Goal: Task Accomplishment & Management: Manage account settings

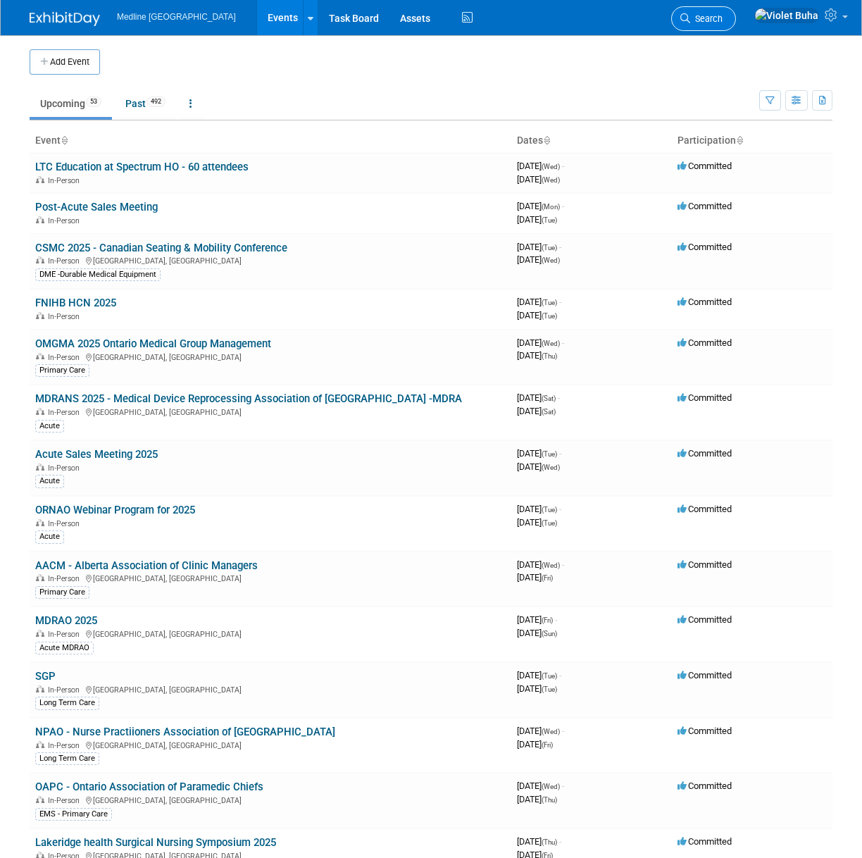
click at [723, 20] on span "Search" at bounding box center [706, 18] width 32 height 11
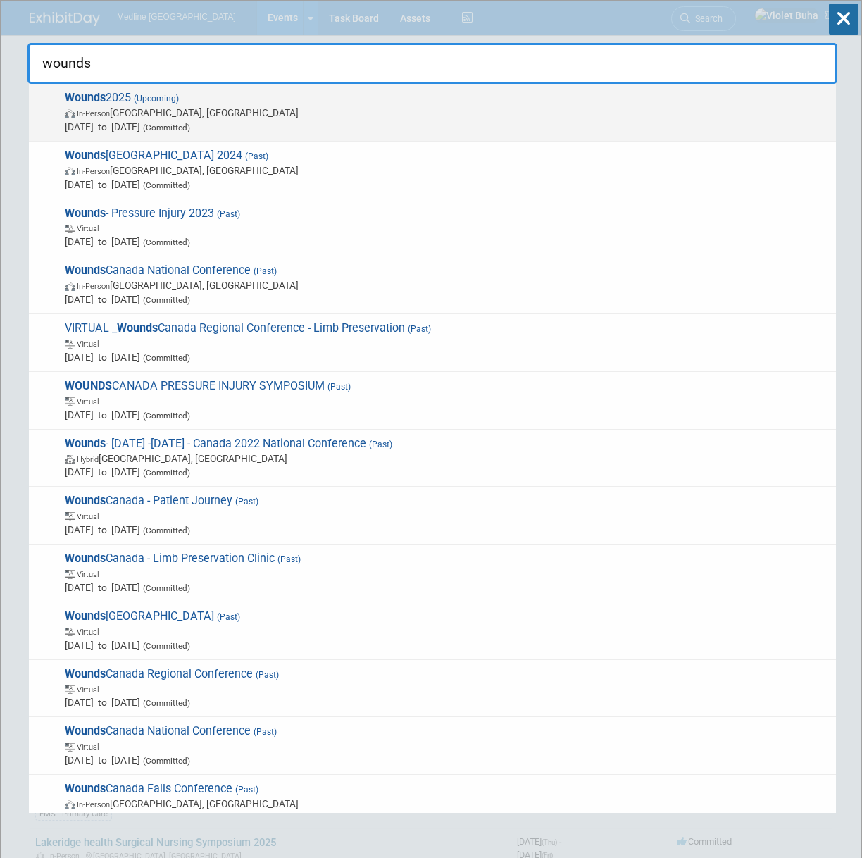
type input "wounds"
click at [157, 103] on span "(Upcoming)" at bounding box center [155, 99] width 48 height 10
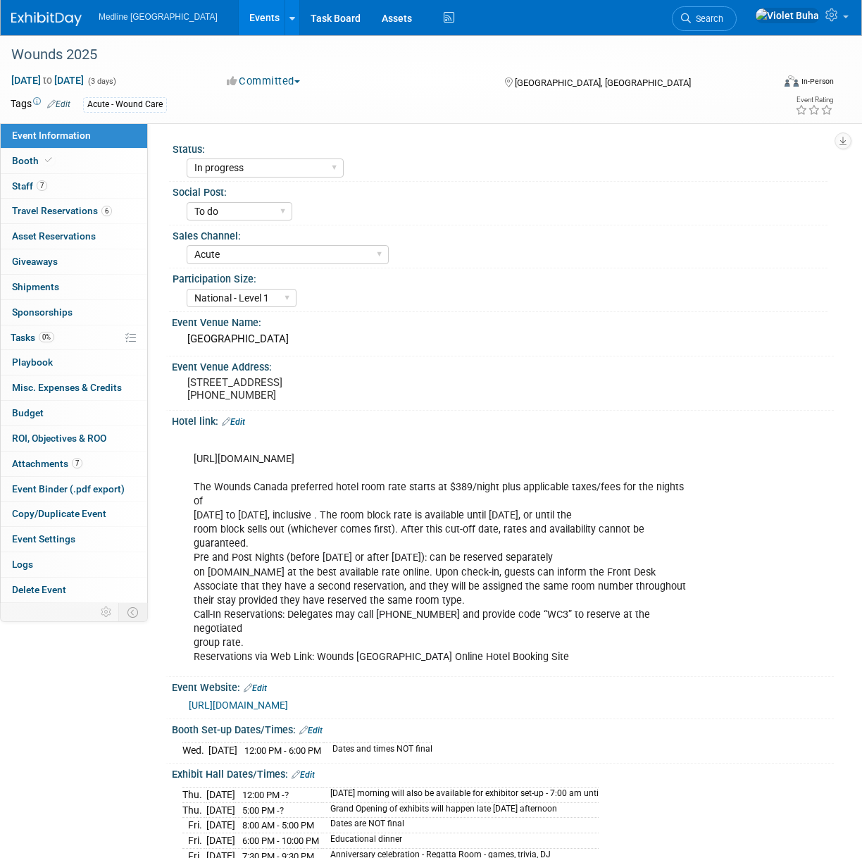
select select "In progress"
select select "To do"
select select "Acute"
select select "National - Level 1"
click at [44, 461] on span "Attachments 7" at bounding box center [47, 463] width 70 height 11
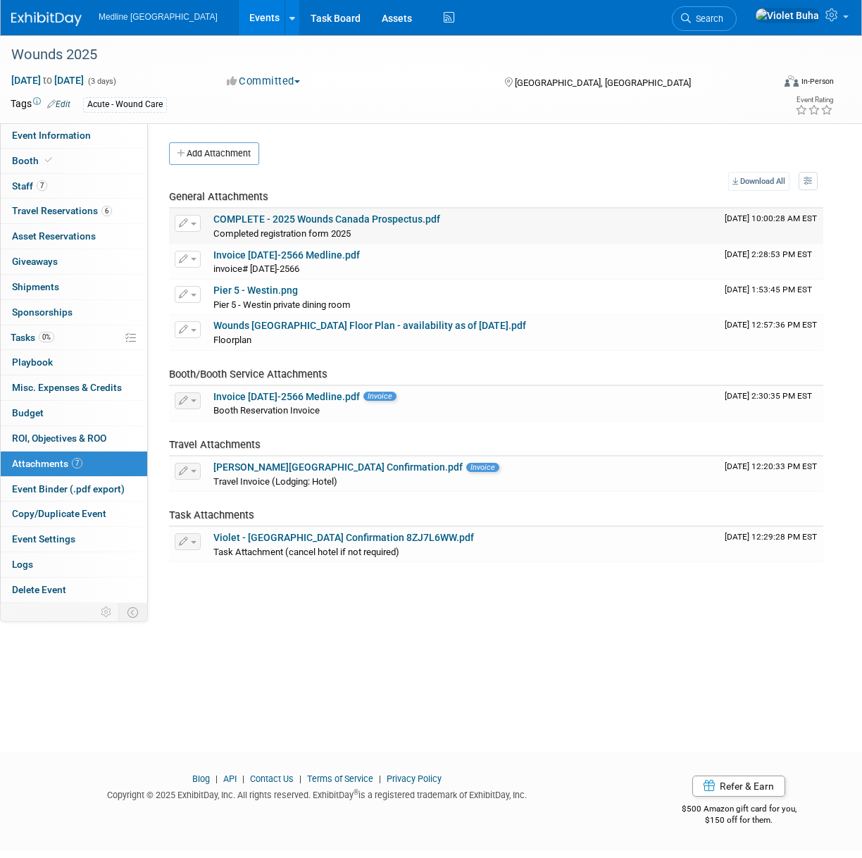
click at [192, 223] on span "button" at bounding box center [194, 224] width 6 height 3
click at [557, 173] on table "Download All View Preference: Show file name, then description Show description…" at bounding box center [496, 367] width 655 height 390
click at [190, 223] on button "button" at bounding box center [188, 223] width 26 height 17
click at [223, 244] on link "Download" at bounding box center [237, 245] width 124 height 20
click at [196, 292] on button "button" at bounding box center [188, 294] width 26 height 17
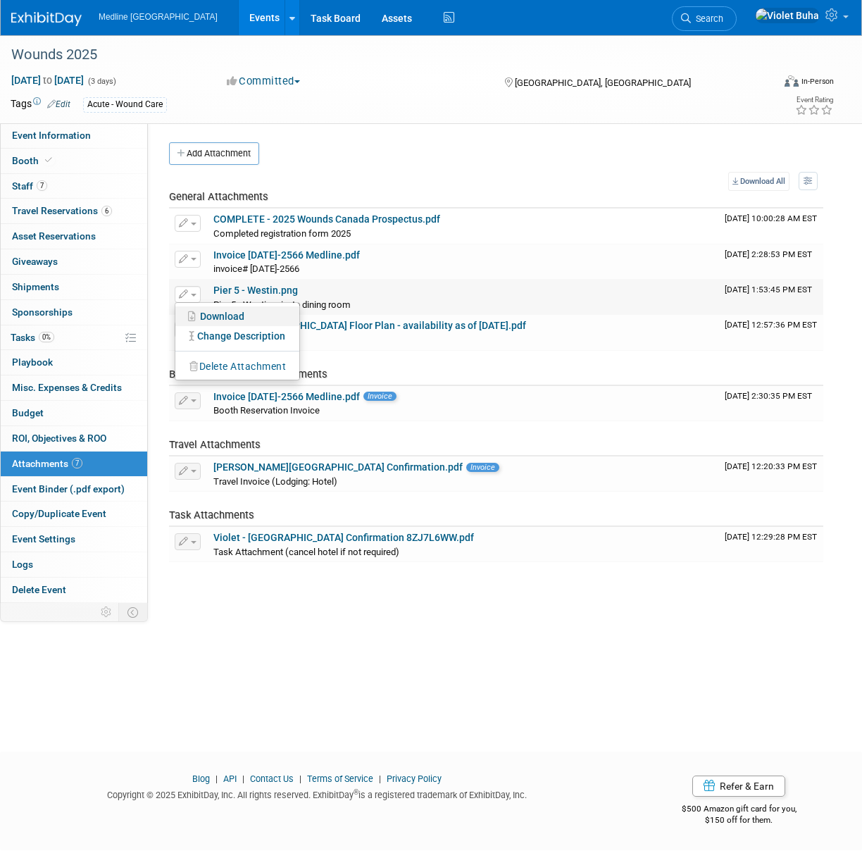
click at [204, 315] on link "Download" at bounding box center [237, 316] width 124 height 20
click at [197, 330] on button "button" at bounding box center [188, 329] width 26 height 17
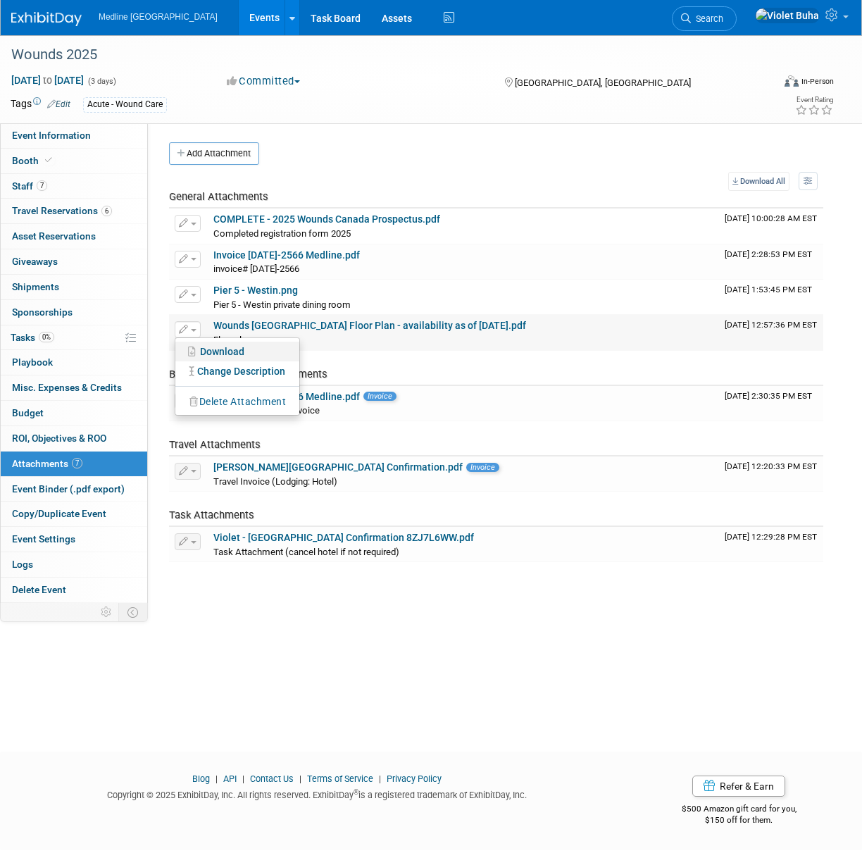
click at [213, 350] on link "Download" at bounding box center [237, 352] width 124 height 20
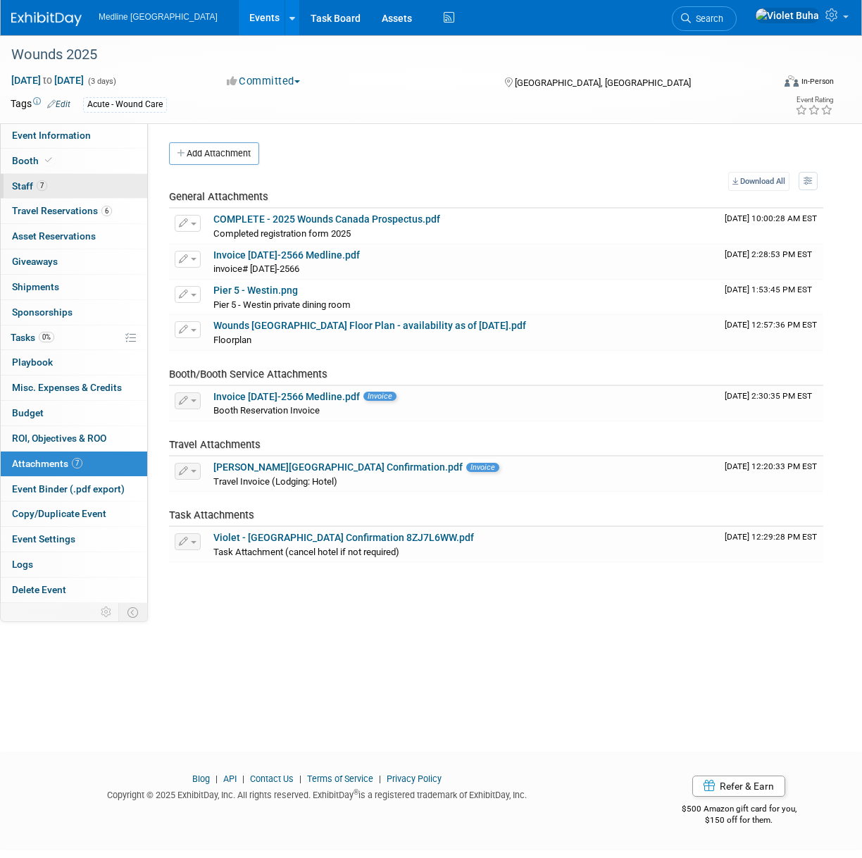
click at [62, 186] on link "7 Staff 7" at bounding box center [74, 186] width 147 height 25
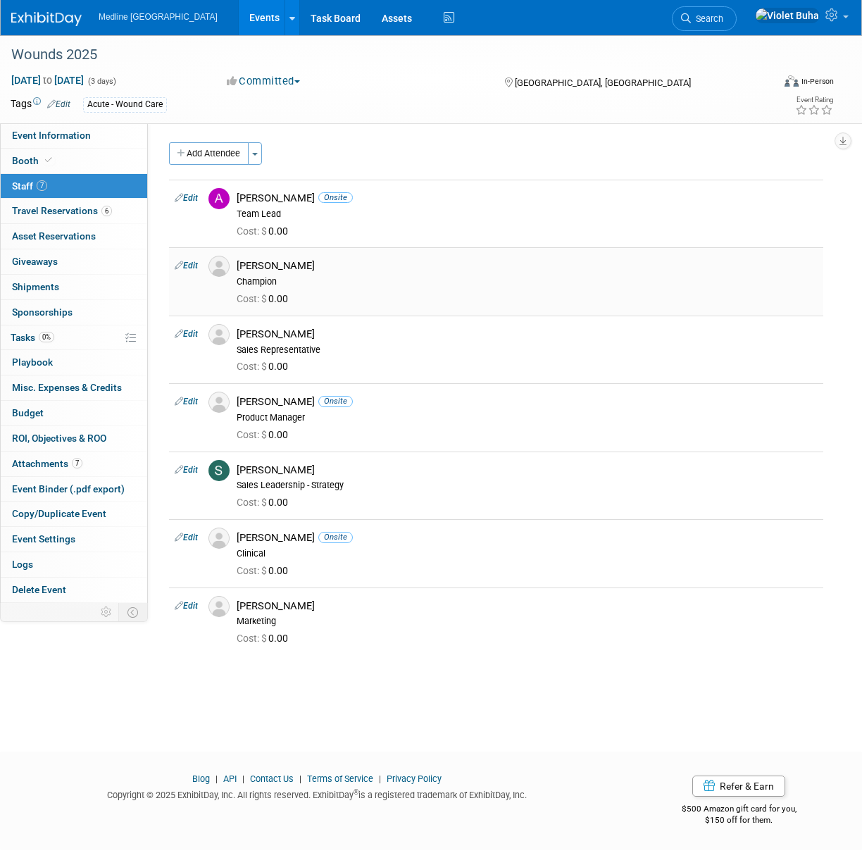
click at [198, 266] on link "Edit" at bounding box center [186, 266] width 23 height 10
select select "8f9e921e-749d-4207-9d9e-8fa48385be3a"
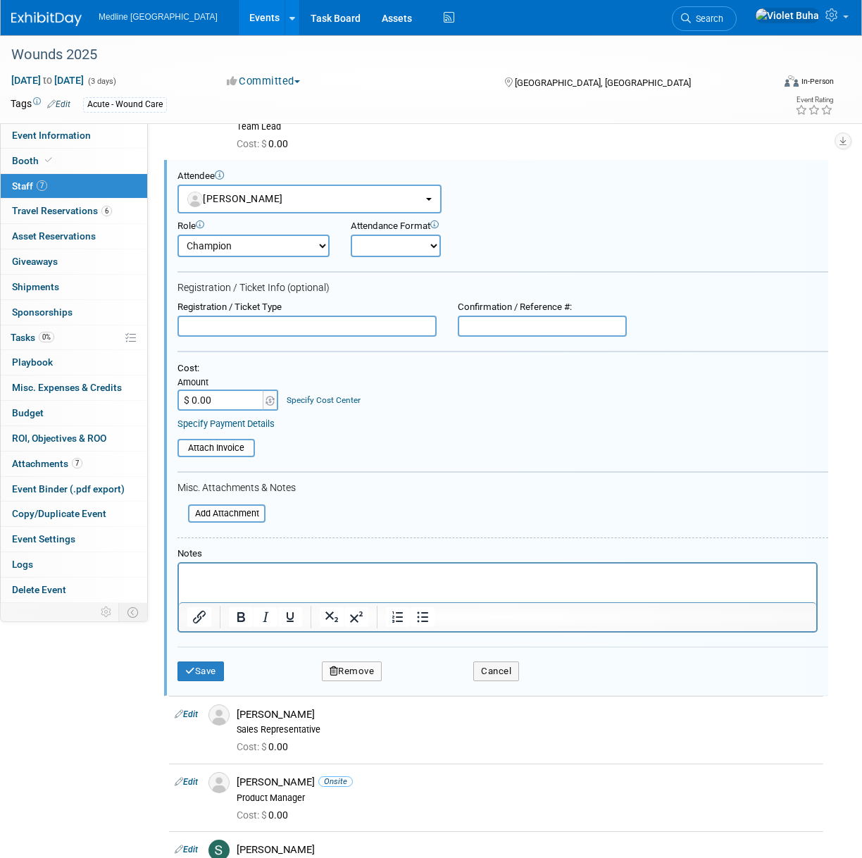
click at [351, 669] on button "Remove" at bounding box center [352, 672] width 61 height 20
click at [424, 678] on link "Yes" at bounding box center [429, 682] width 41 height 23
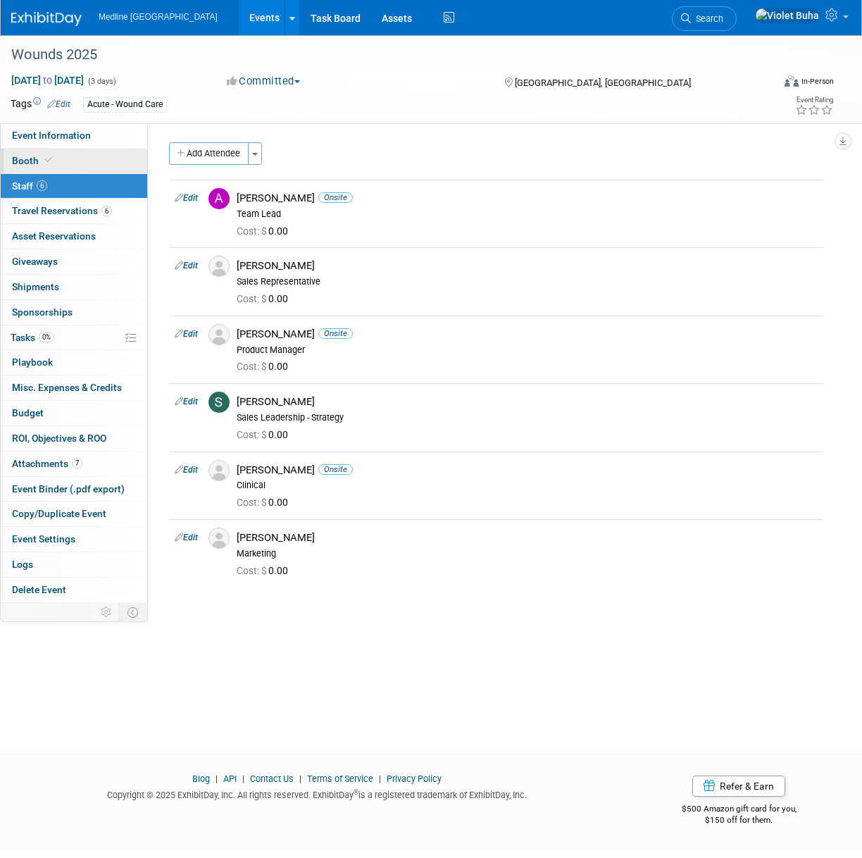
click at [77, 161] on link "Booth" at bounding box center [74, 161] width 147 height 25
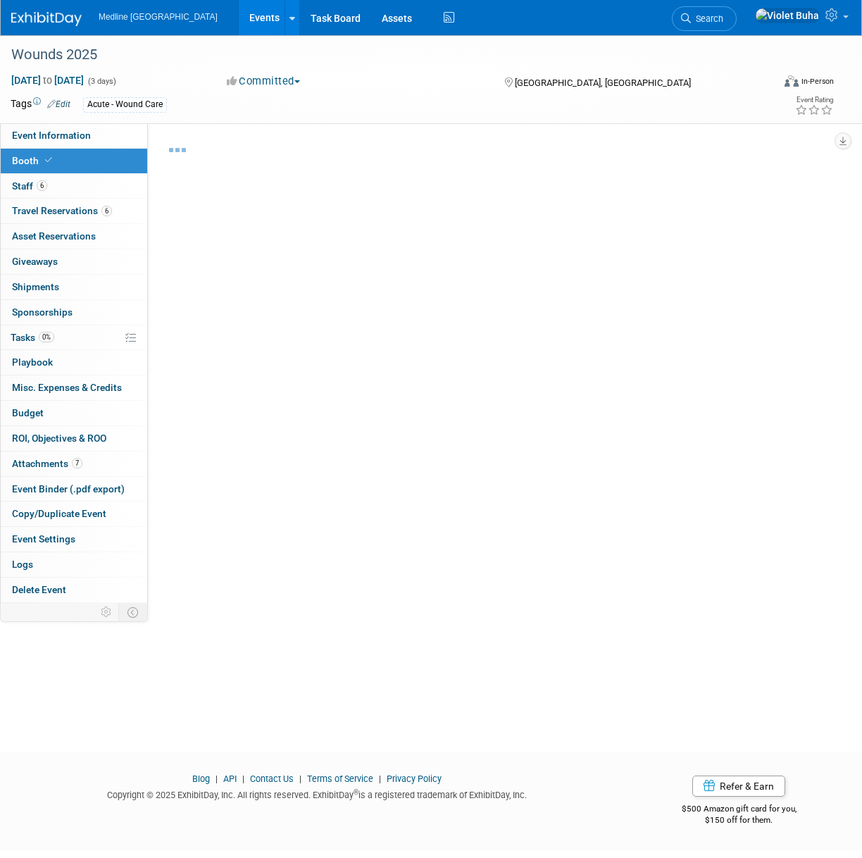
select select "3"
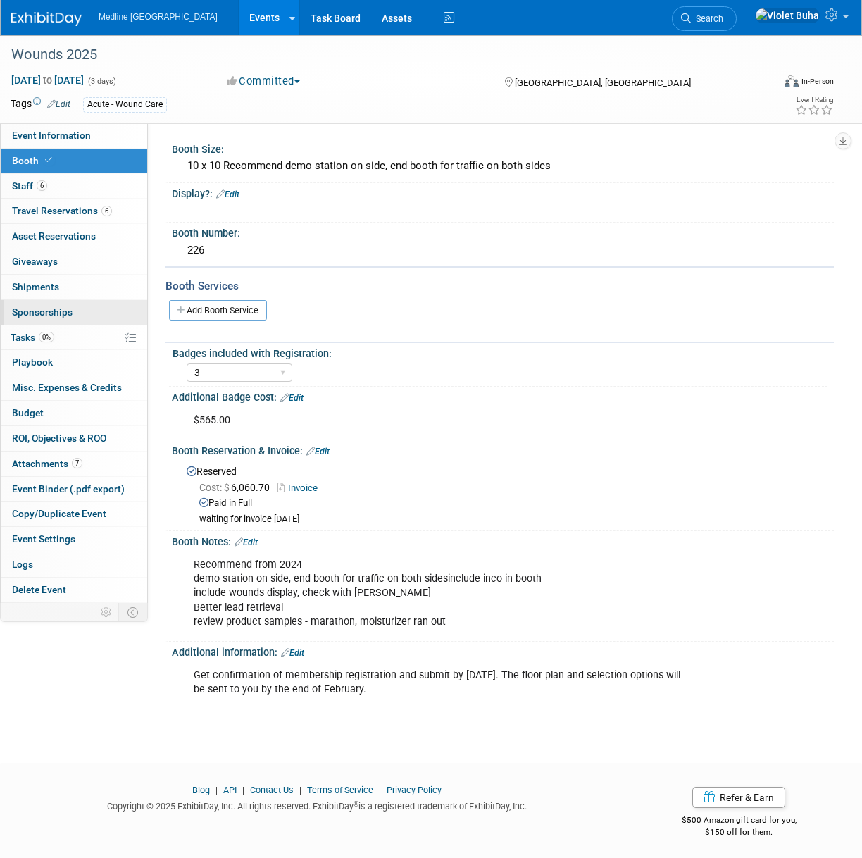
click at [78, 314] on link "0 Sponsorships 0" at bounding box center [74, 312] width 147 height 25
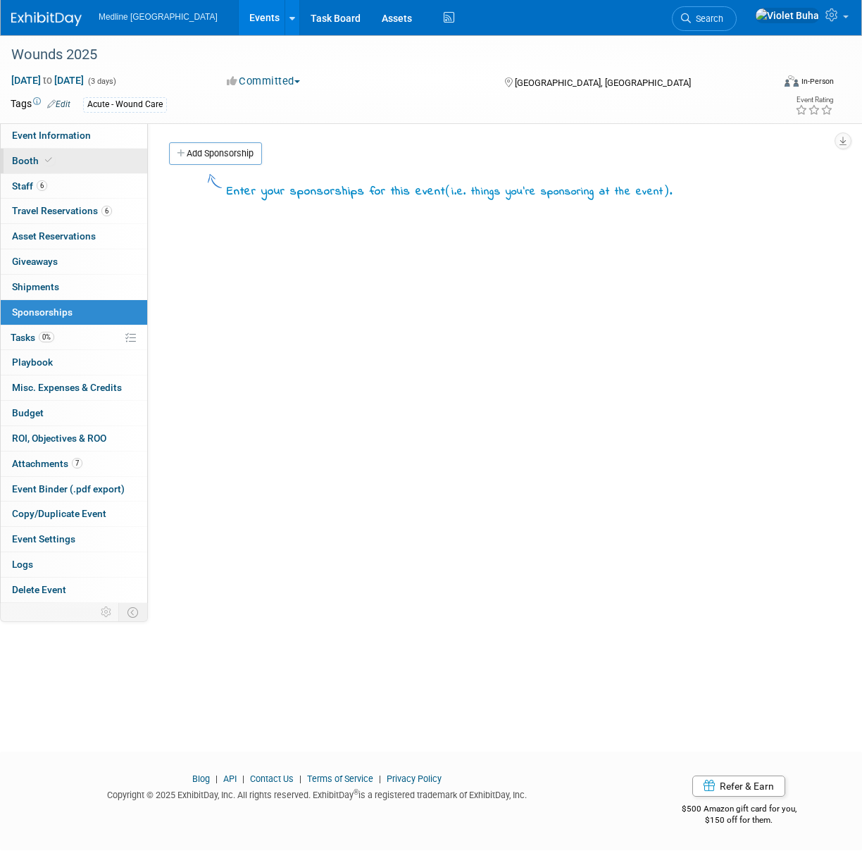
click at [70, 159] on link "Booth" at bounding box center [74, 161] width 147 height 25
select select "3"
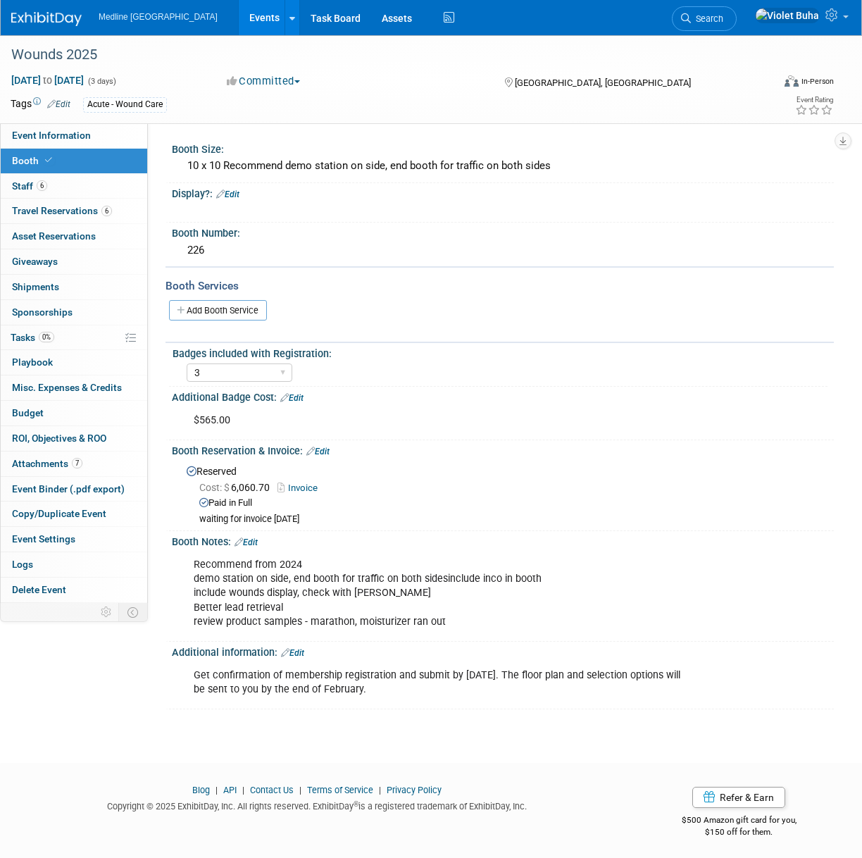
scroll to position [3, 0]
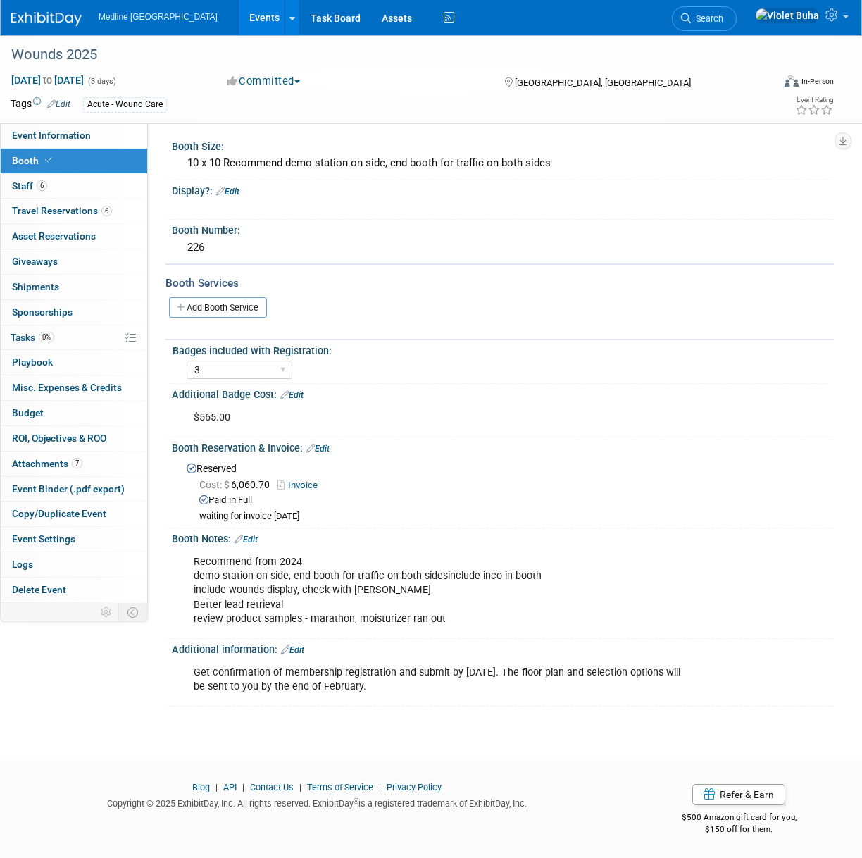
click at [330, 447] on link "Edit" at bounding box center [317, 449] width 23 height 10
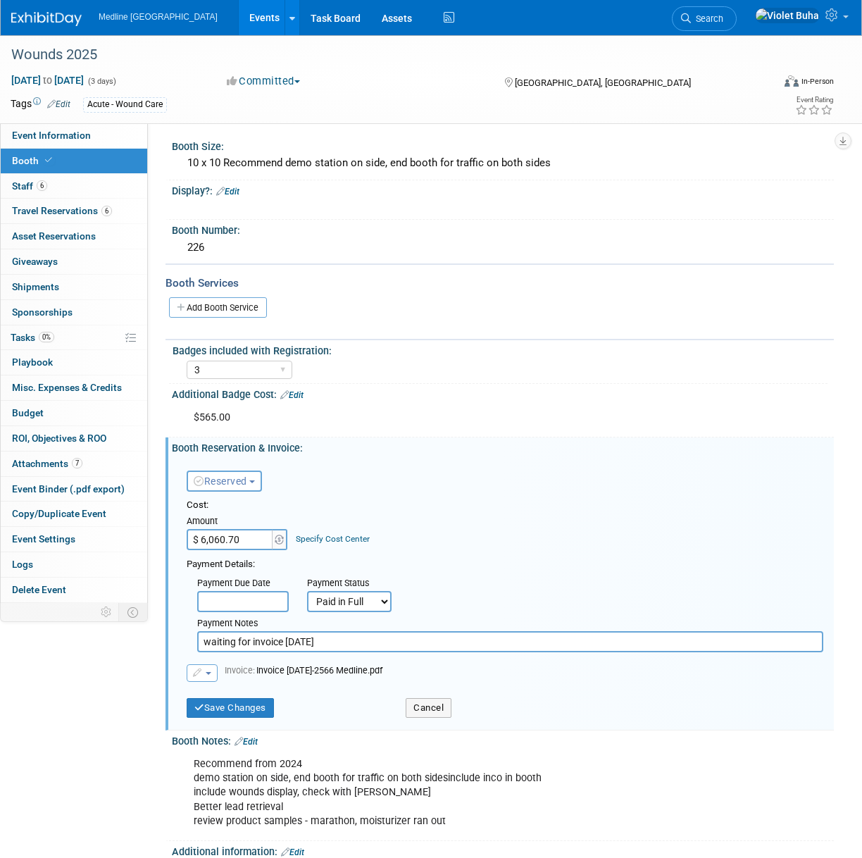
drag, startPoint x: 350, startPoint y: 645, endPoint x: 139, endPoint y: 644, distance: 211.4
click at [139, 644] on div "Event Information Event Info Booth Booth 6 Staff 6 Staff 6 Travel Reservations …" at bounding box center [431, 470] width 862 height 876
click at [254, 710] on button "Save Changes" at bounding box center [230, 708] width 87 height 20
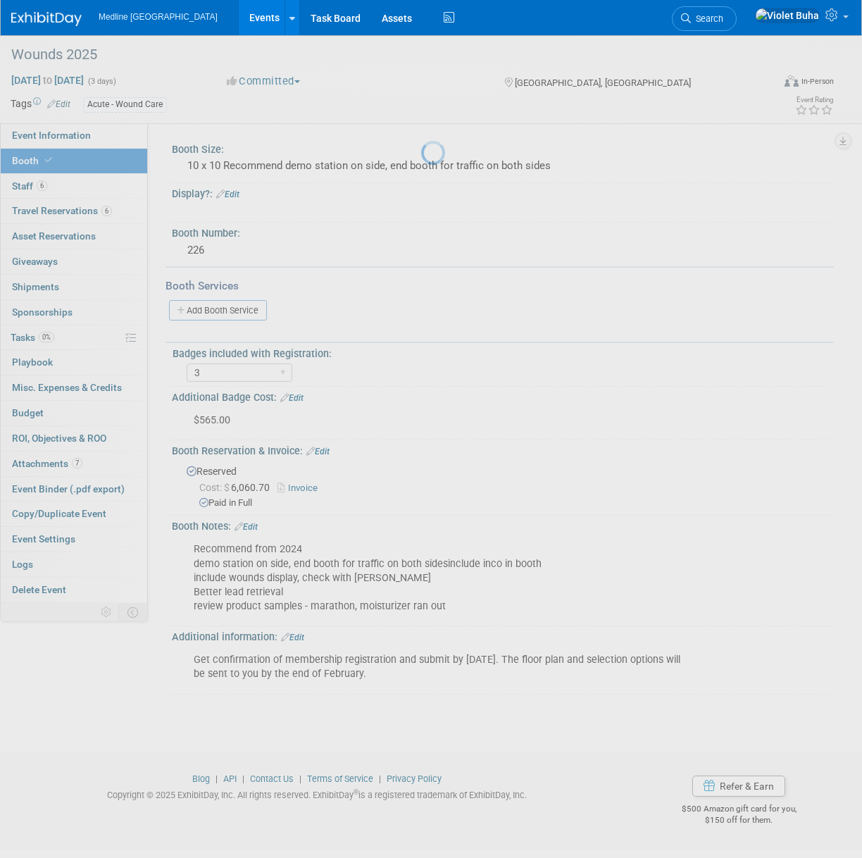
scroll to position [0, 0]
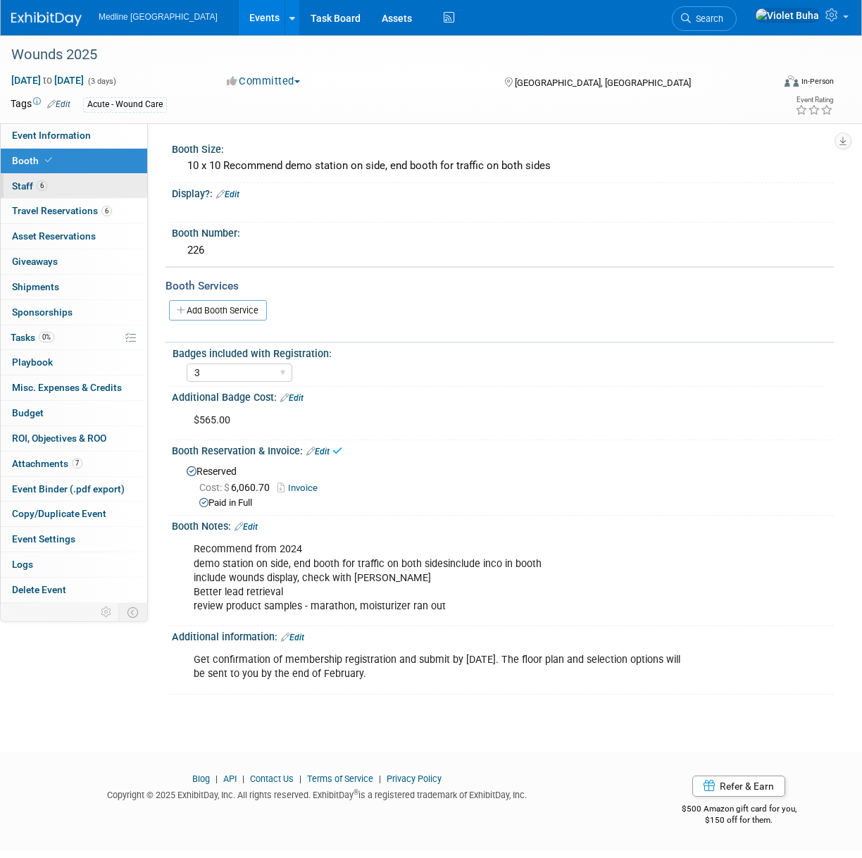
click at [76, 191] on link "6 Staff 6" at bounding box center [74, 186] width 147 height 25
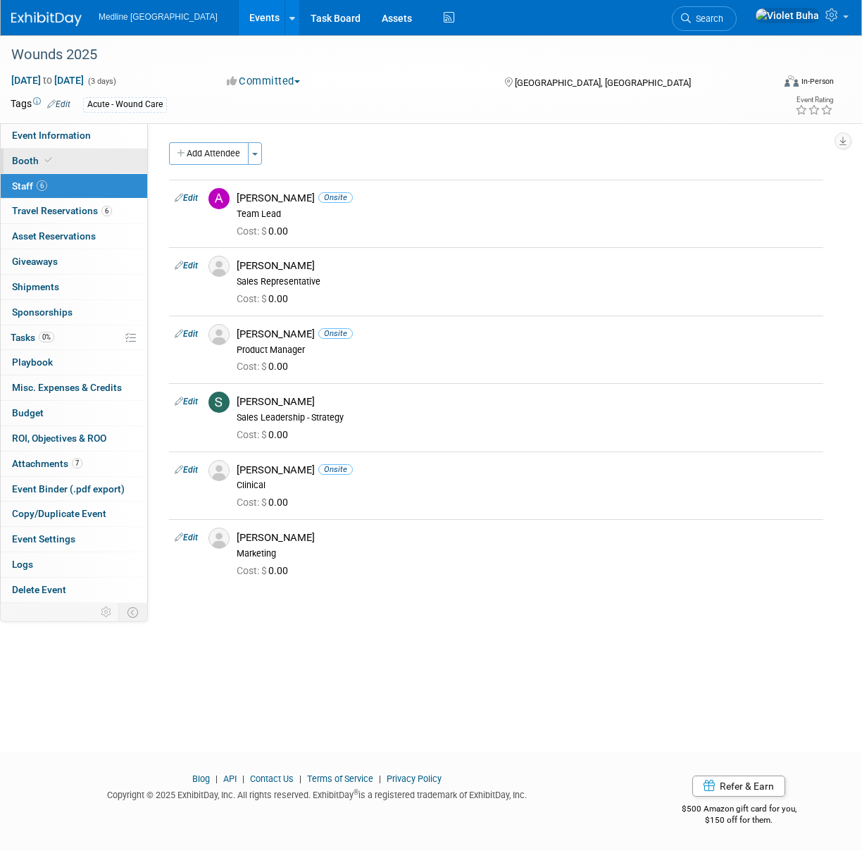
click at [68, 160] on link "Booth" at bounding box center [74, 161] width 147 height 25
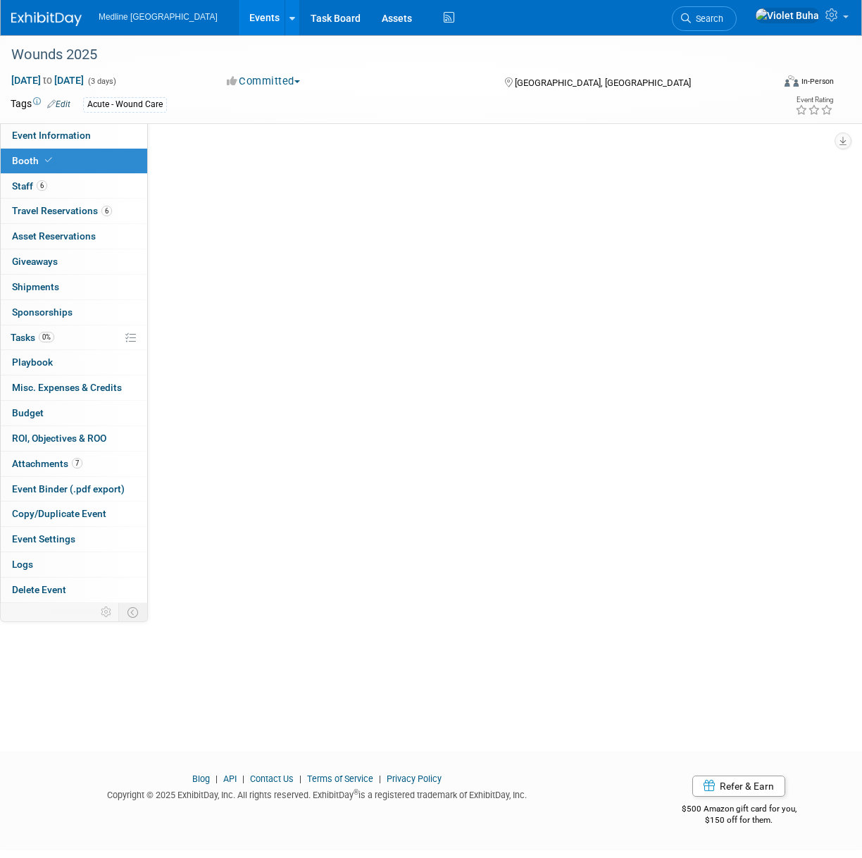
select select "3"
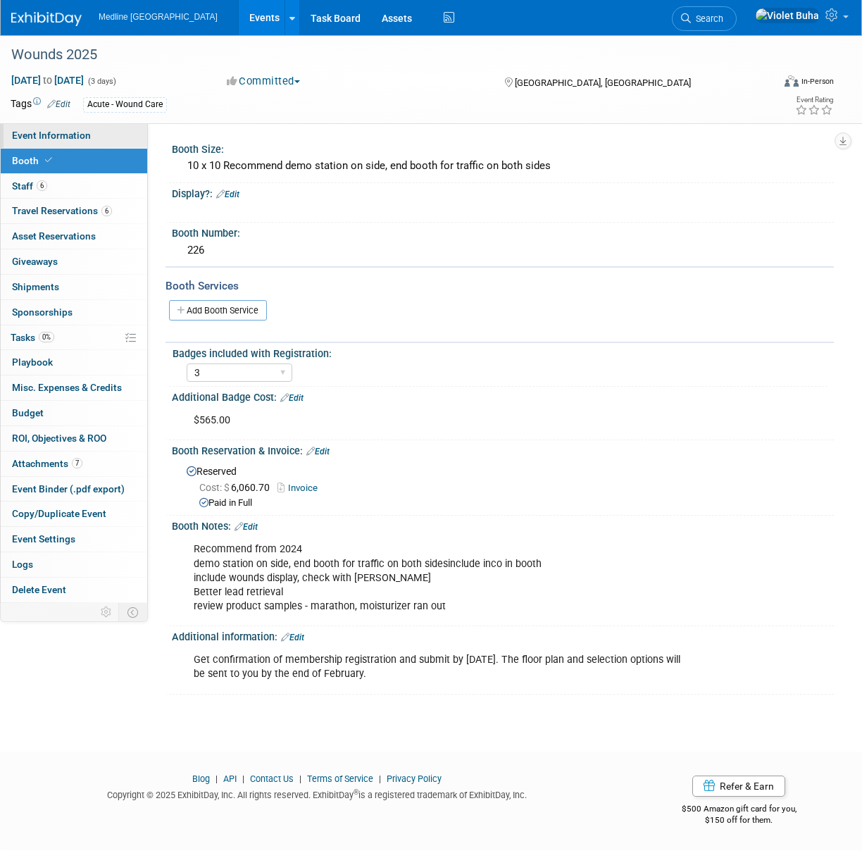
click at [63, 134] on span "Event Information" at bounding box center [51, 135] width 79 height 11
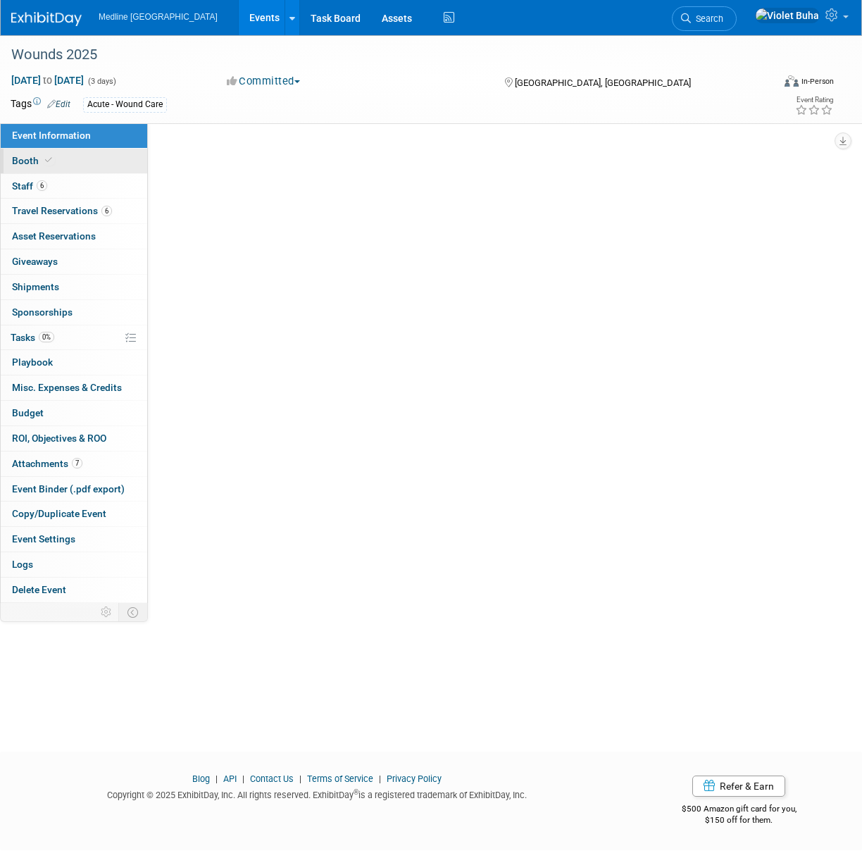
select select "In progress"
select select "To do"
select select "Acute"
select select "National - Level 1"
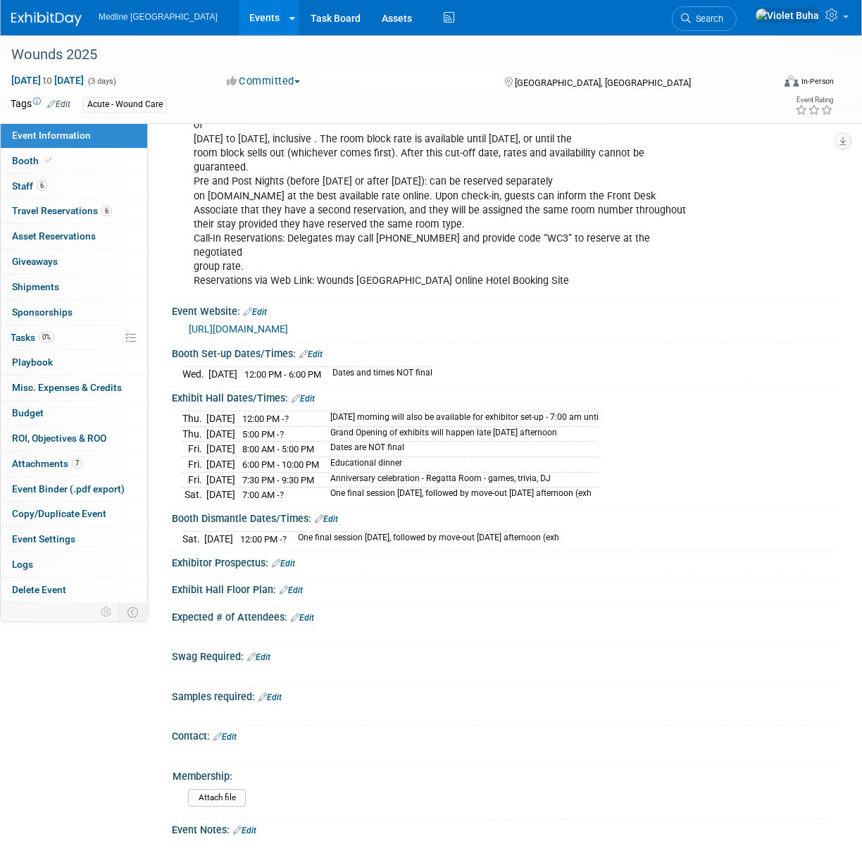
scroll to position [417, 0]
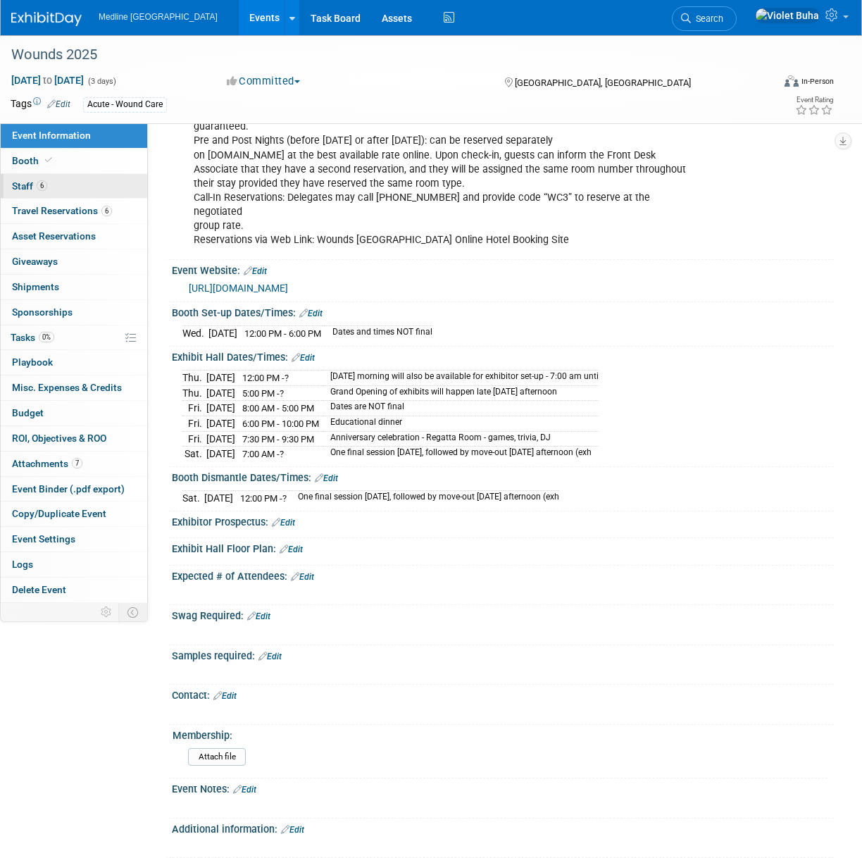
click at [72, 189] on link "6 Staff 6" at bounding box center [74, 186] width 147 height 25
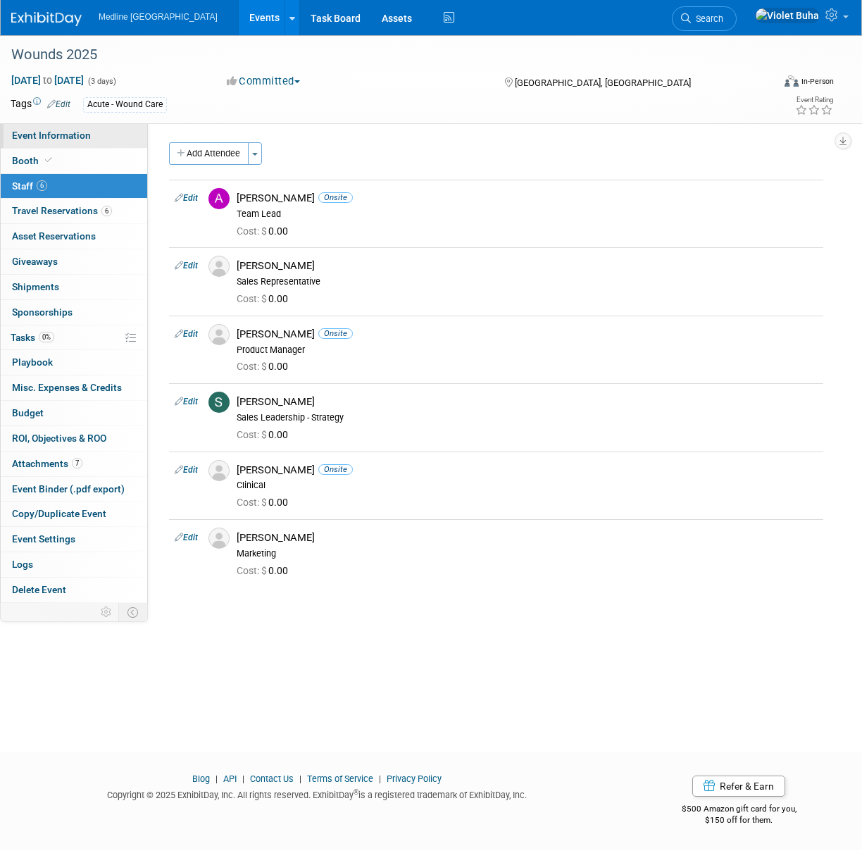
click at [88, 136] on span "Event Information" at bounding box center [51, 135] width 79 height 11
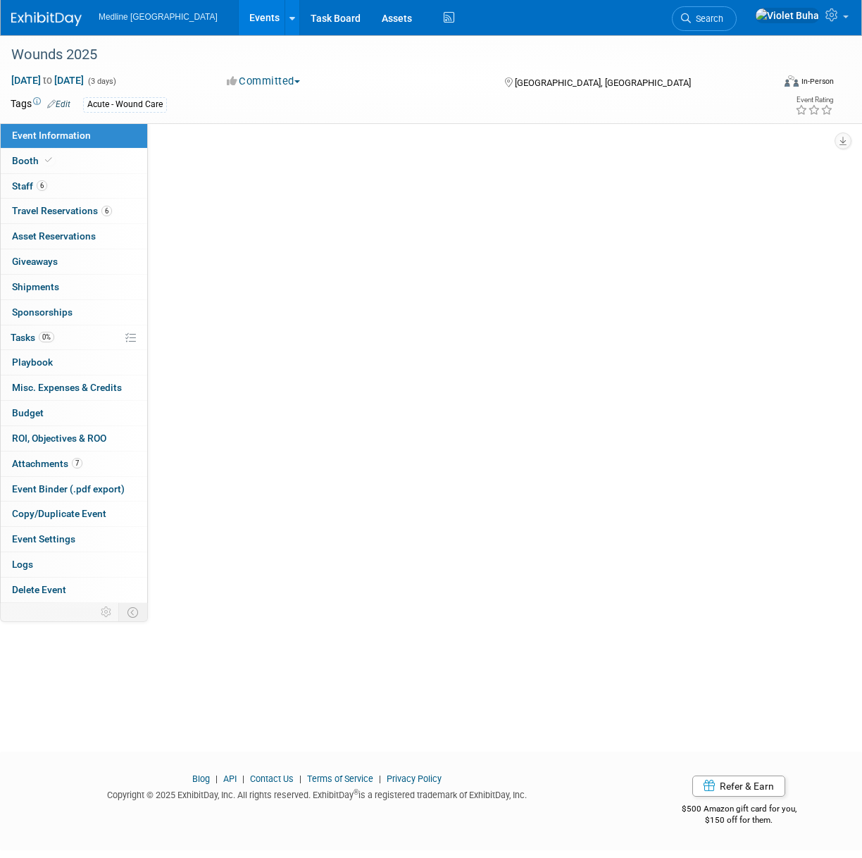
select select "In progress"
select select "To do"
select select "Acute"
select select "National - Level 1"
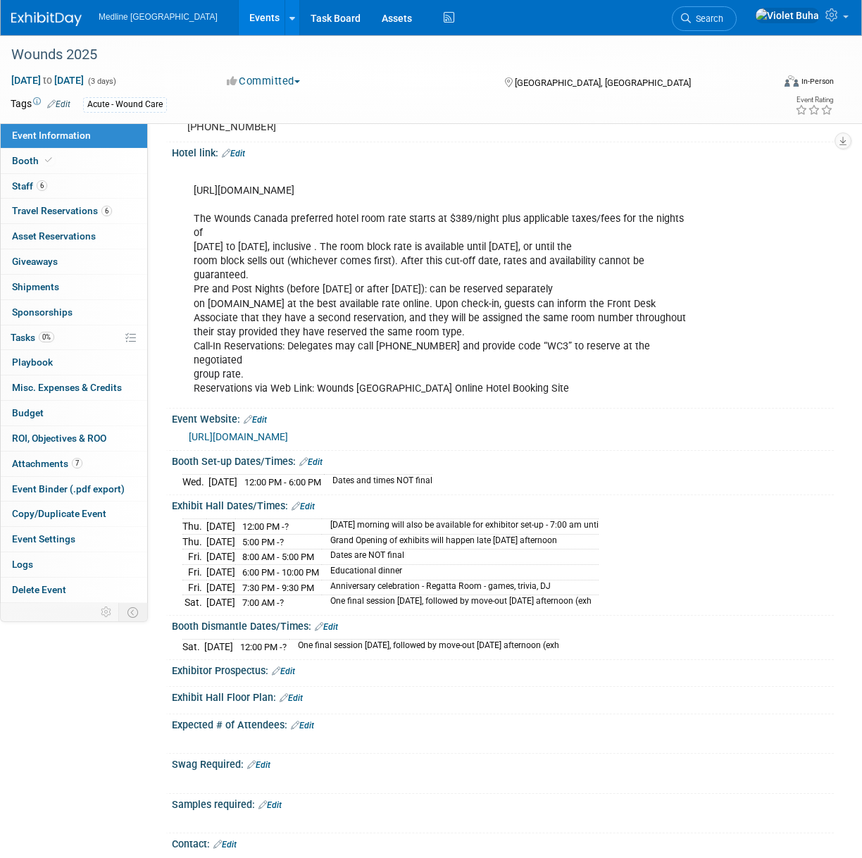
scroll to position [272, 0]
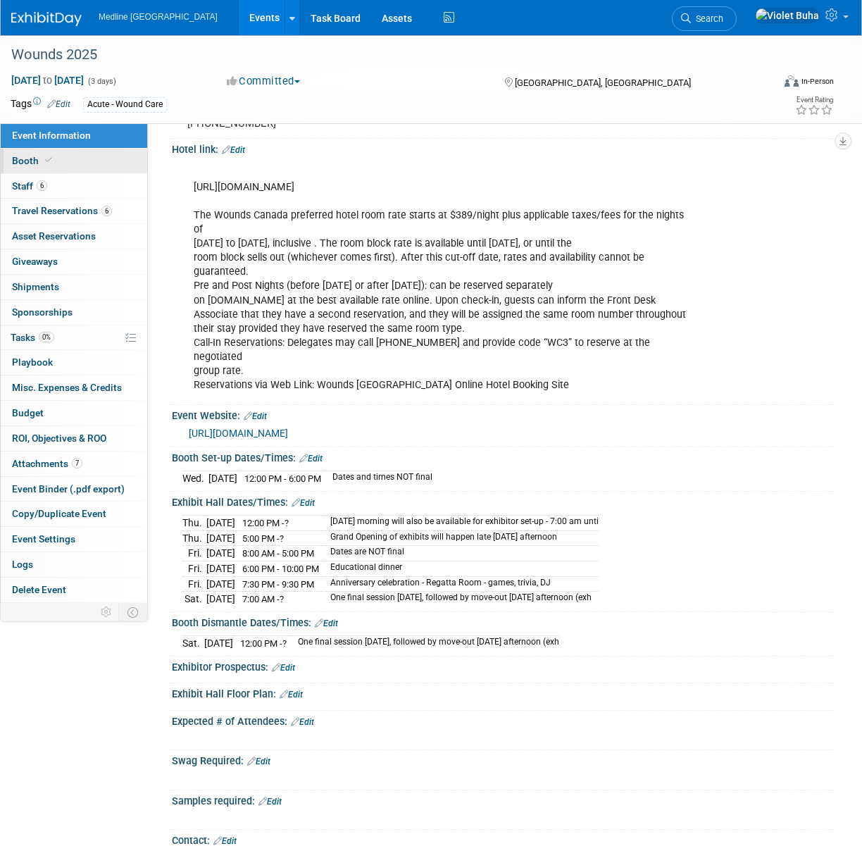
click at [65, 157] on link "Booth" at bounding box center [74, 161] width 147 height 25
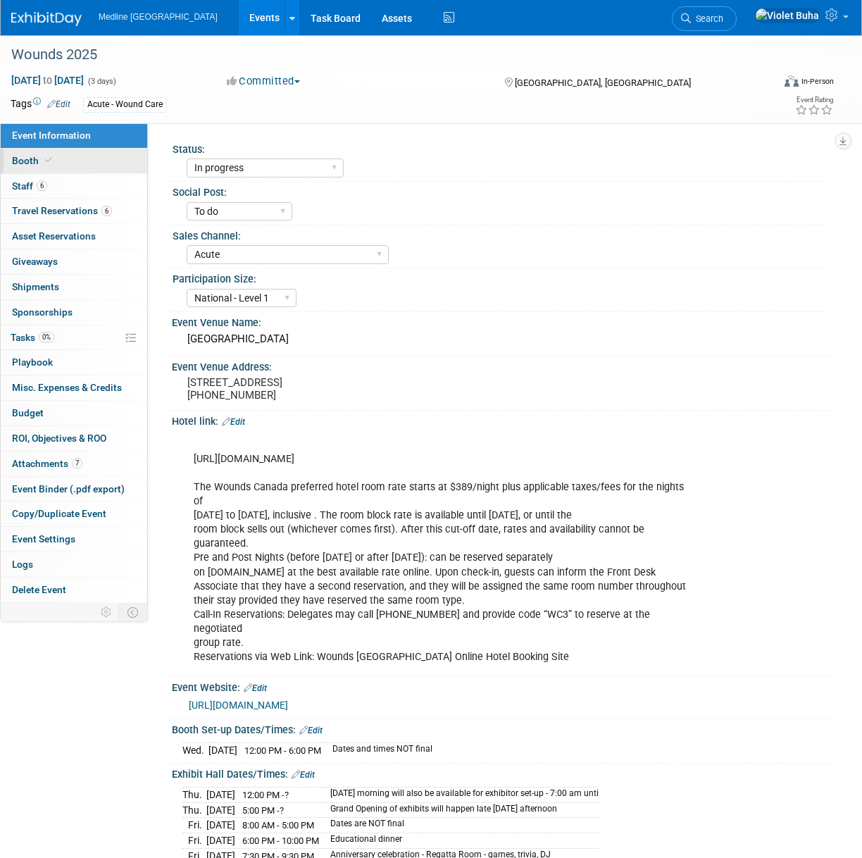
select select "3"
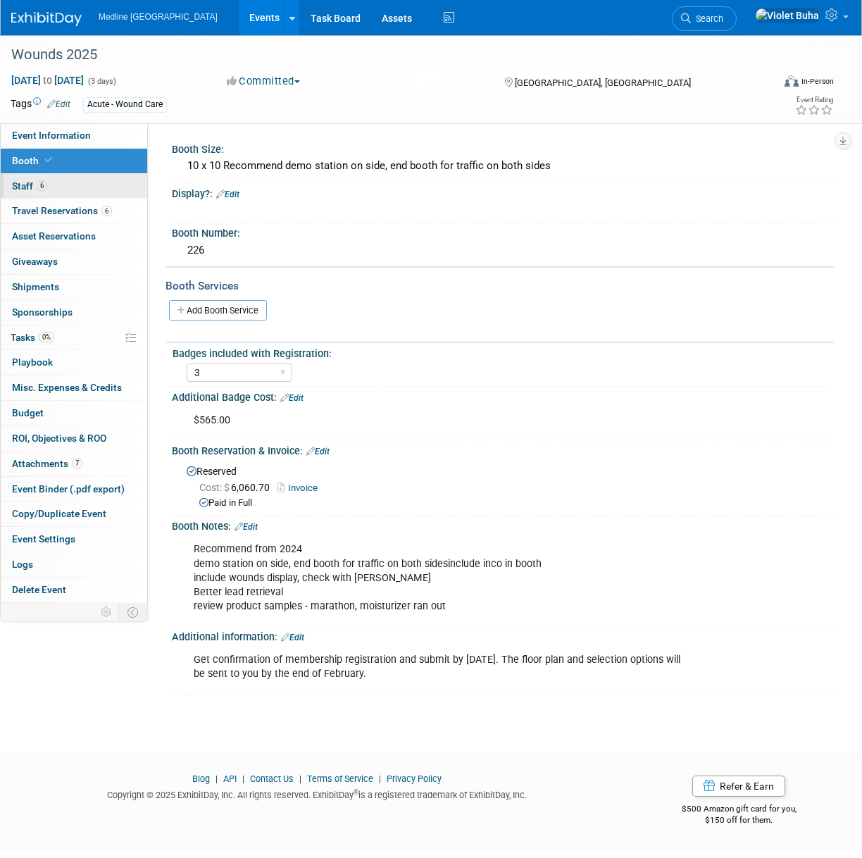
click at [56, 182] on link "6 Staff 6" at bounding box center [74, 186] width 147 height 25
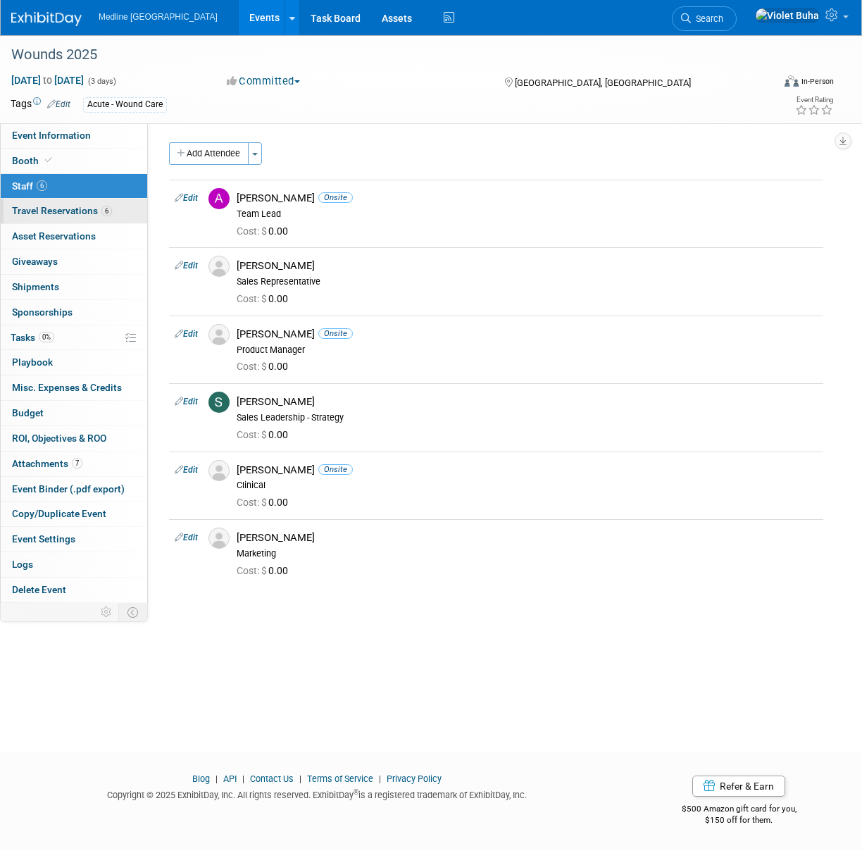
click at [85, 211] on span "Travel Reservations 6" at bounding box center [62, 210] width 100 height 11
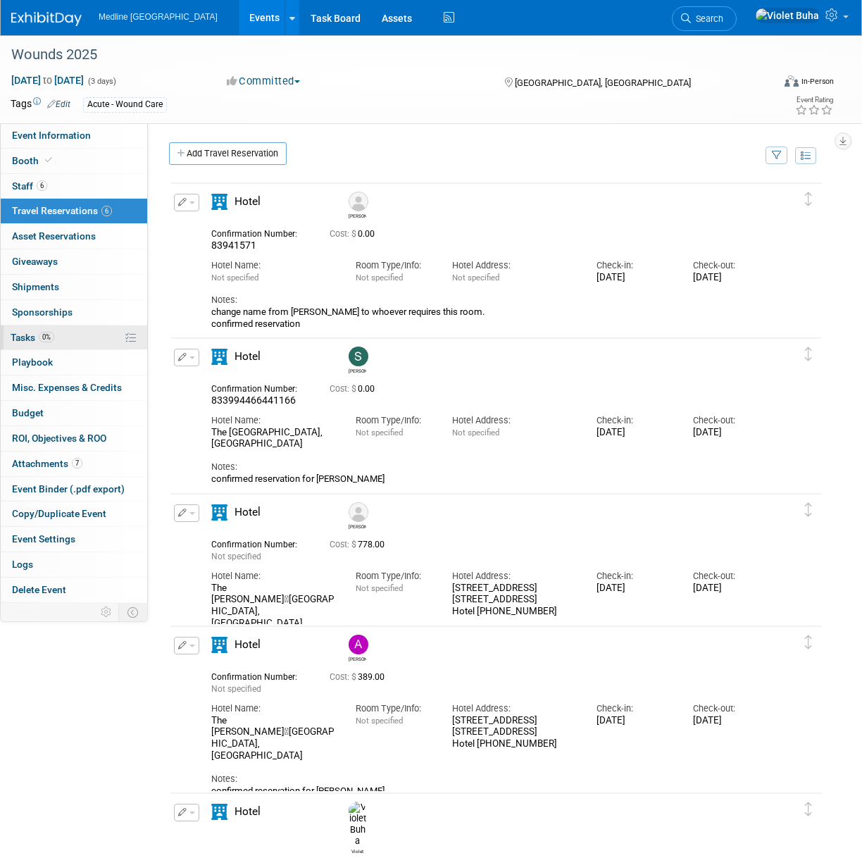
click at [16, 343] on link "0% Tasks 0%" at bounding box center [74, 338] width 147 height 25
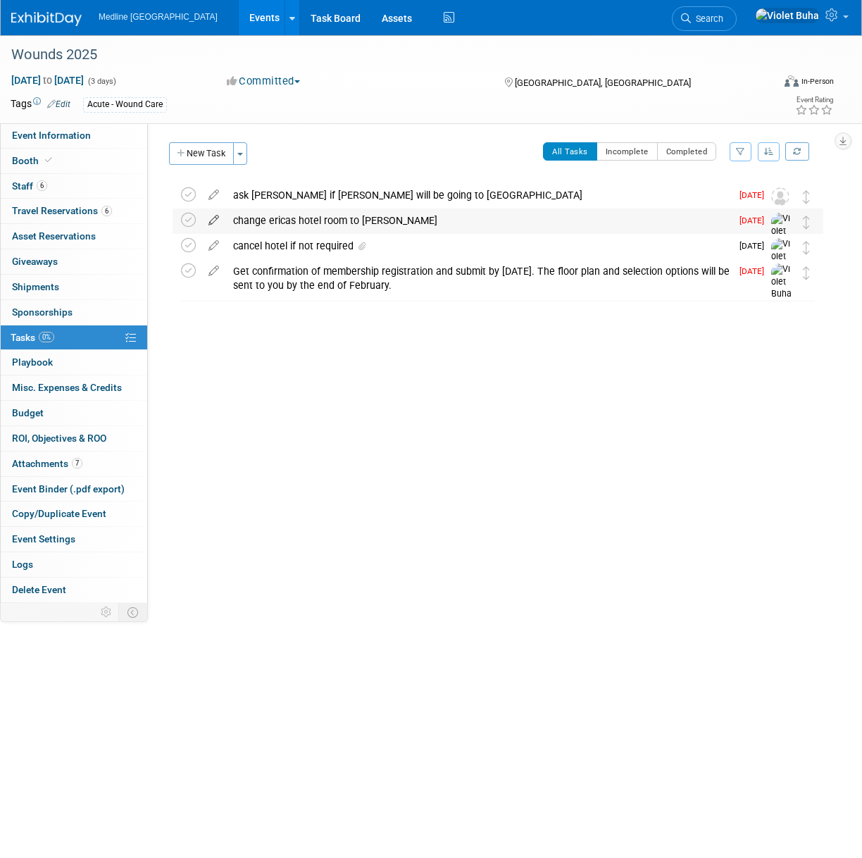
click at [215, 219] on icon at bounding box center [214, 218] width 25 height 18
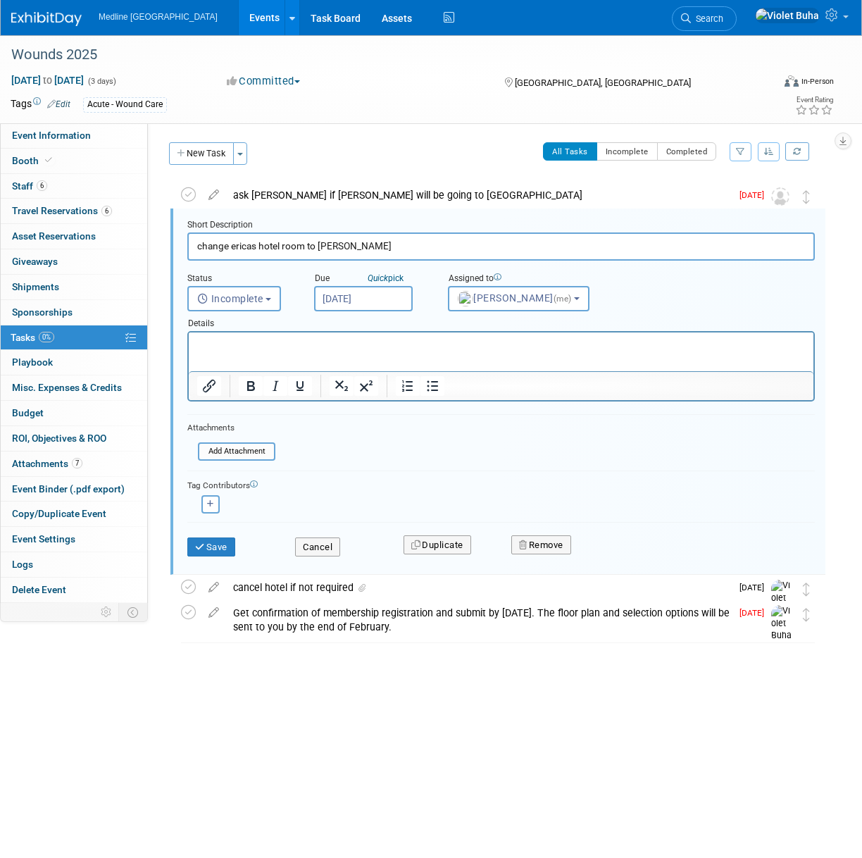
click at [302, 351] on p "Rich Text Area. Press ALT-0 for help." at bounding box center [501, 344] width 609 height 13
click at [376, 246] on input "change ericas hotel room to Tim Verdun" at bounding box center [501, 246] width 628 height 27
type input "change ericas hotel room to Tim Verdun - change Deanna room to Vahid"
click at [390, 298] on input "Aug 8, 2025" at bounding box center [363, 298] width 99 height 25
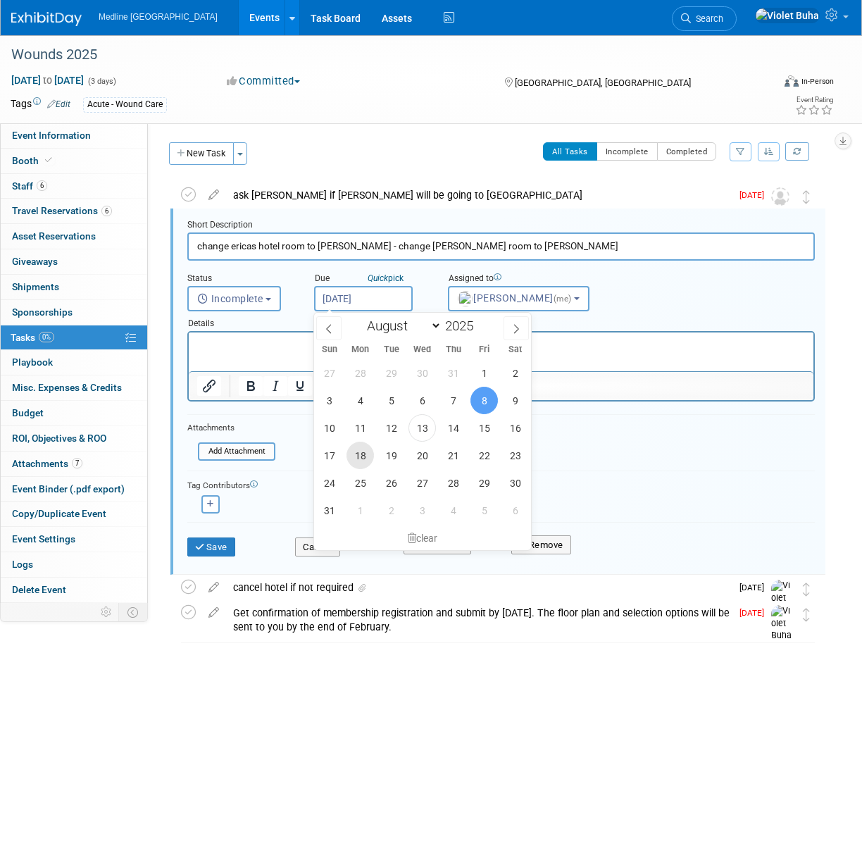
click at [360, 460] on span "18" at bounding box center [360, 455] width 27 height 27
type input "[DATE]"
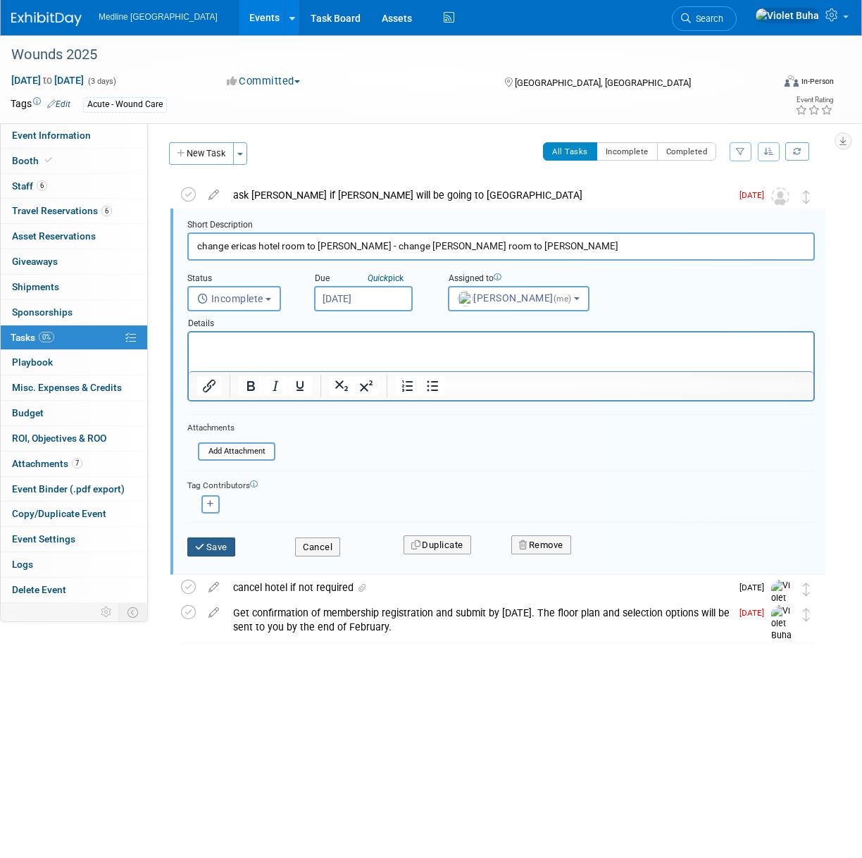
click at [216, 547] on button "Save" at bounding box center [211, 548] width 48 height 20
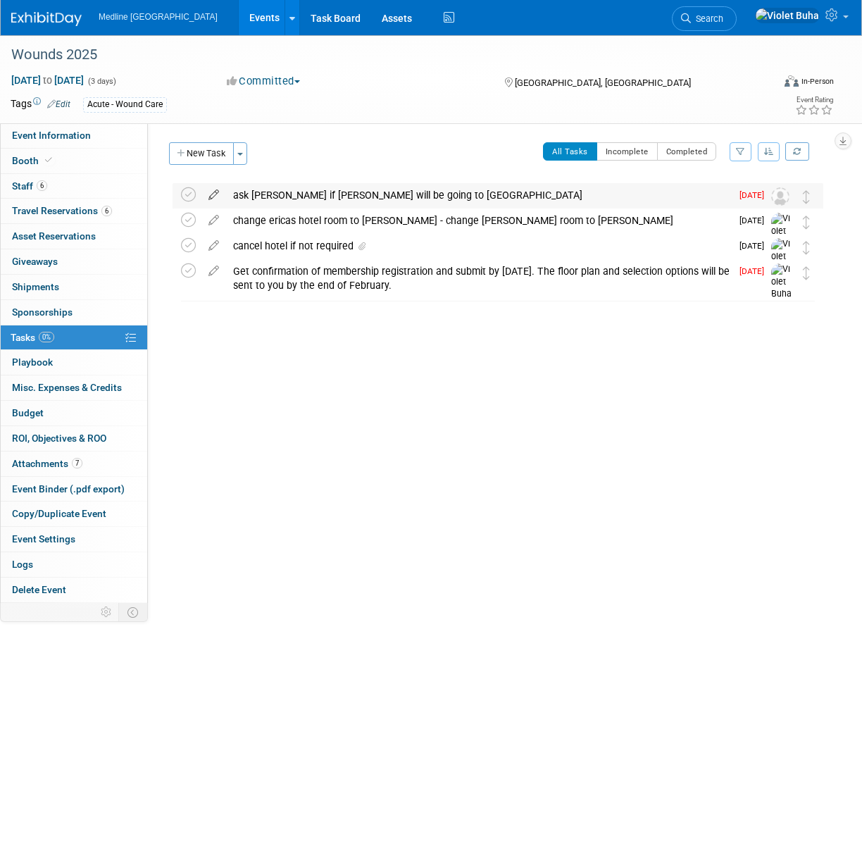
click at [218, 192] on icon at bounding box center [214, 192] width 25 height 18
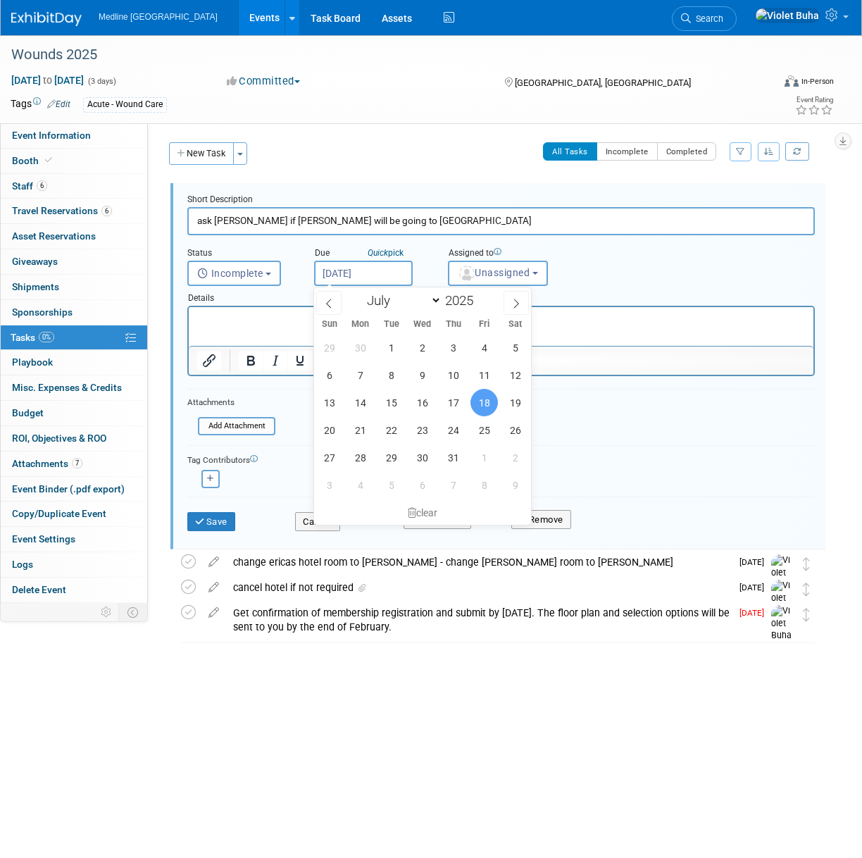
click at [402, 268] on input "Jul 18, 2025" at bounding box center [363, 273] width 99 height 25
click at [521, 303] on icon at bounding box center [517, 304] width 10 height 10
select select "7"
click at [359, 424] on span "18" at bounding box center [360, 429] width 27 height 27
type input "[DATE]"
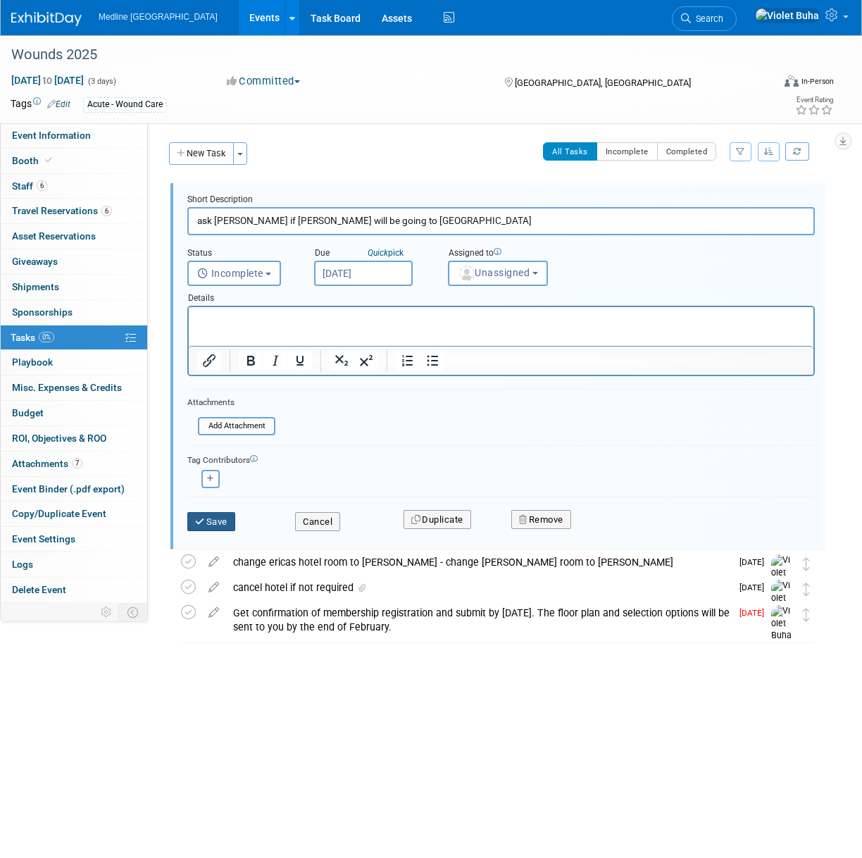
click at [214, 526] on button "Save" at bounding box center [211, 522] width 48 height 20
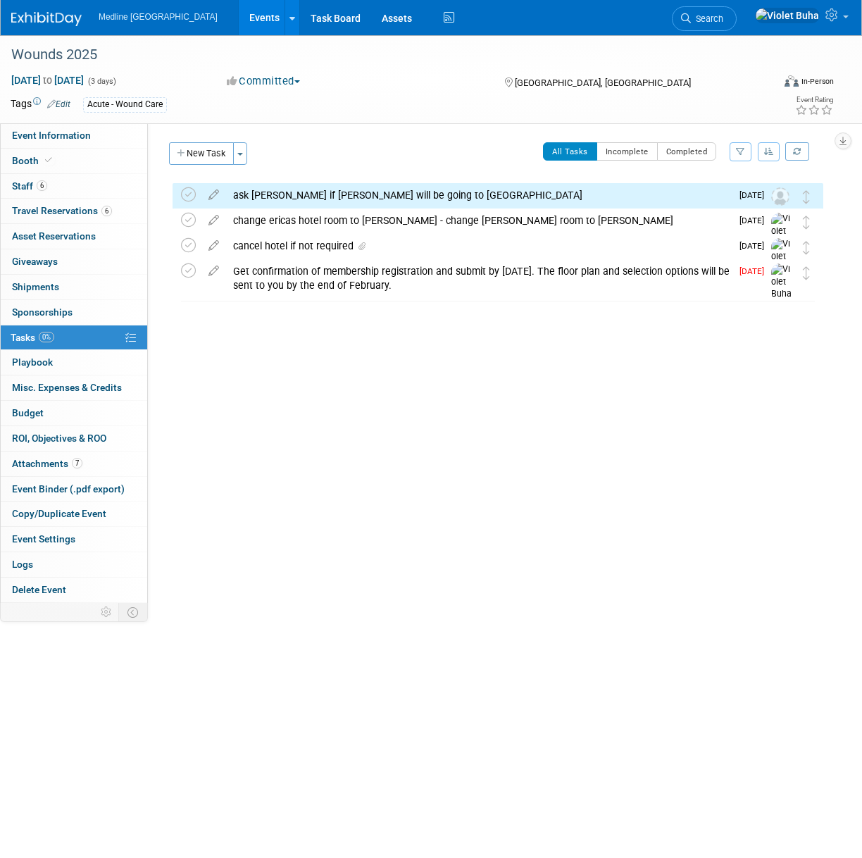
click at [340, 443] on div "Status: Waiting for information In progress Need to order Samples/Swag Complete…" at bounding box center [491, 363] width 686 height 480
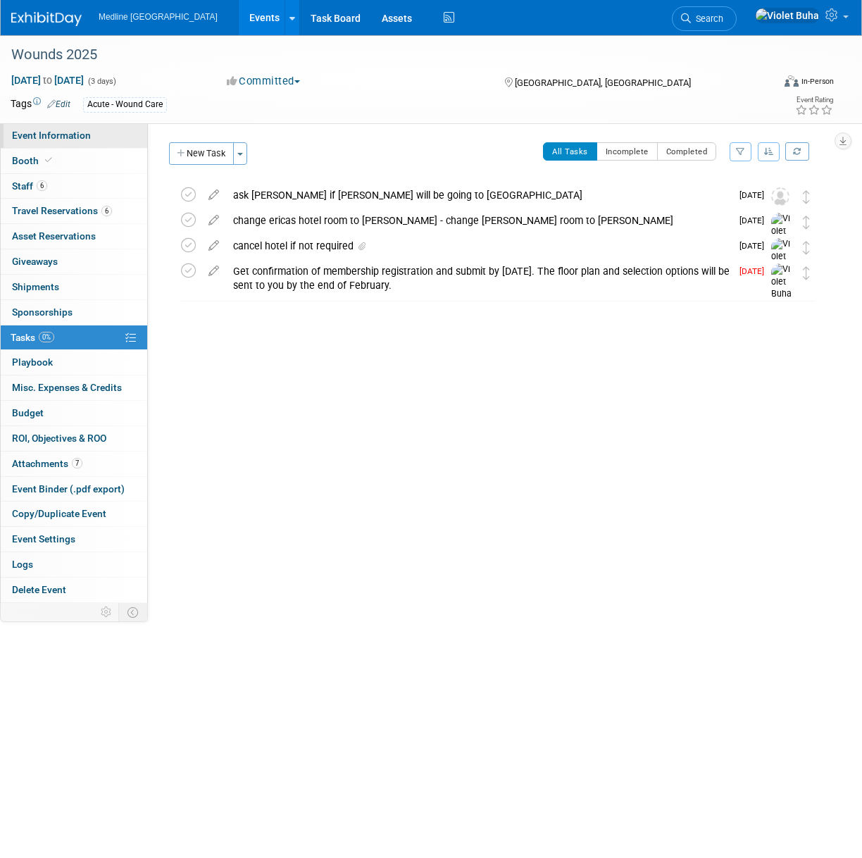
click at [105, 140] on link "Event Information" at bounding box center [74, 135] width 147 height 25
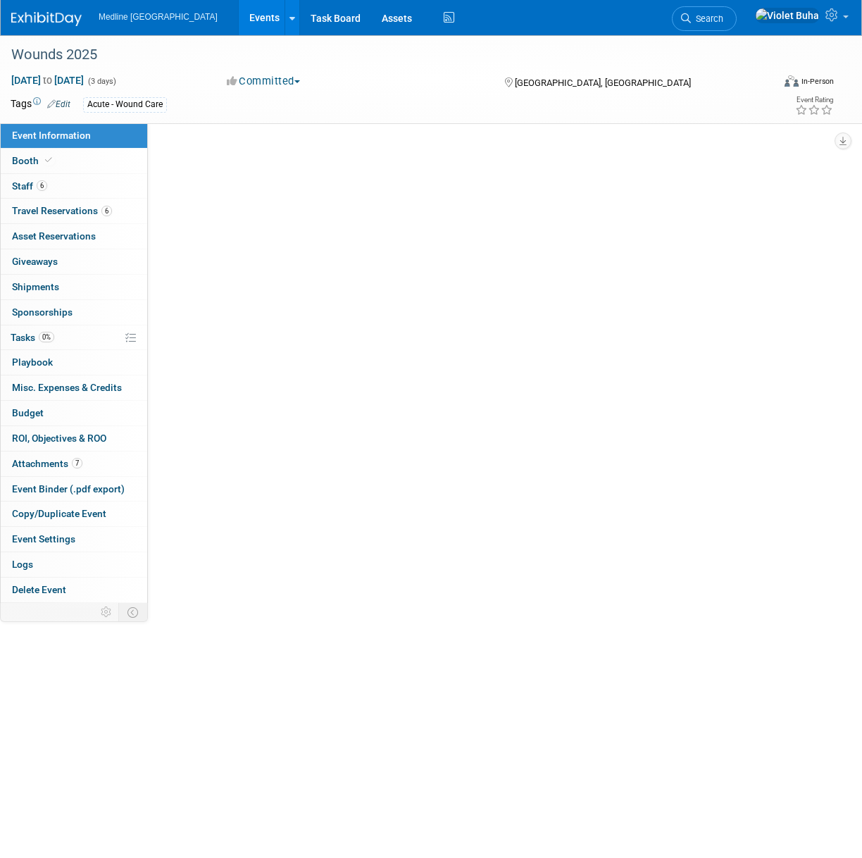
select select "In progress"
select select "To do"
select select "Acute"
select select "National - Level 1"
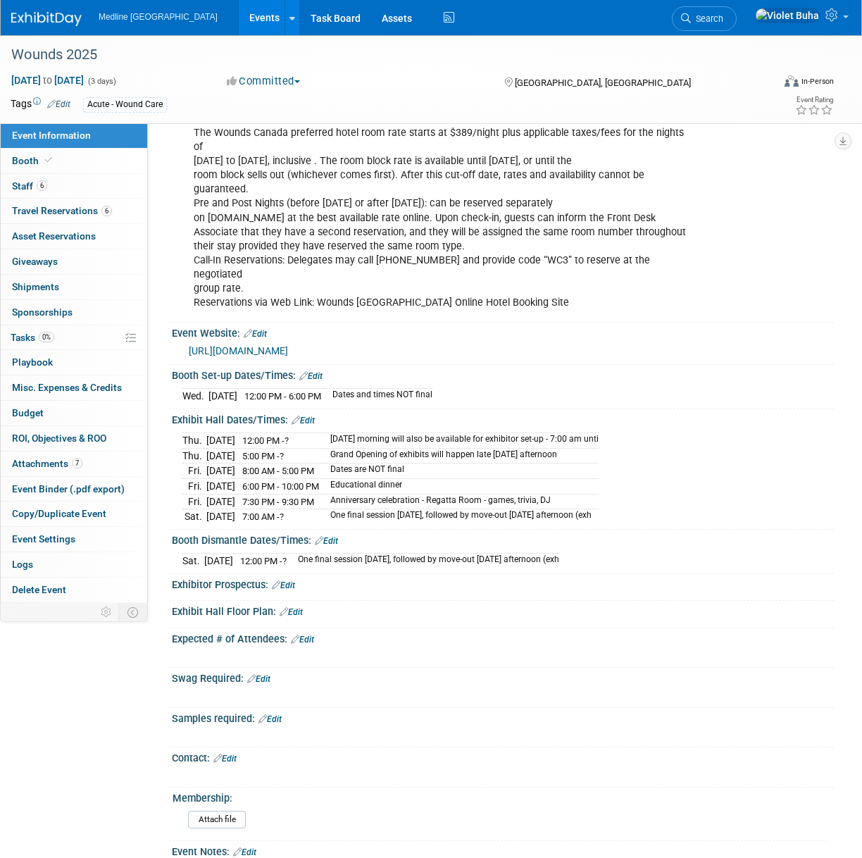
scroll to position [367, 0]
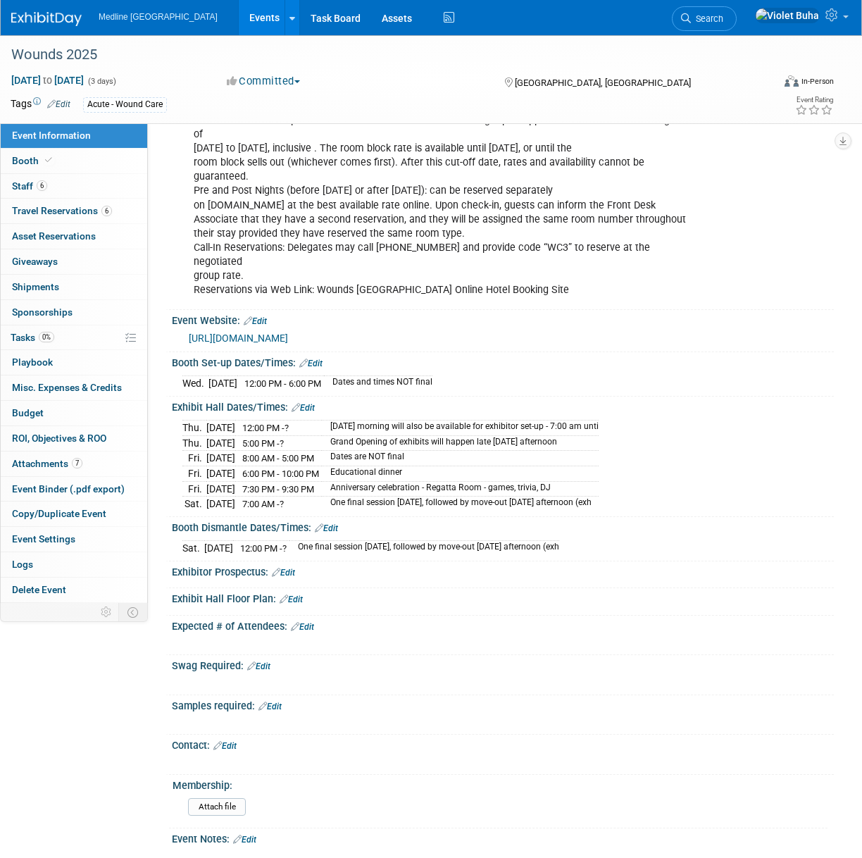
click at [312, 404] on link "Edit" at bounding box center [303, 408] width 23 height 10
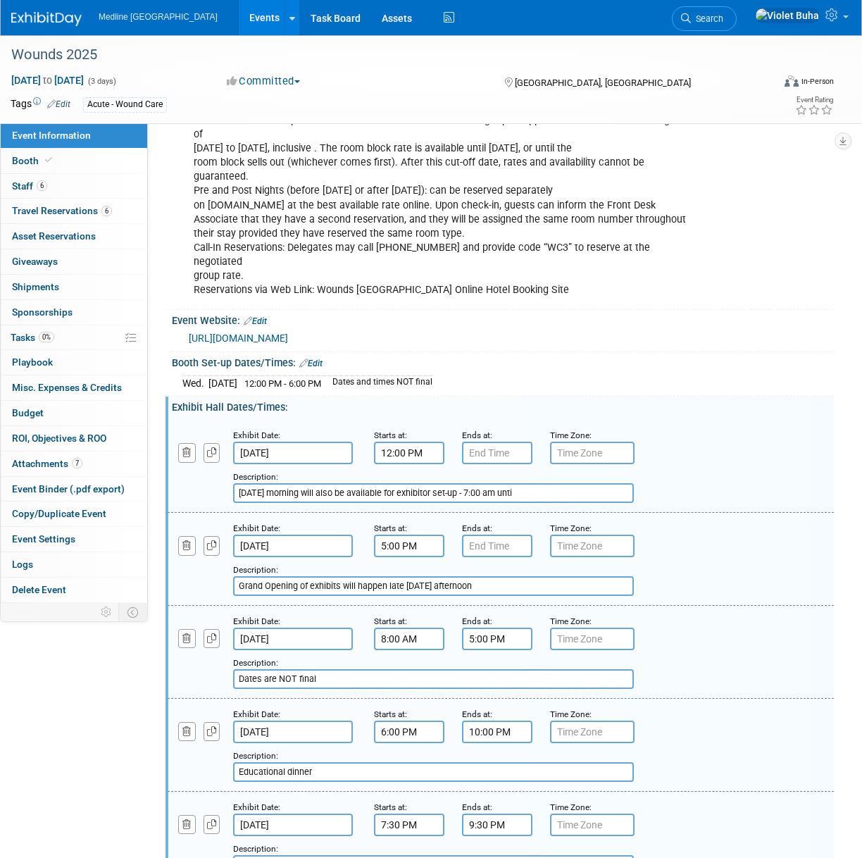
click at [396, 448] on input "12:00 PM" at bounding box center [409, 453] width 70 height 23
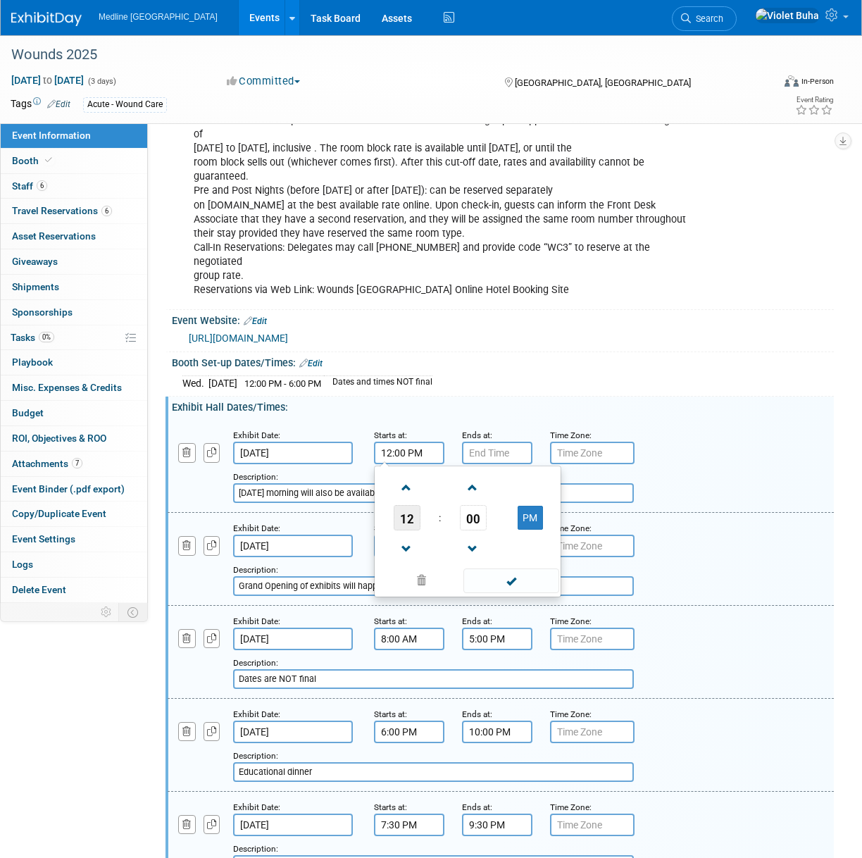
click at [406, 515] on span "12" at bounding box center [407, 517] width 27 height 25
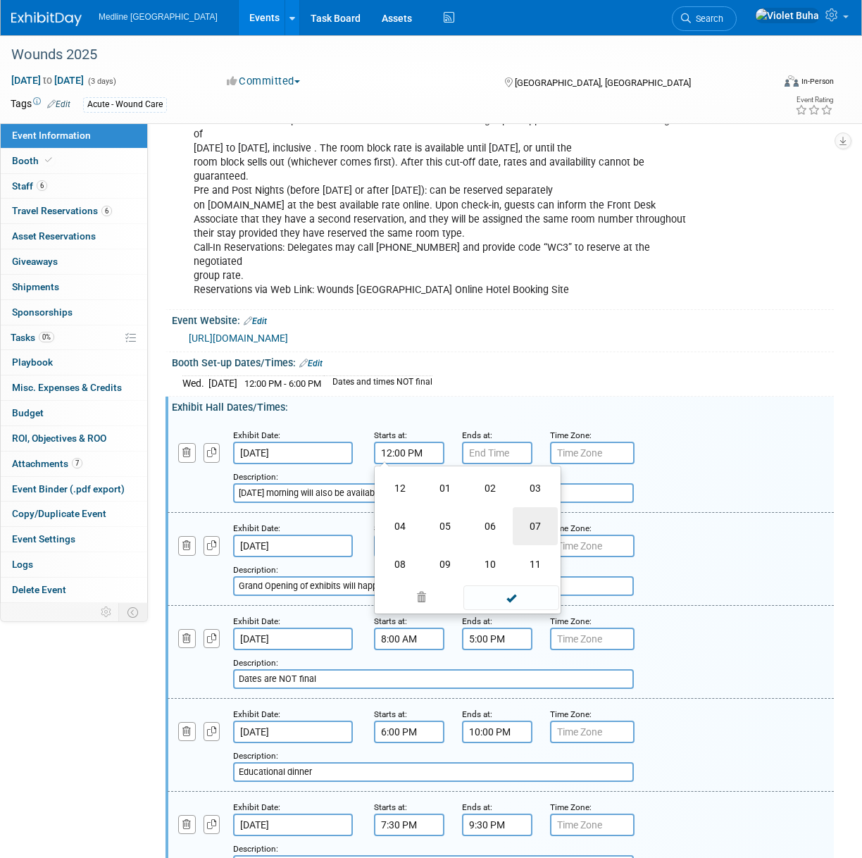
click at [547, 523] on td "07" at bounding box center [535, 526] width 45 height 38
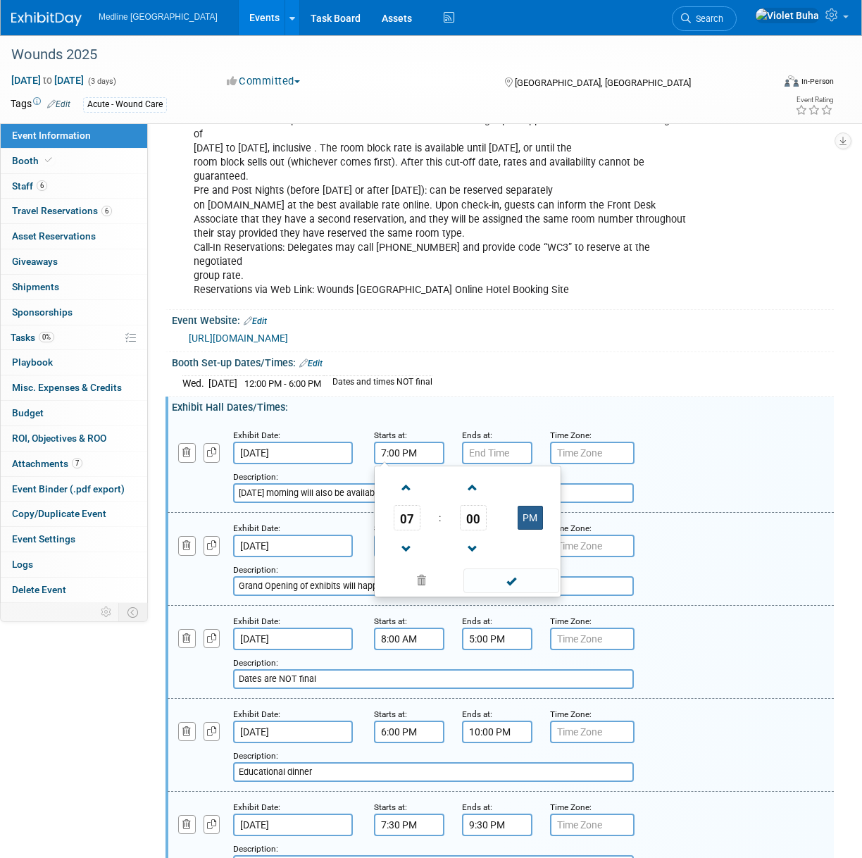
click at [536, 516] on button "PM" at bounding box center [530, 518] width 25 height 24
type input "7:00 AM"
click at [517, 577] on span at bounding box center [511, 581] width 95 height 25
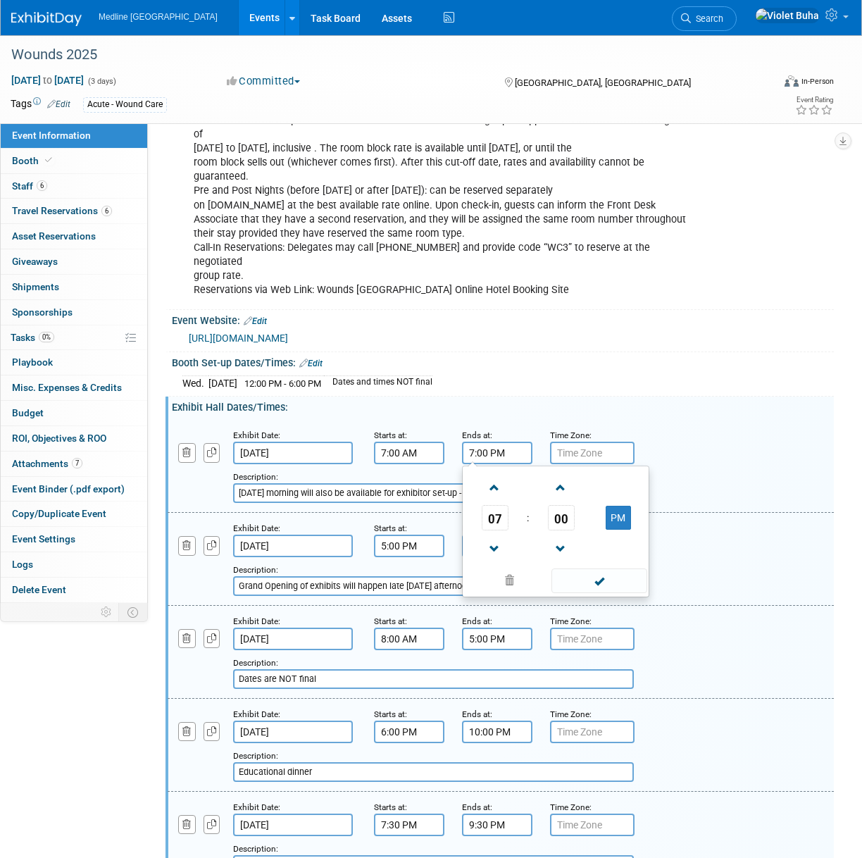
click at [493, 452] on input "7:00 PM" at bounding box center [497, 453] width 70 height 23
click at [490, 514] on span "07" at bounding box center [495, 517] width 27 height 25
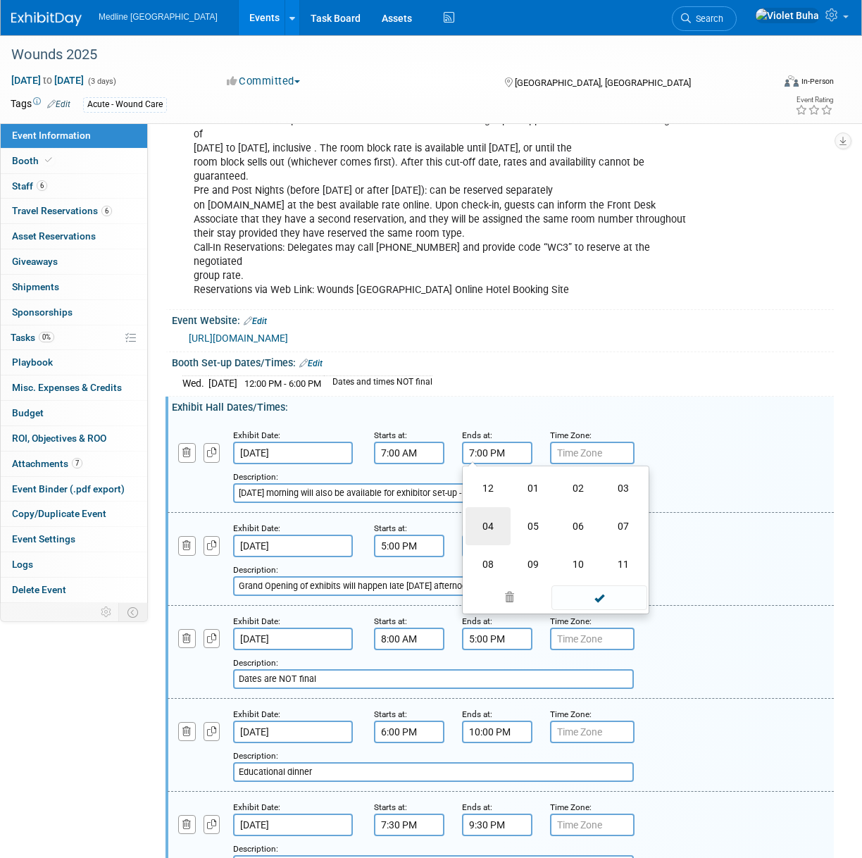
click at [492, 526] on td "04" at bounding box center [488, 526] width 45 height 38
type input "4:00 PM"
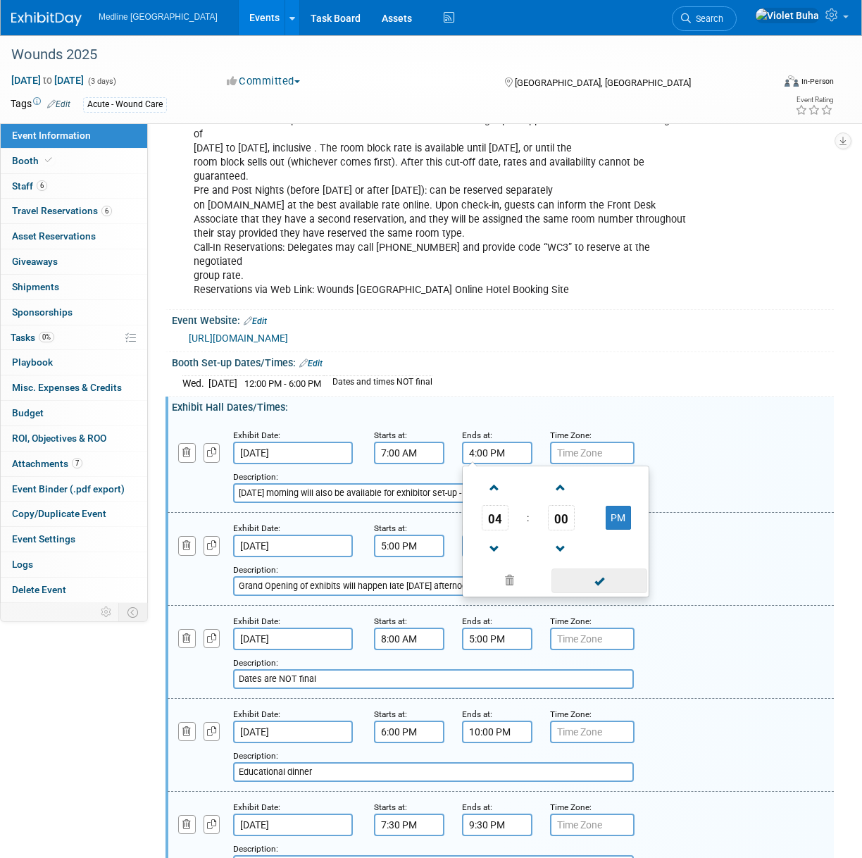
click at [615, 577] on span at bounding box center [599, 581] width 95 height 25
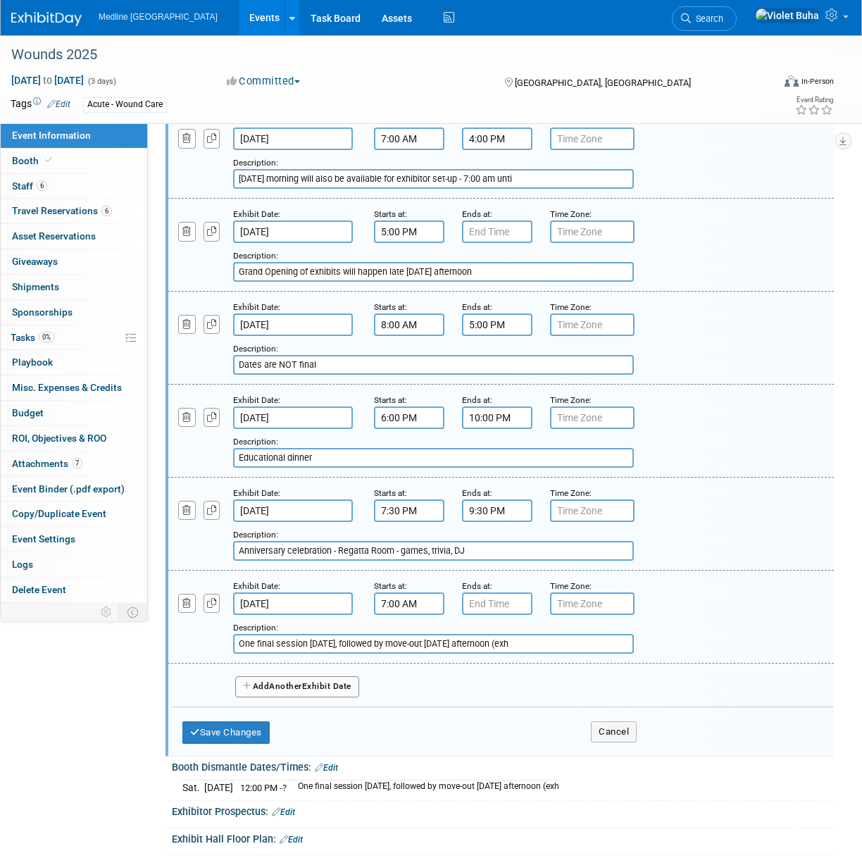
scroll to position [677, 0]
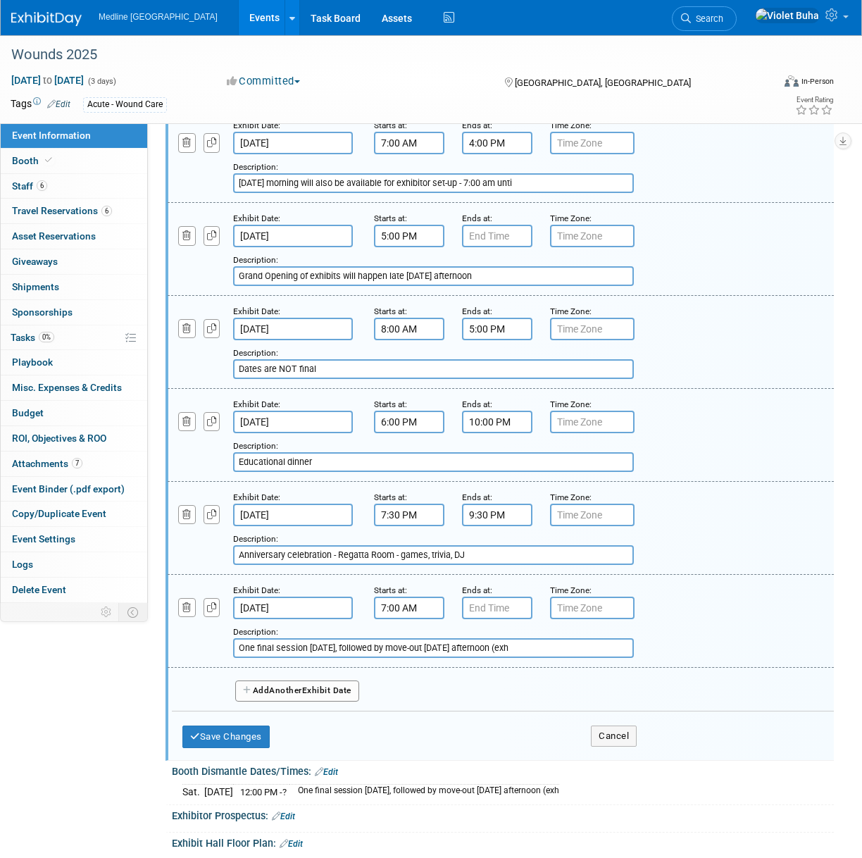
type input "7:00 PM"
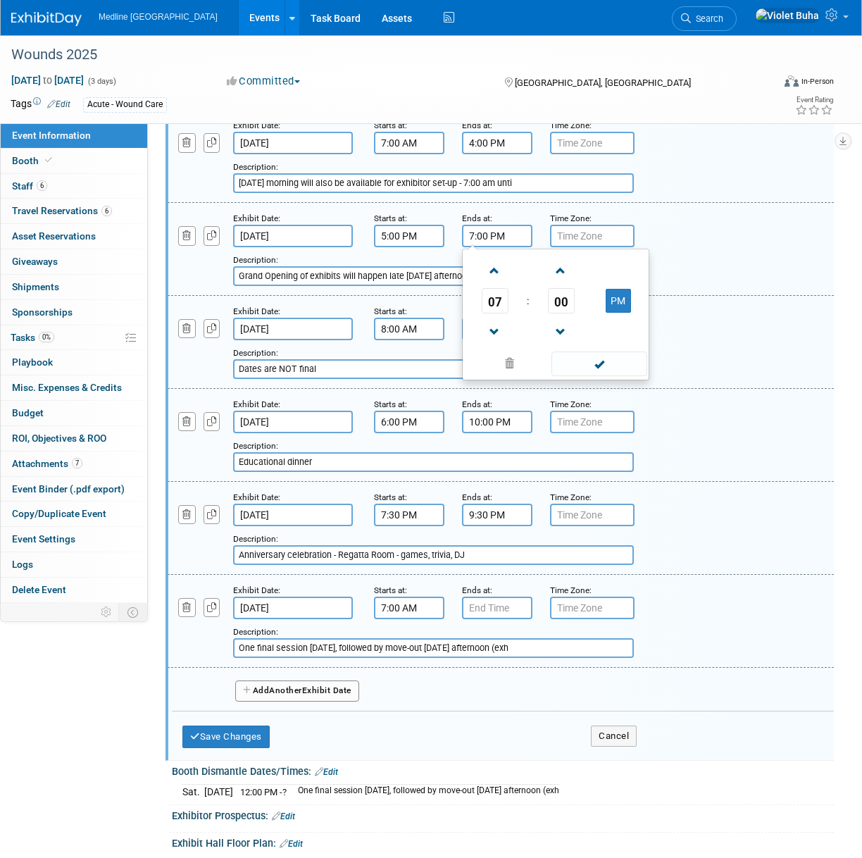
click at [516, 237] on input "7:00 PM" at bounding box center [497, 236] width 70 height 23
click at [612, 357] on span at bounding box center [599, 364] width 95 height 25
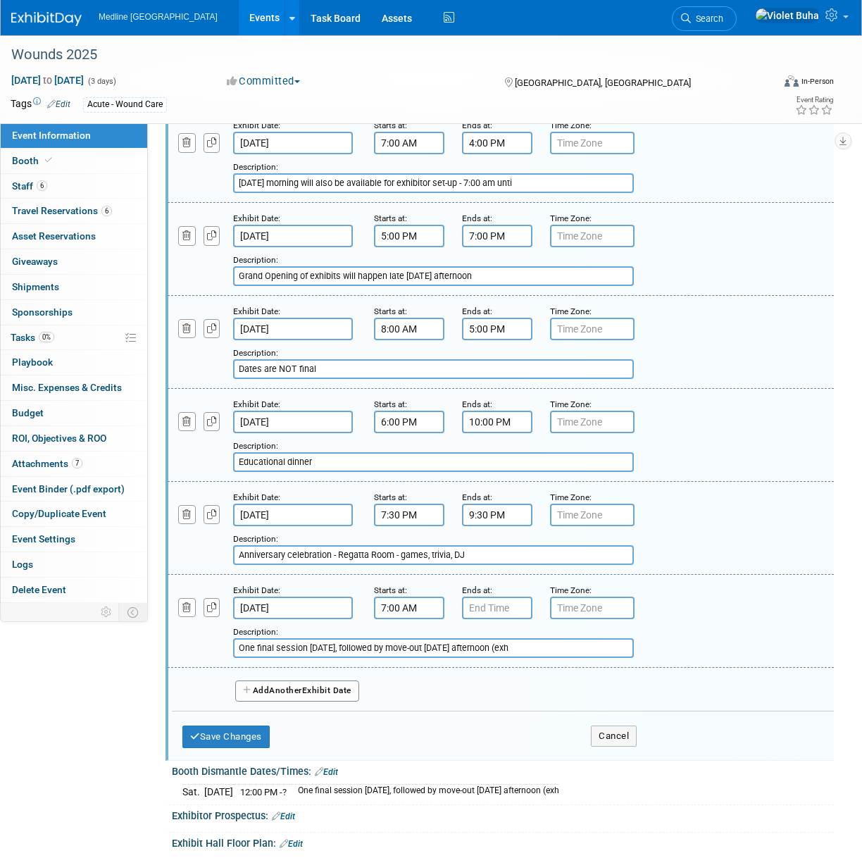
click at [741, 330] on div "Add a Description Description: Dates are NOT final" at bounding box center [501, 341] width 688 height 75
click at [236, 459] on input "Educational dinner" at bounding box center [433, 462] width 401 height 20
type input "TBD - Educational dinner"
click at [702, 469] on div "Exhibit Date: Oct 3, 2025 Starts at: 6:00 PM Ends at: 10:00 PM Time Zone: Apply…" at bounding box center [501, 435] width 667 height 93
click at [243, 731] on button "Save Changes" at bounding box center [225, 737] width 87 height 23
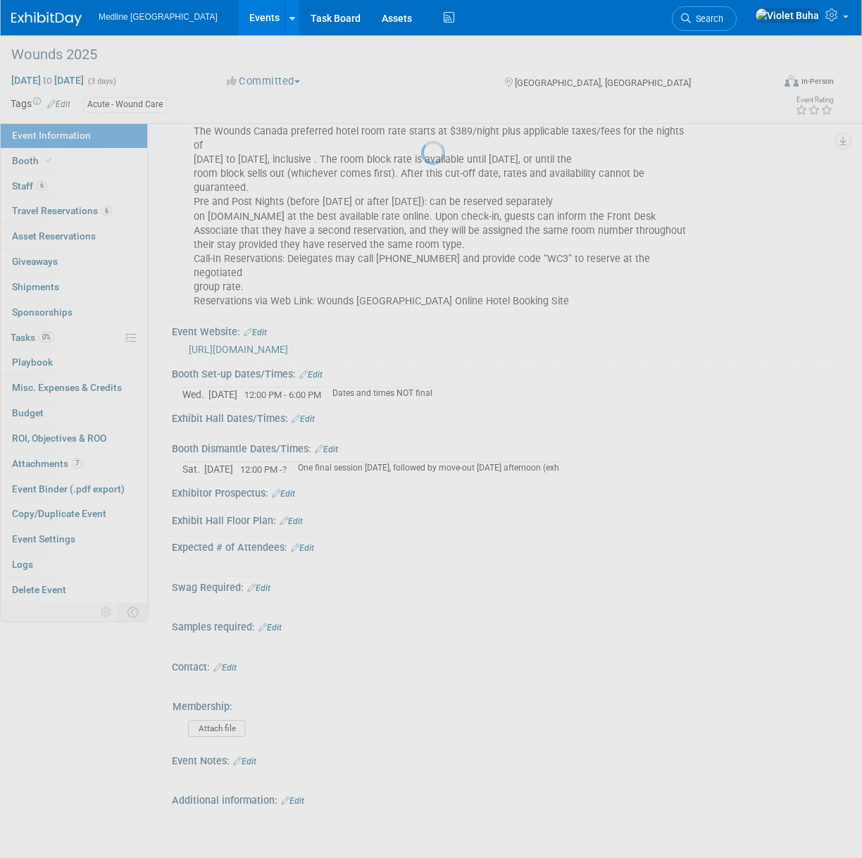
scroll to position [347, 0]
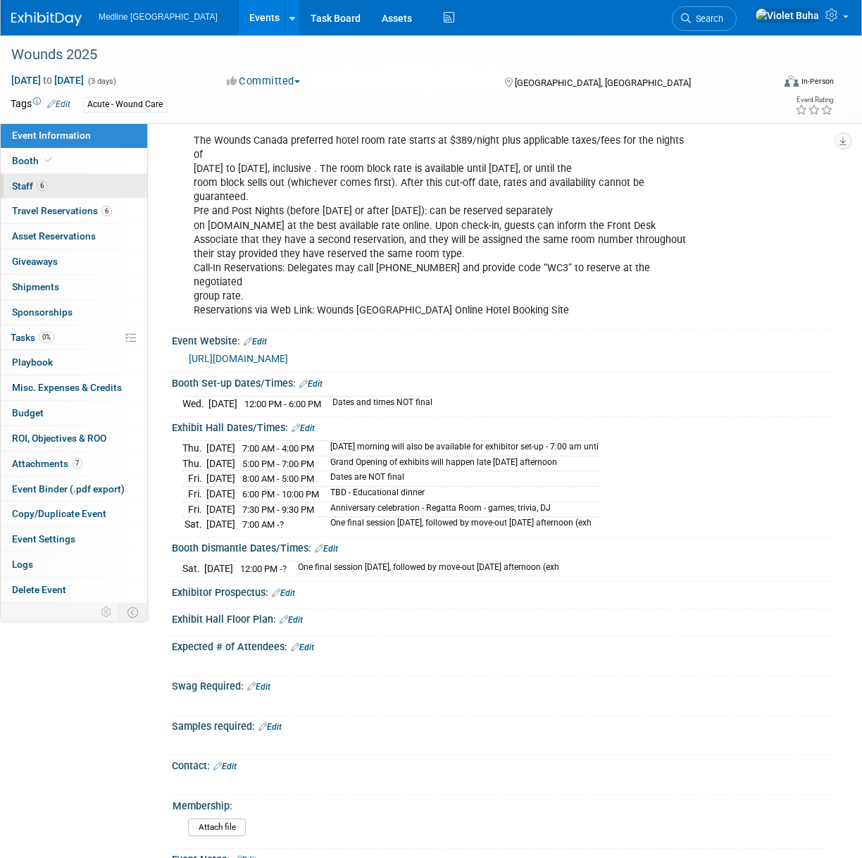
click at [82, 186] on link "6 Staff 6" at bounding box center [74, 186] width 147 height 25
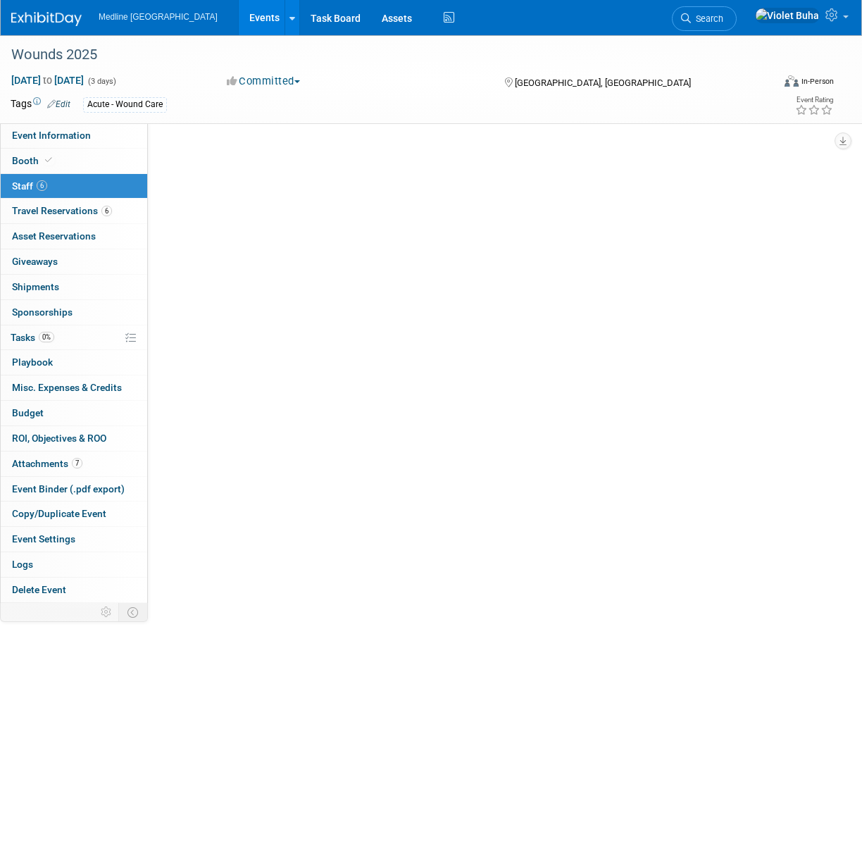
scroll to position [0, 0]
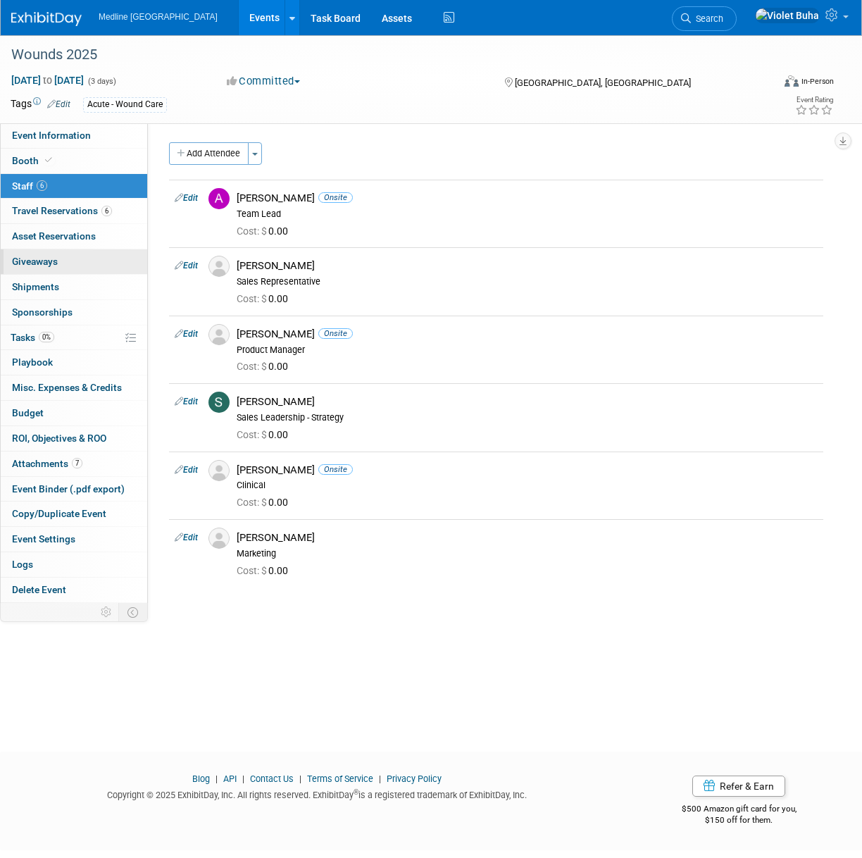
click at [51, 268] on link "0 Giveaways 0" at bounding box center [74, 261] width 147 height 25
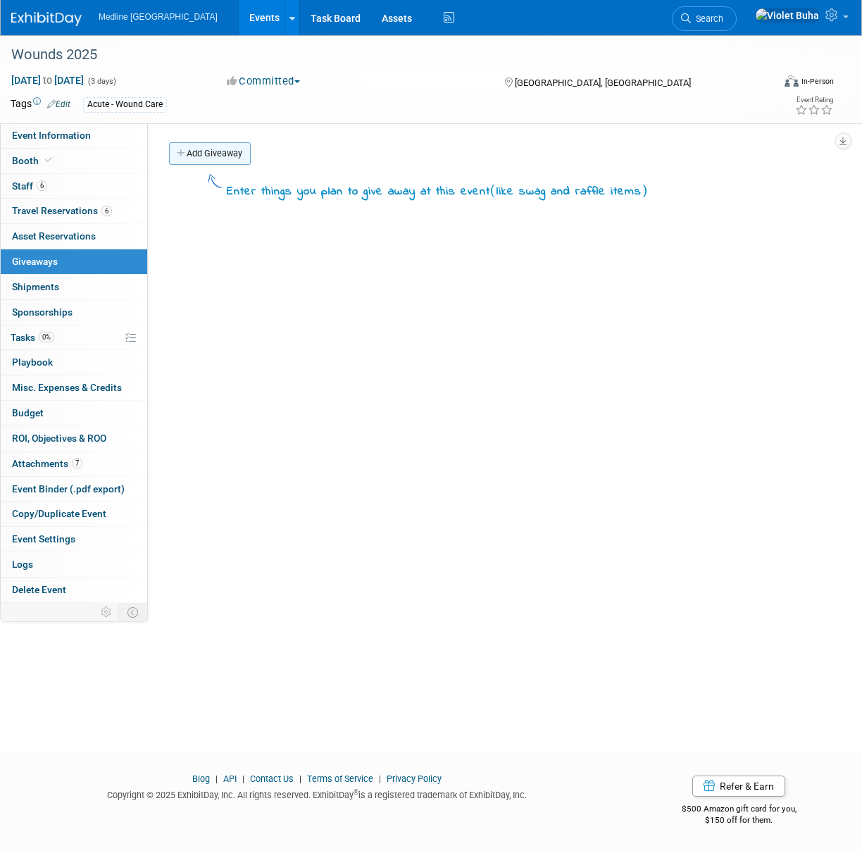
click at [211, 158] on link "Add Giveaway" at bounding box center [210, 153] width 82 height 23
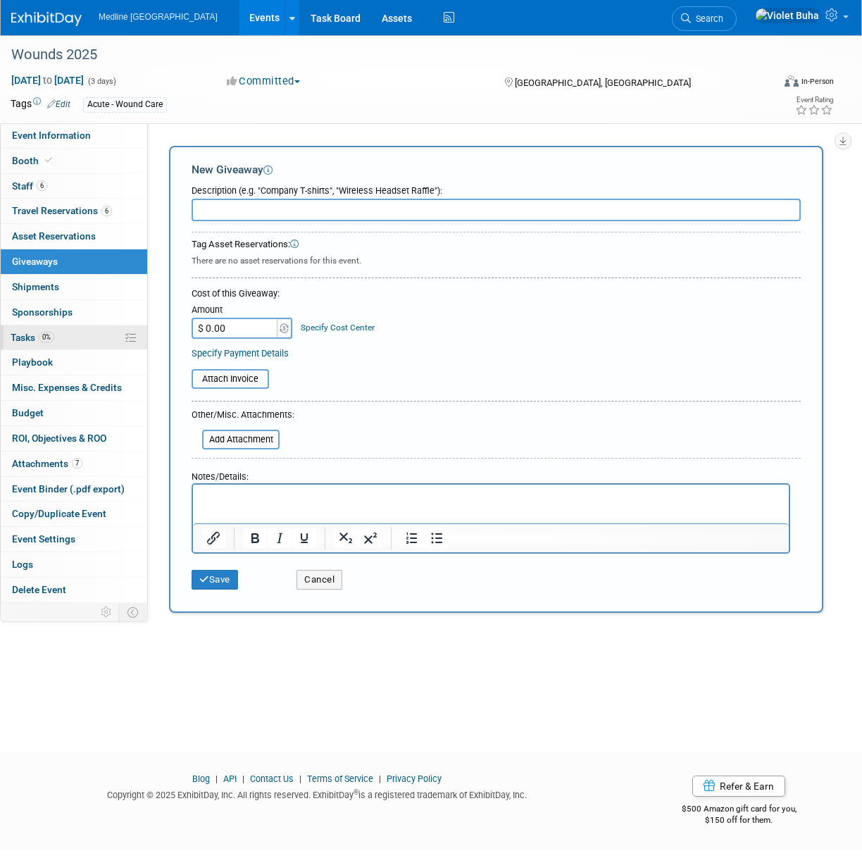
click at [29, 333] on span "Tasks 0%" at bounding box center [33, 337] width 44 height 11
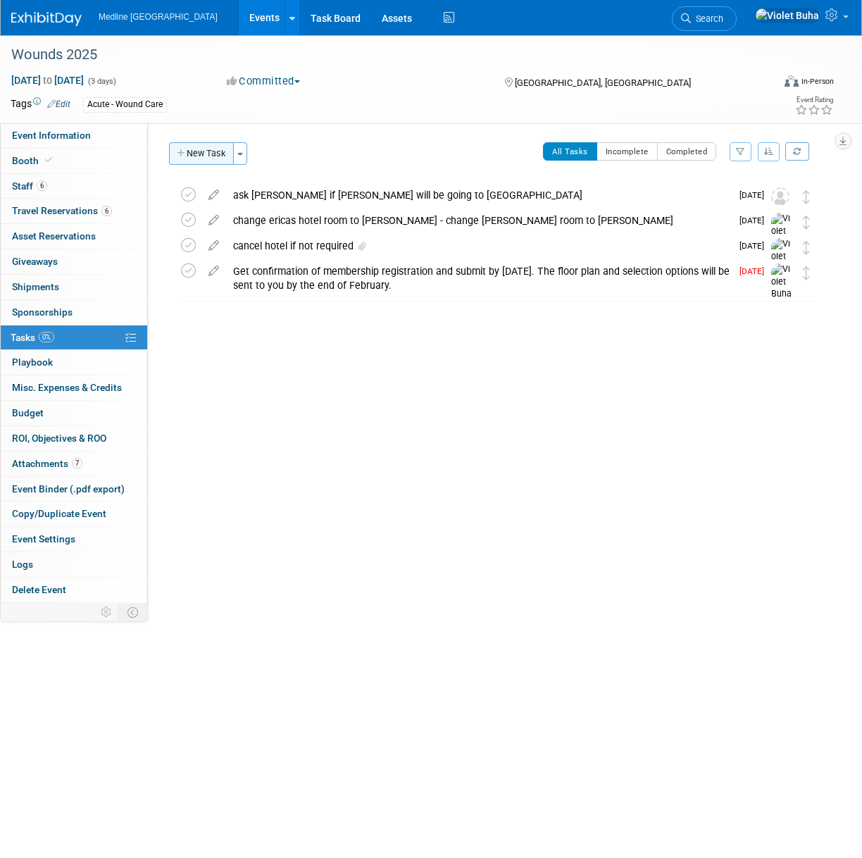
click at [217, 153] on button "New Task" at bounding box center [201, 153] width 65 height 23
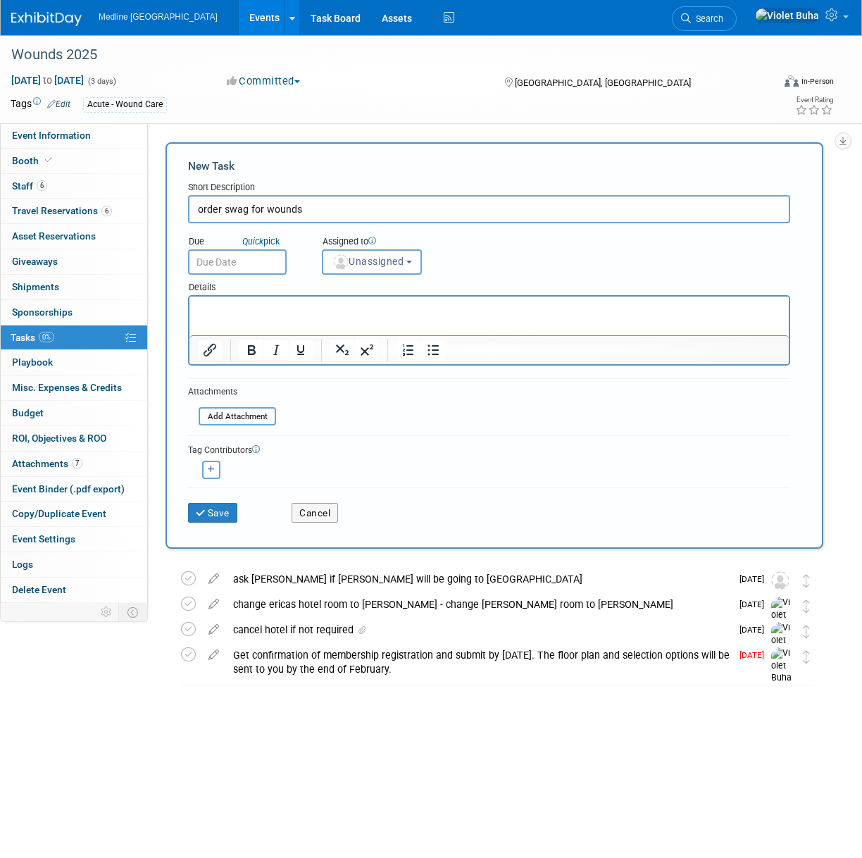
type input "order swag for wounds"
click at [253, 261] on input "text" at bounding box center [237, 261] width 99 height 25
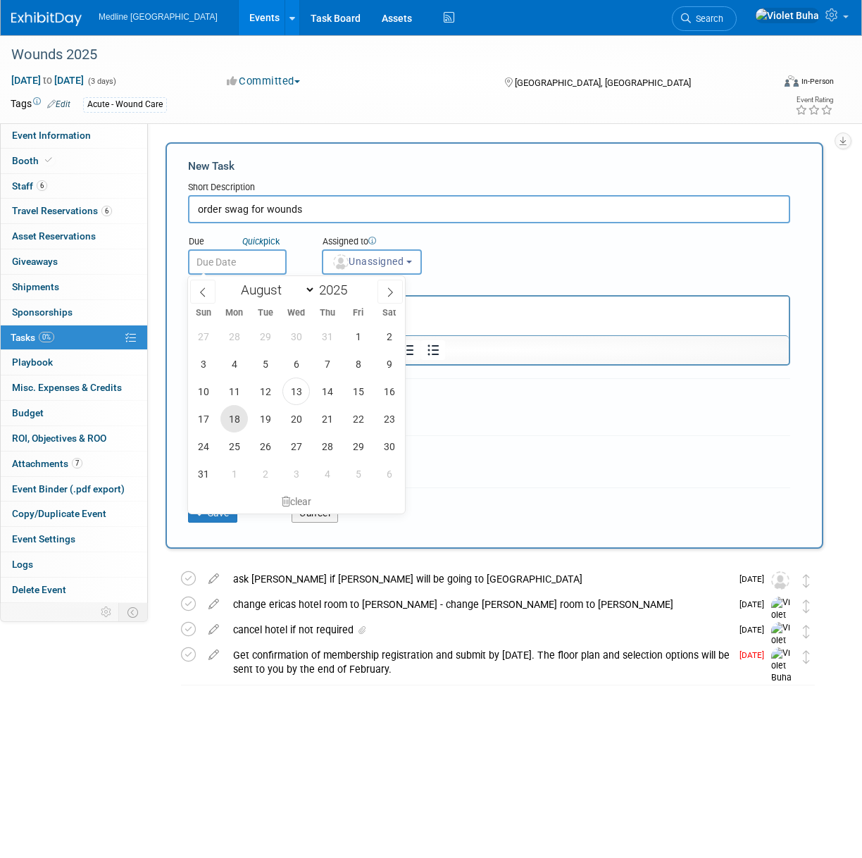
click at [237, 423] on span "18" at bounding box center [234, 418] width 27 height 27
type input "[DATE]"
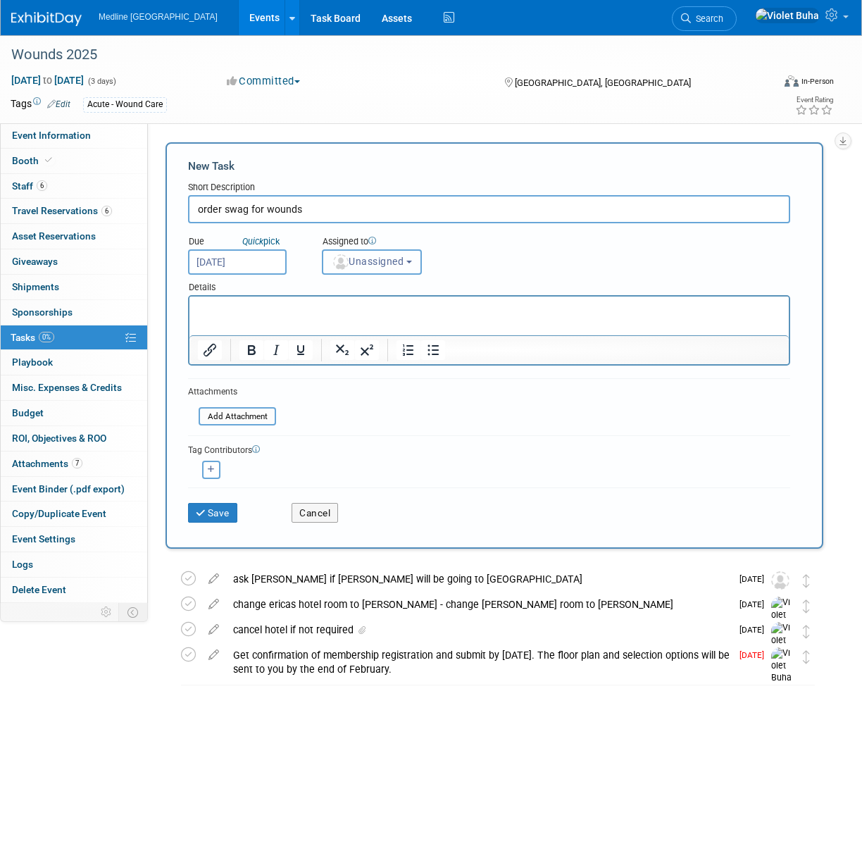
click at [376, 263] on span "Unassigned" at bounding box center [368, 261] width 72 height 11
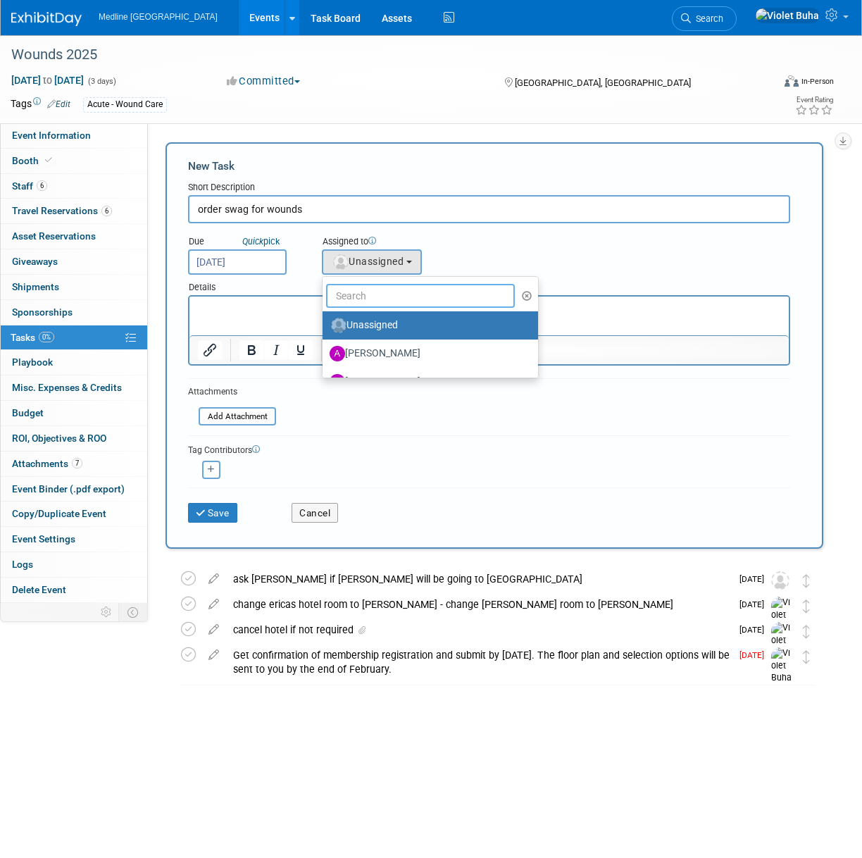
click at [374, 305] on input "text" at bounding box center [420, 296] width 189 height 24
type input "Violet"
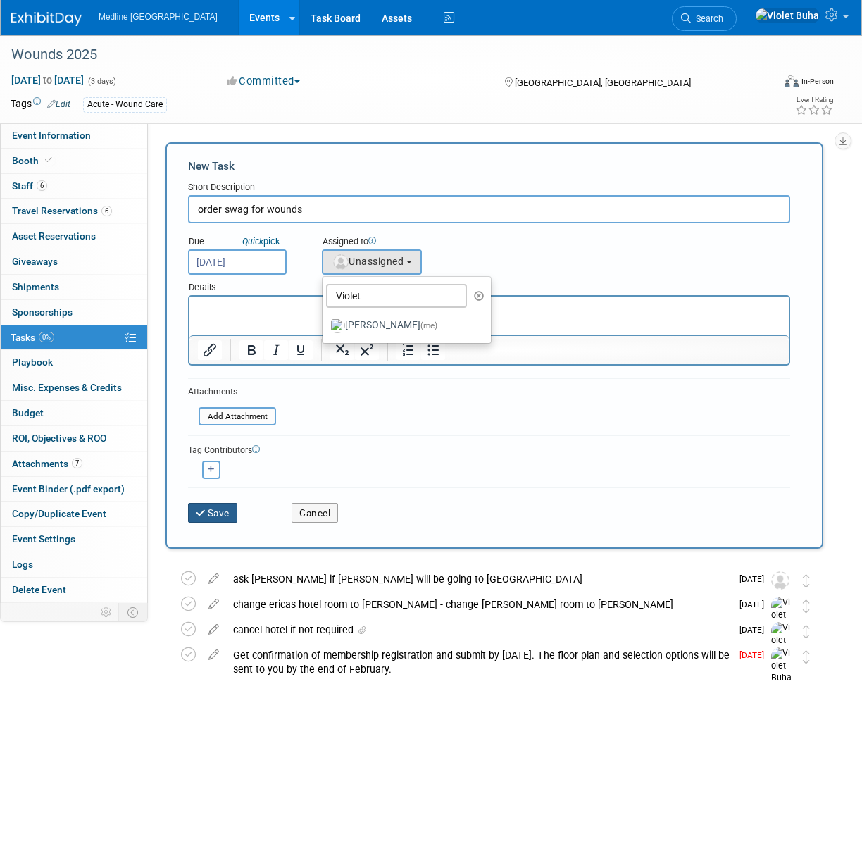
click at [221, 512] on button "Save" at bounding box center [212, 513] width 49 height 20
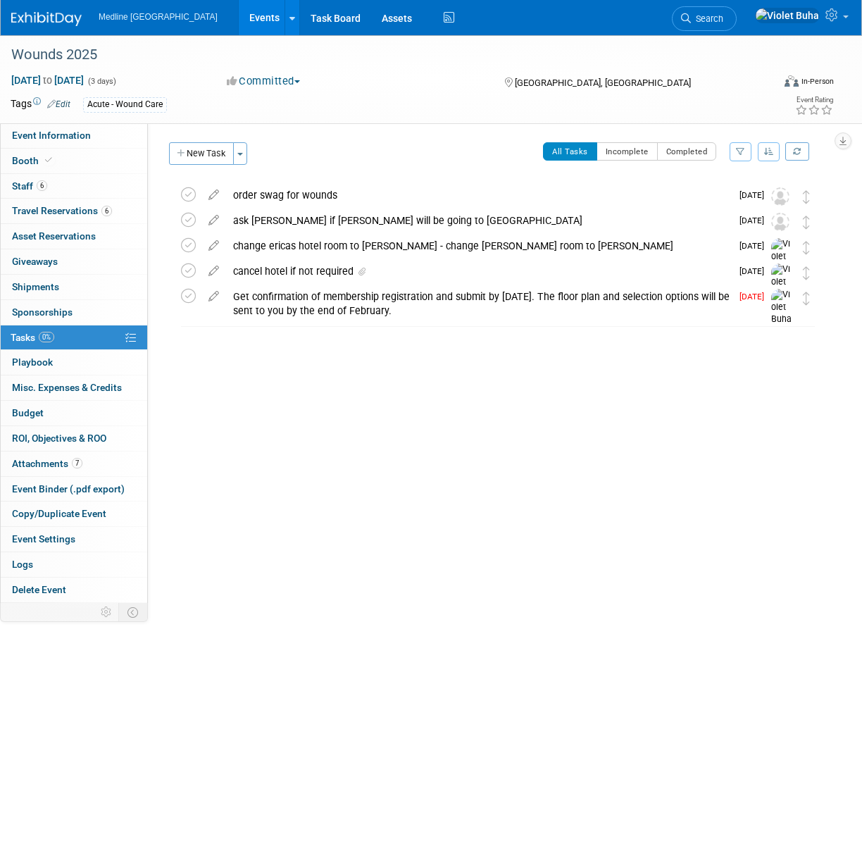
click at [55, 18] on img at bounding box center [46, 19] width 70 height 14
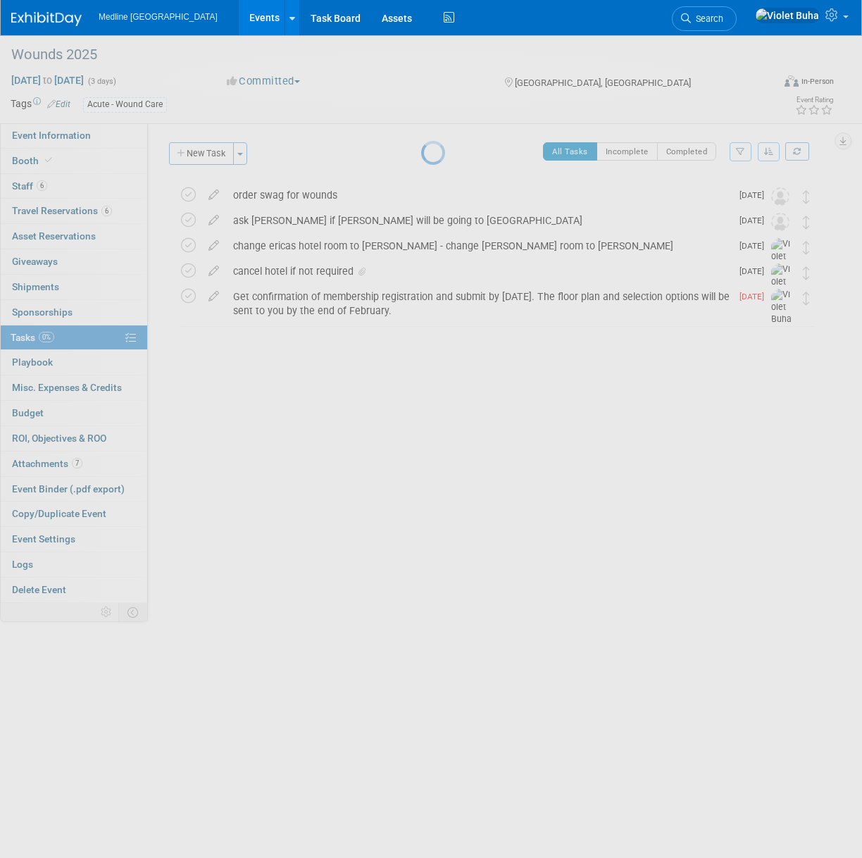
click at [55, 18] on img at bounding box center [46, 19] width 70 height 14
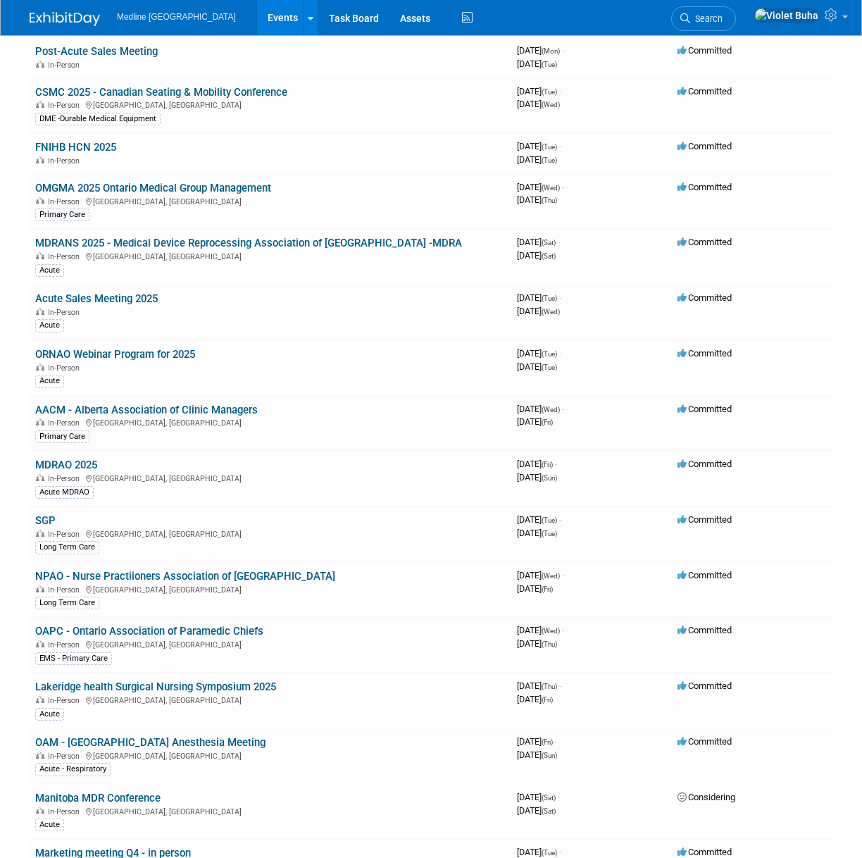
scroll to position [161, 0]
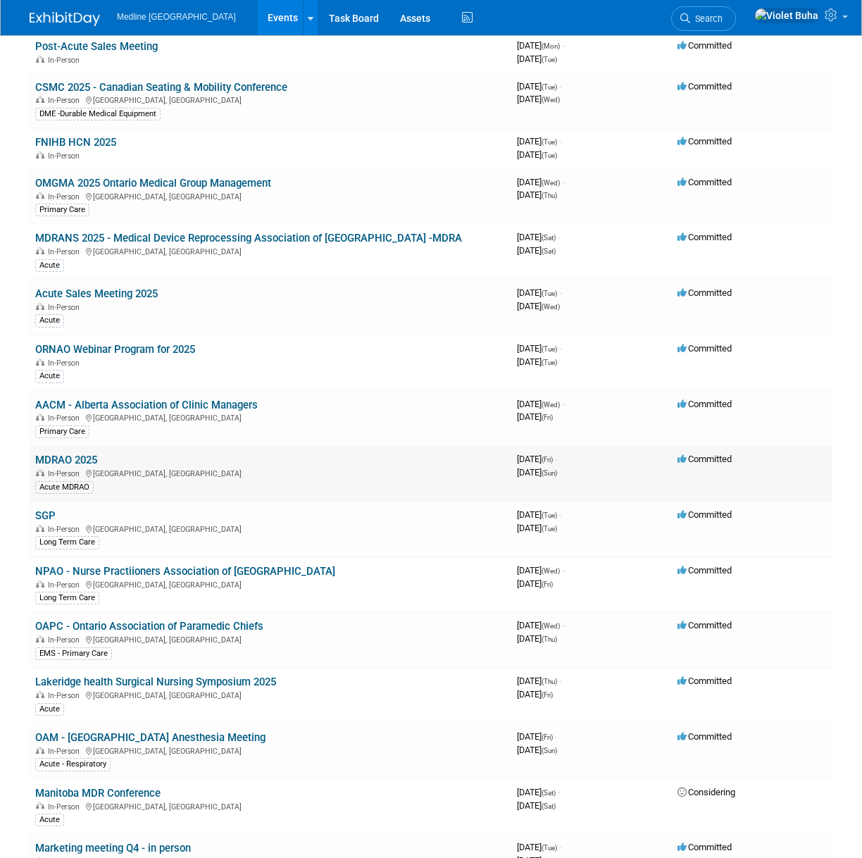
click at [67, 459] on link "MDRAO 2025" at bounding box center [66, 460] width 62 height 13
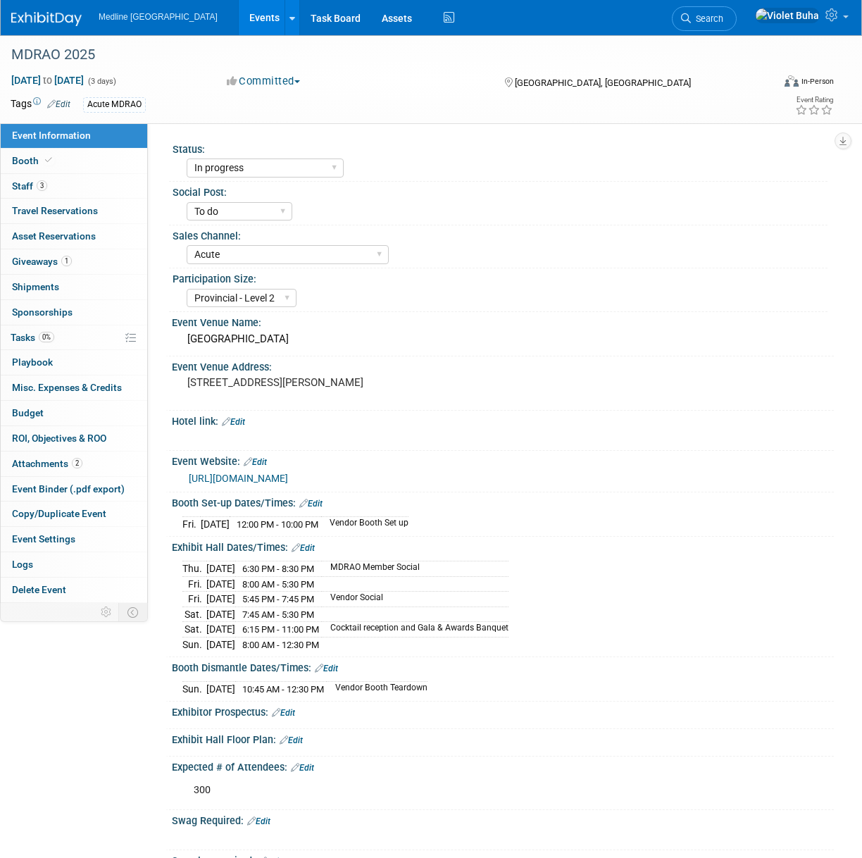
select select "In progress"
select select "To do"
select select "Acute"
select select "Provincial - Level 2"
click at [66, 182] on link "3 Staff 3" at bounding box center [74, 186] width 147 height 25
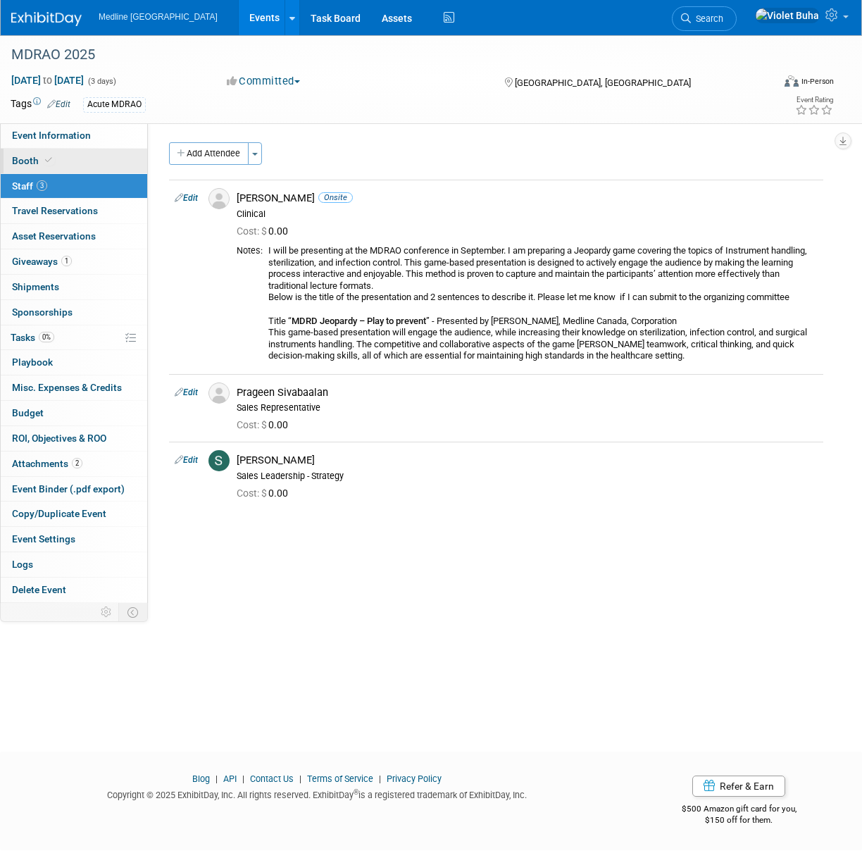
click at [73, 161] on link "Booth" at bounding box center [74, 161] width 147 height 25
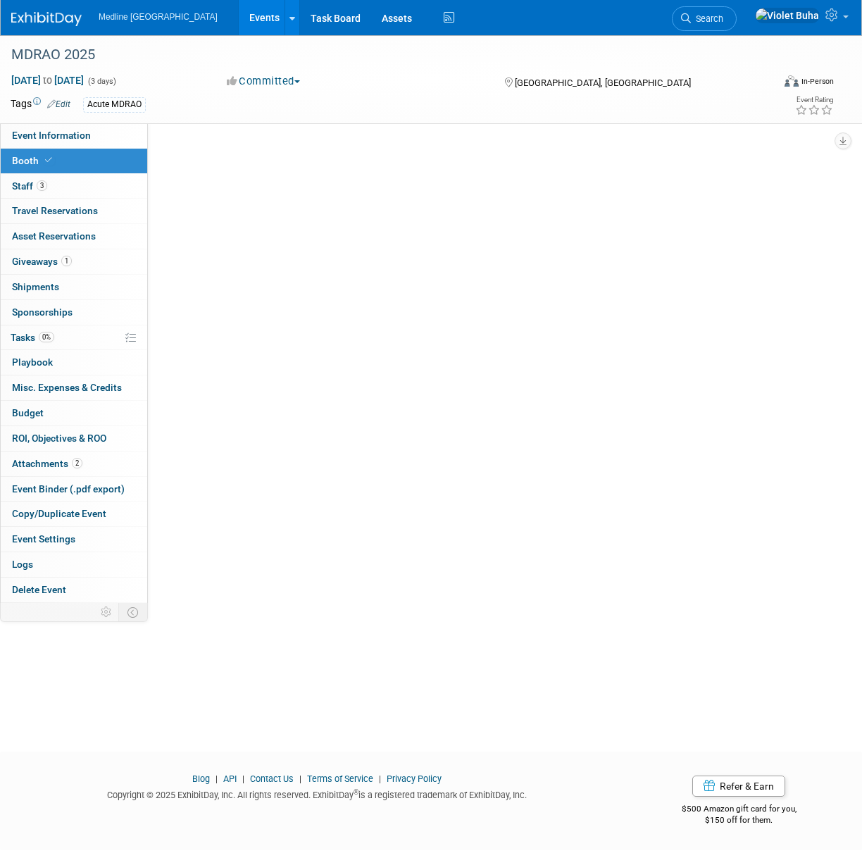
select select "2"
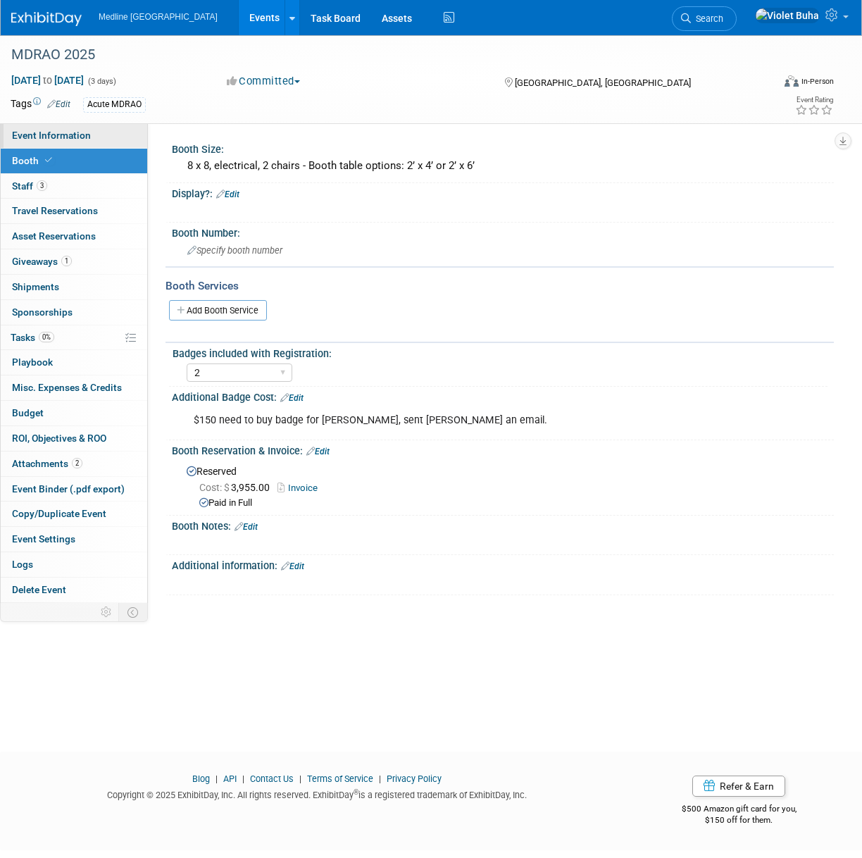
click at [54, 131] on span "Event Information" at bounding box center [51, 135] width 79 height 11
select select "In progress"
select select "To do"
select select "Acute"
select select "Provincial - Level 2"
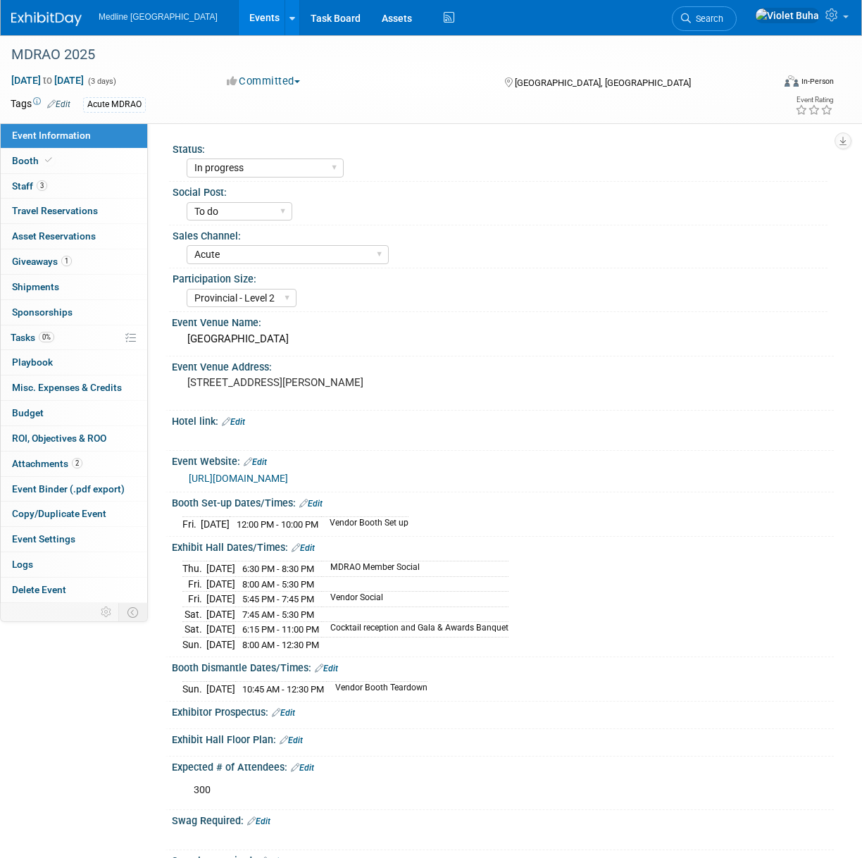
scroll to position [1, 0]
click at [50, 22] on img at bounding box center [46, 19] width 70 height 14
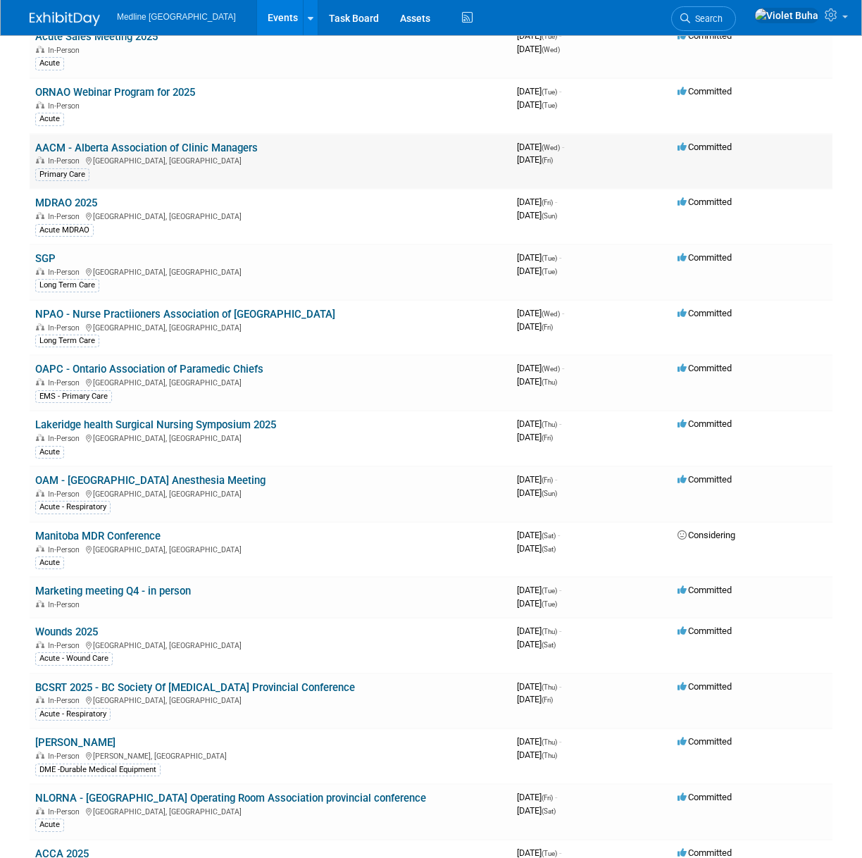
scroll to position [419, 0]
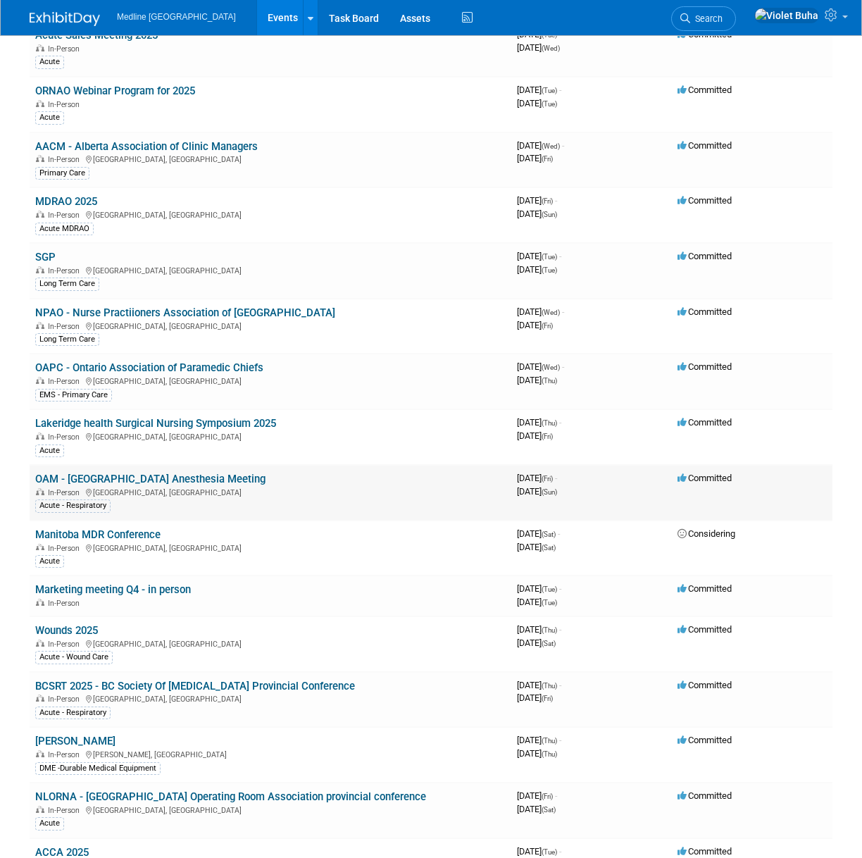
click at [133, 479] on link "OAM - [GEOGRAPHIC_DATA] Anesthesia Meeting" at bounding box center [150, 479] width 230 height 13
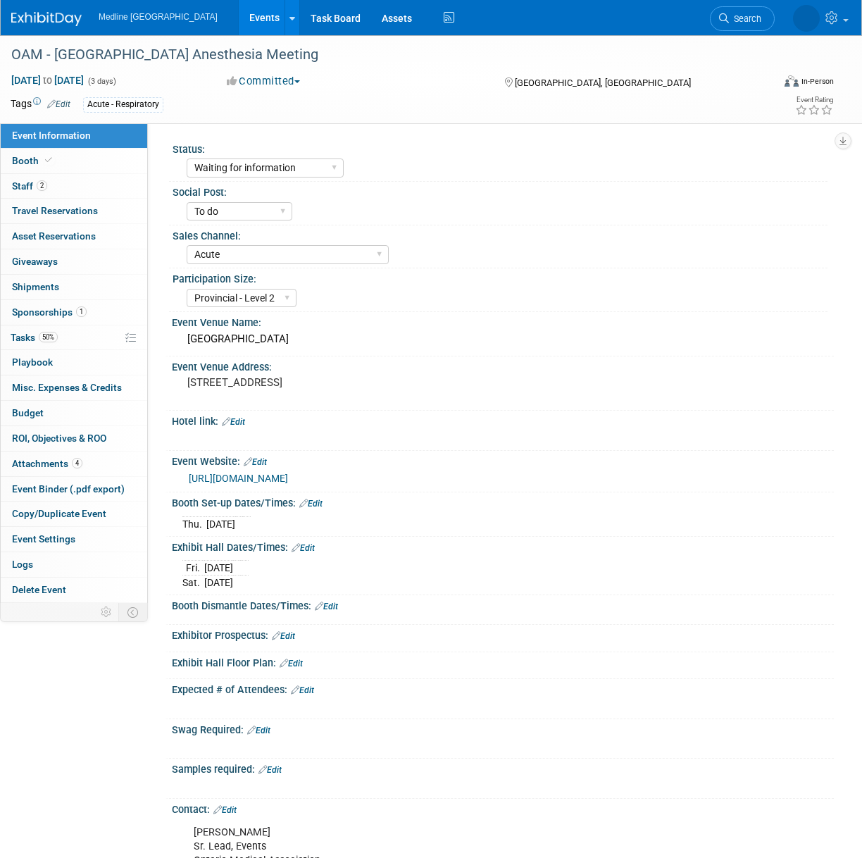
select select "Waiting for information"
select select "To do"
select select "Acute"
select select "Provincial - Level 2"
click at [79, 187] on link "2 Staff 2" at bounding box center [74, 186] width 147 height 25
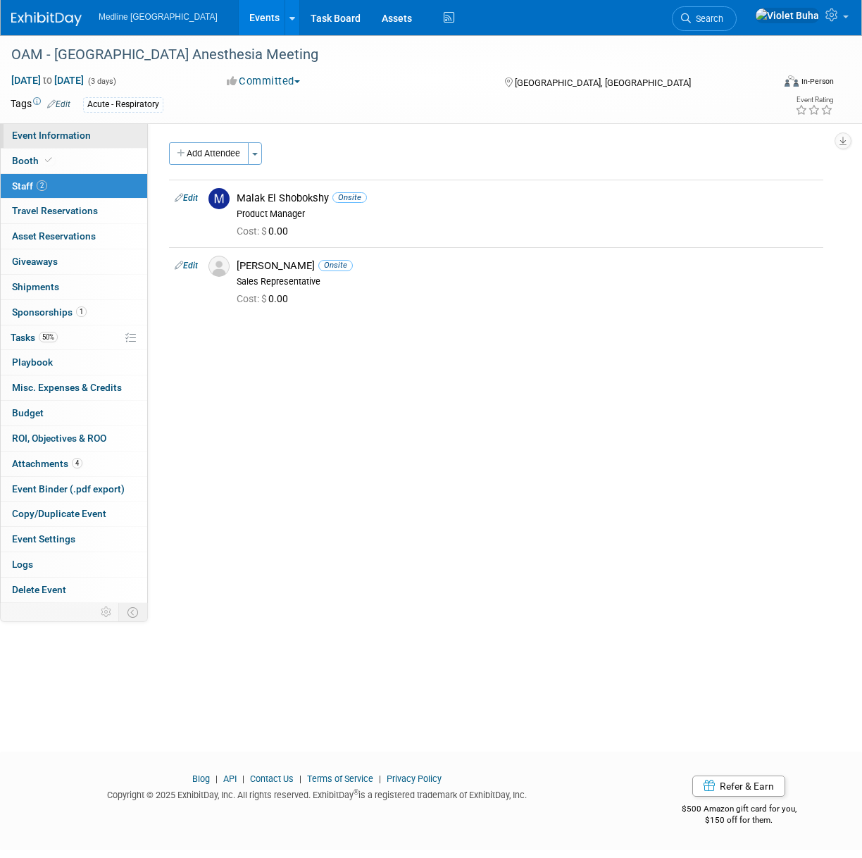
click at [79, 130] on span "Event Information" at bounding box center [51, 135] width 79 height 11
select select "Waiting for information"
select select "To do"
select select "Acute"
select select "Provincial - Level 2"
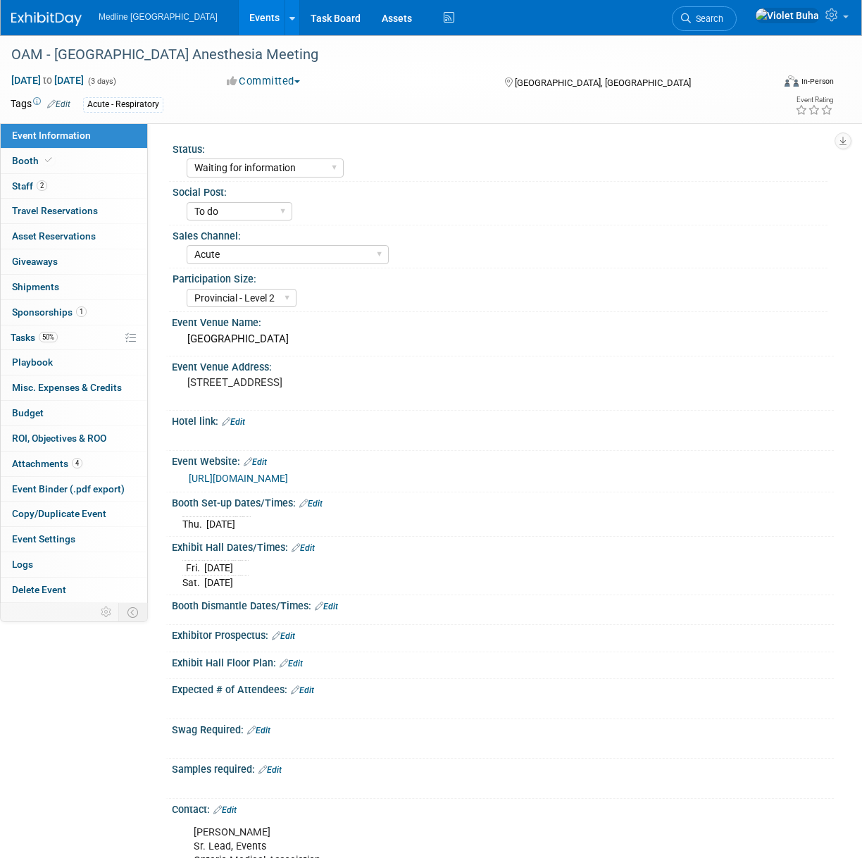
click at [41, 16] on img at bounding box center [46, 19] width 70 height 14
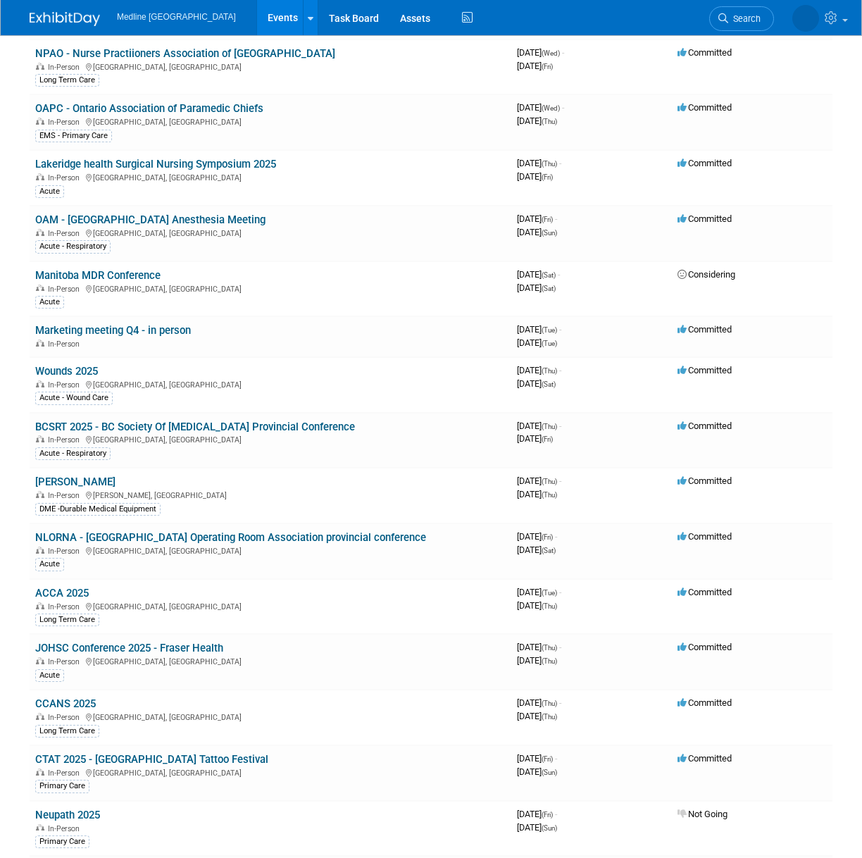
scroll to position [585, 0]
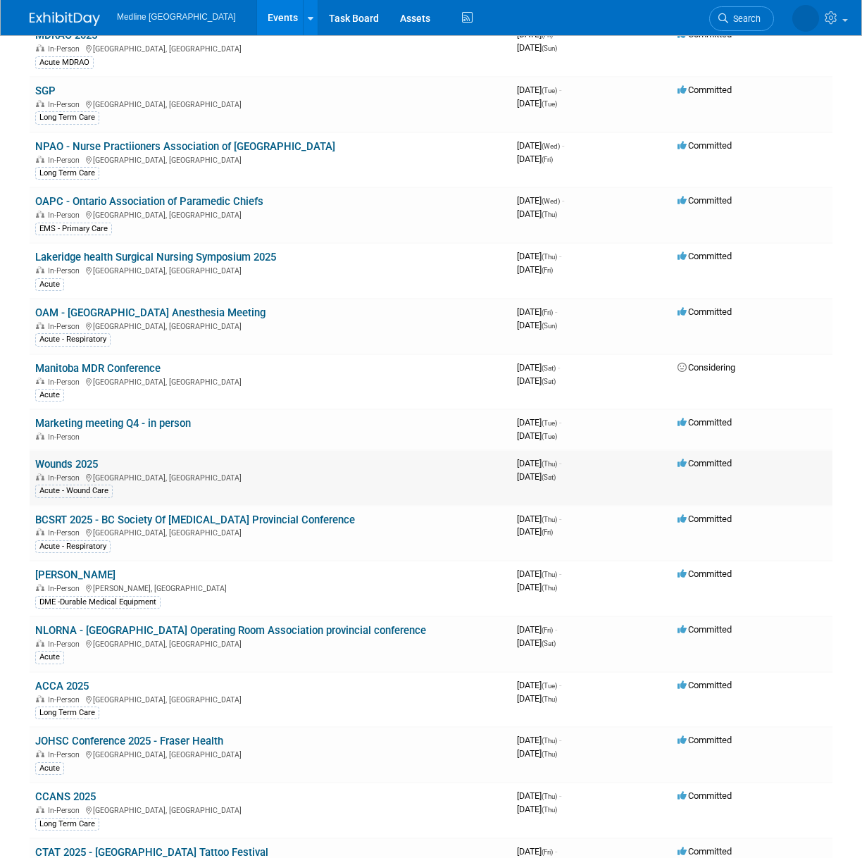
click at [68, 464] on link "Wounds 2025" at bounding box center [66, 464] width 63 height 13
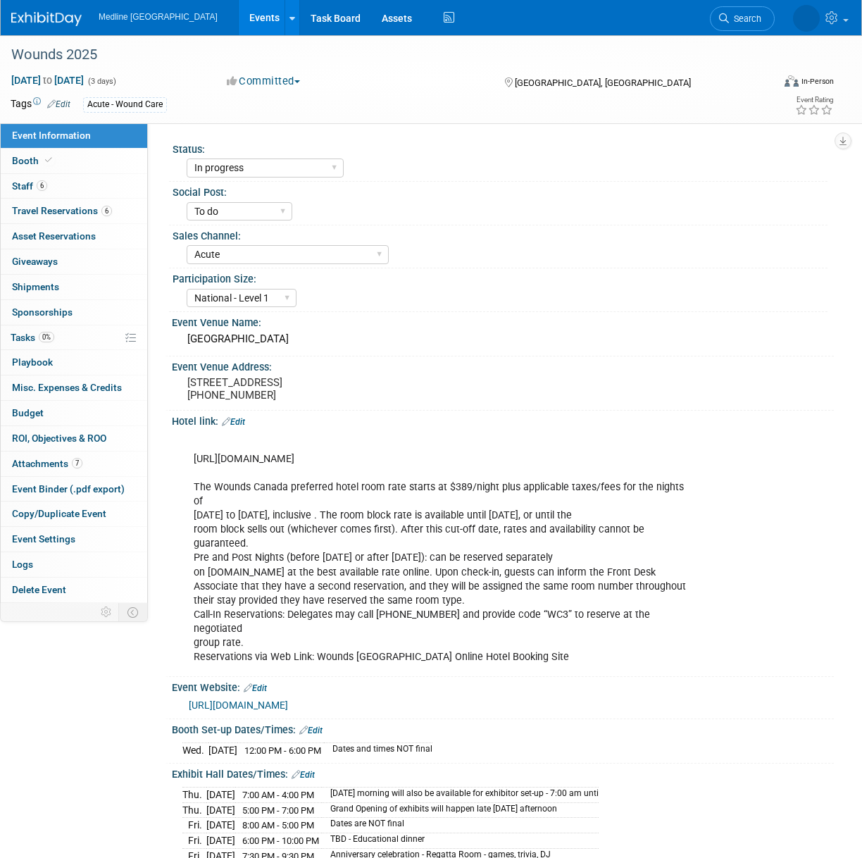
select select "In progress"
select select "To do"
select select "Acute"
select select "National - Level 1"
click at [90, 161] on link "Booth" at bounding box center [74, 161] width 147 height 25
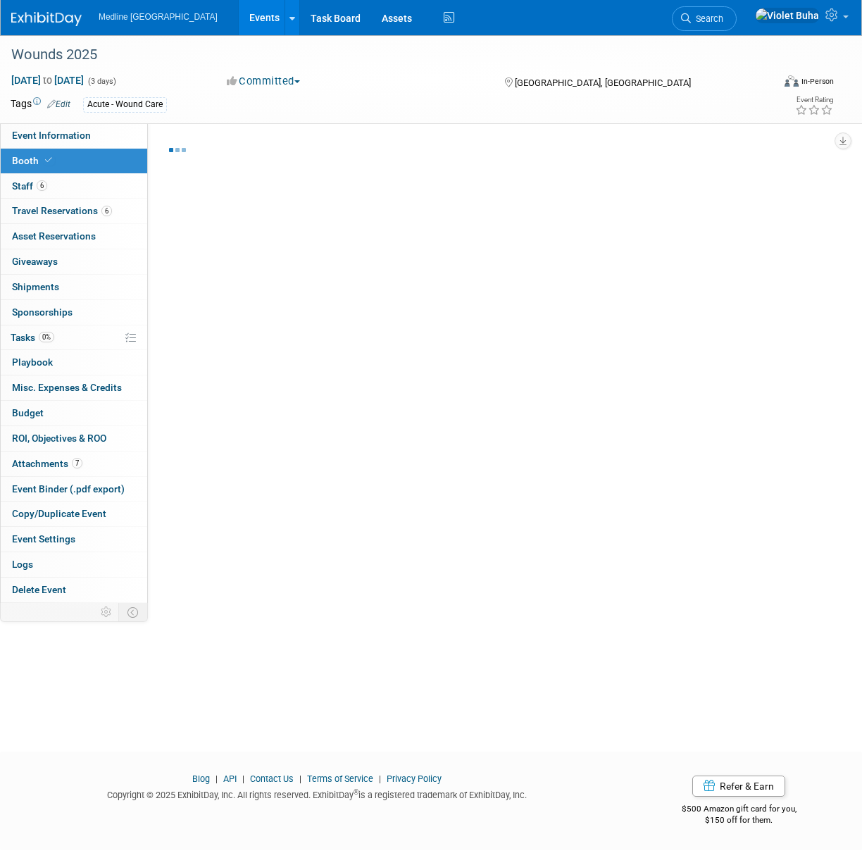
select select "3"
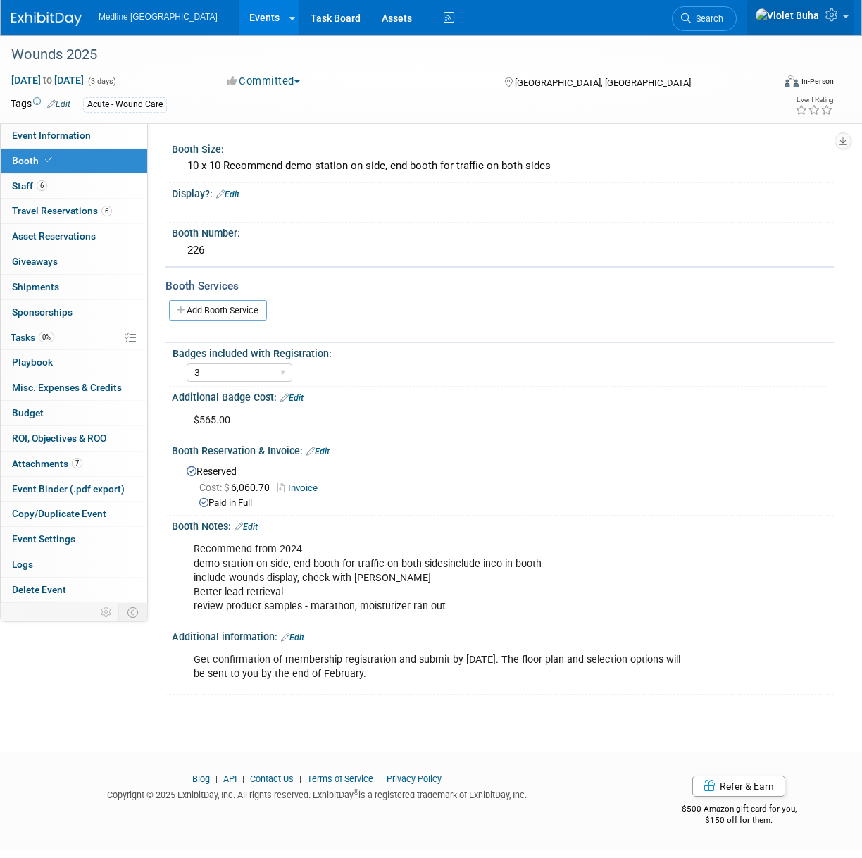
click at [840, 12] on icon at bounding box center [834, 14] width 16 height 13
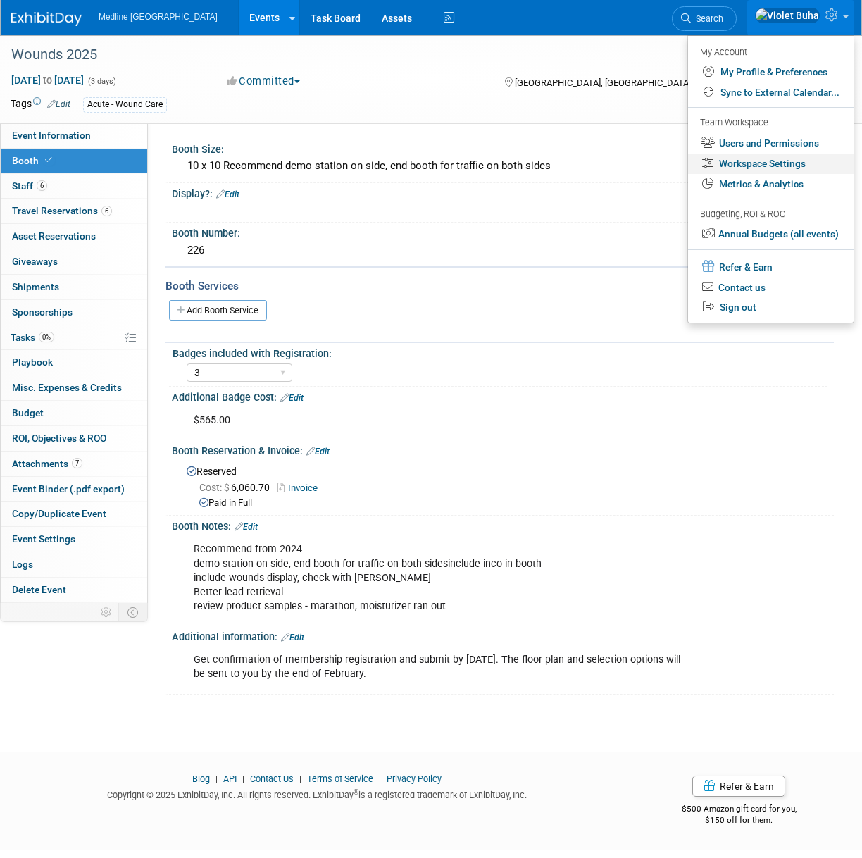
click at [803, 164] on link "Workspace Settings" at bounding box center [771, 164] width 166 height 20
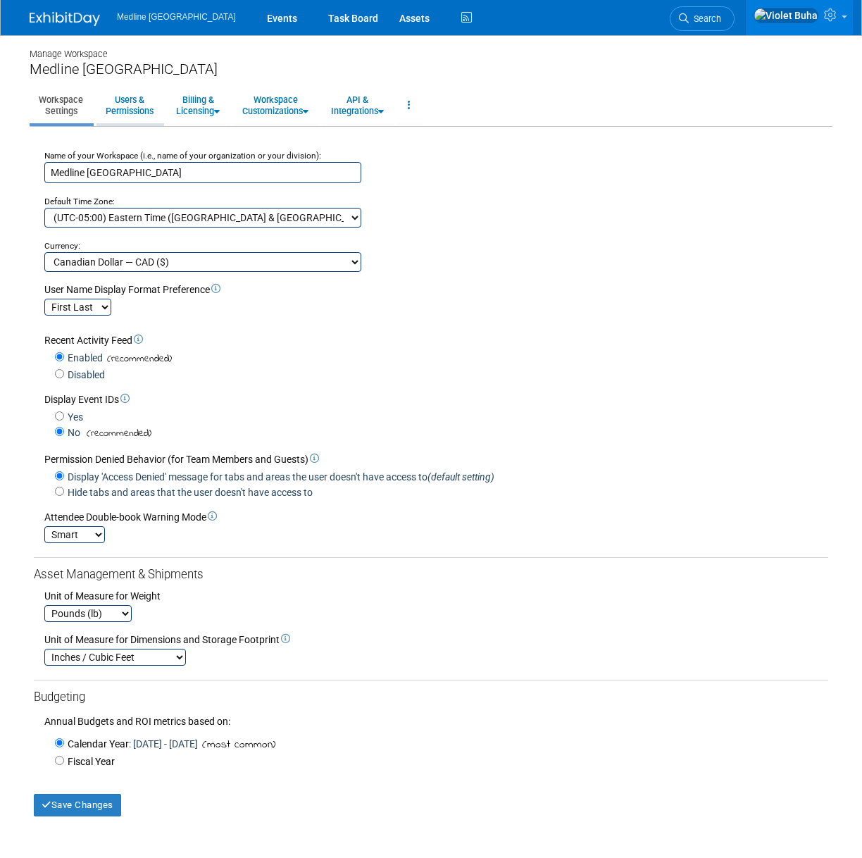
click at [119, 113] on link "Users & Permissions" at bounding box center [130, 105] width 66 height 35
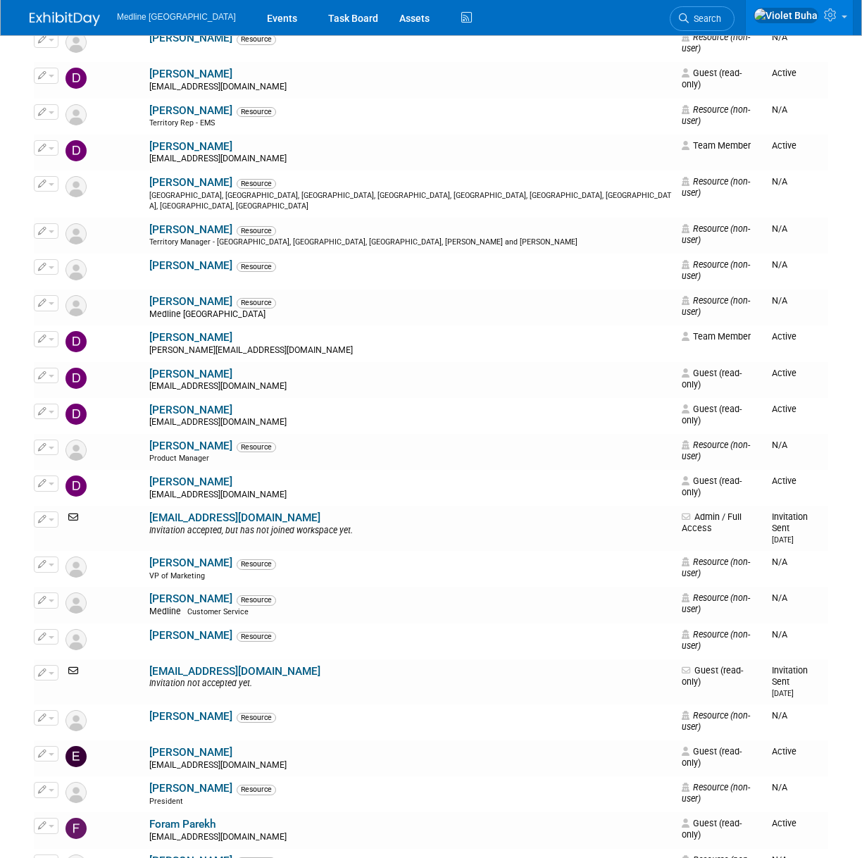
scroll to position [1678, 0]
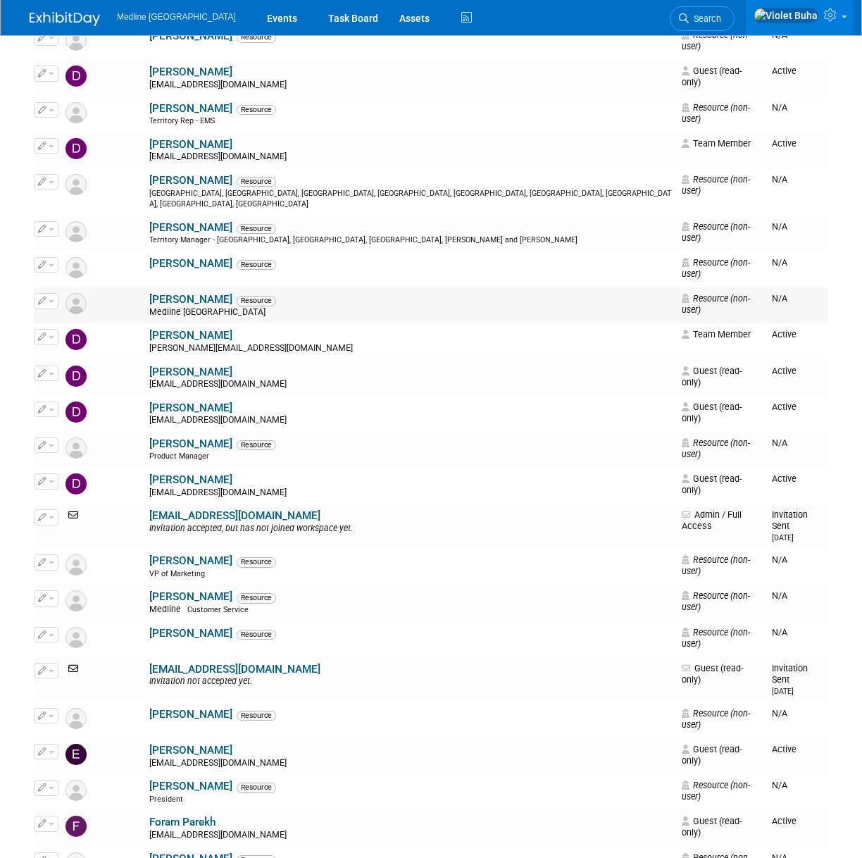
click at [49, 300] on span "button" at bounding box center [52, 301] width 6 height 3
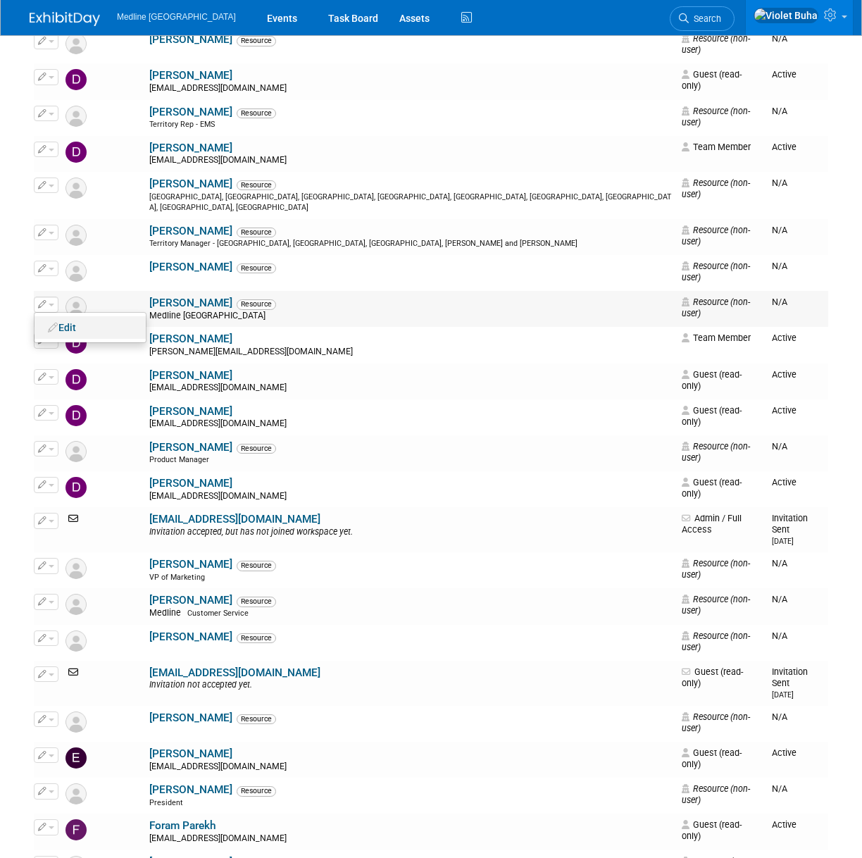
click at [68, 318] on link "Edit" at bounding box center [90, 328] width 111 height 20
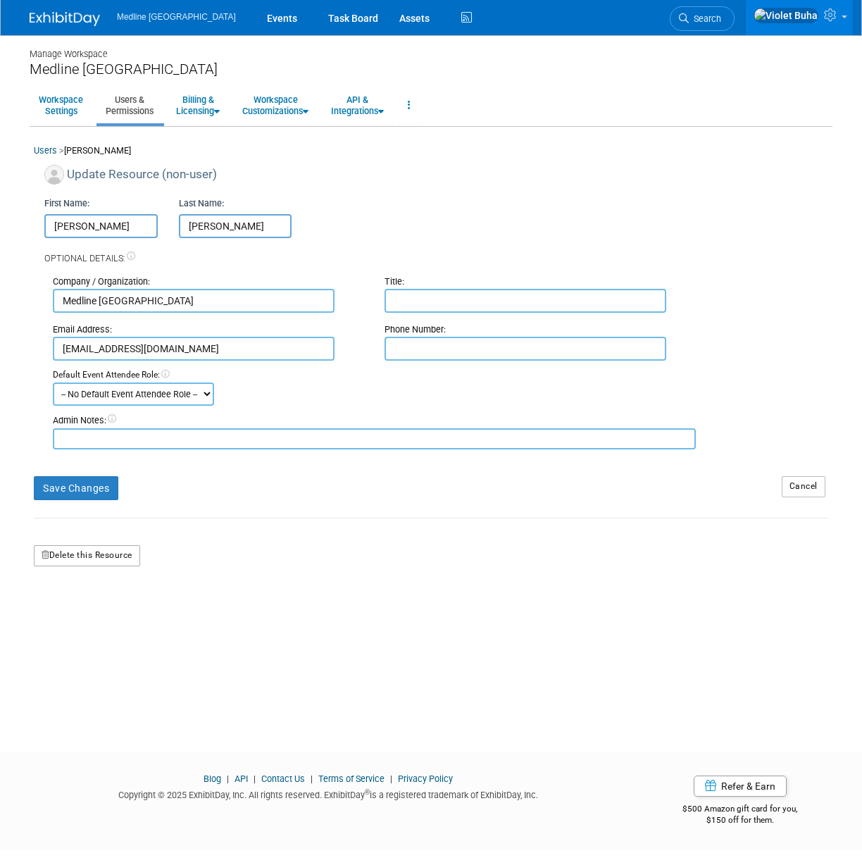
click at [107, 556] on button "Delete this Resource" at bounding box center [87, 555] width 106 height 21
click at [75, 615] on link "Yes" at bounding box center [70, 615] width 42 height 23
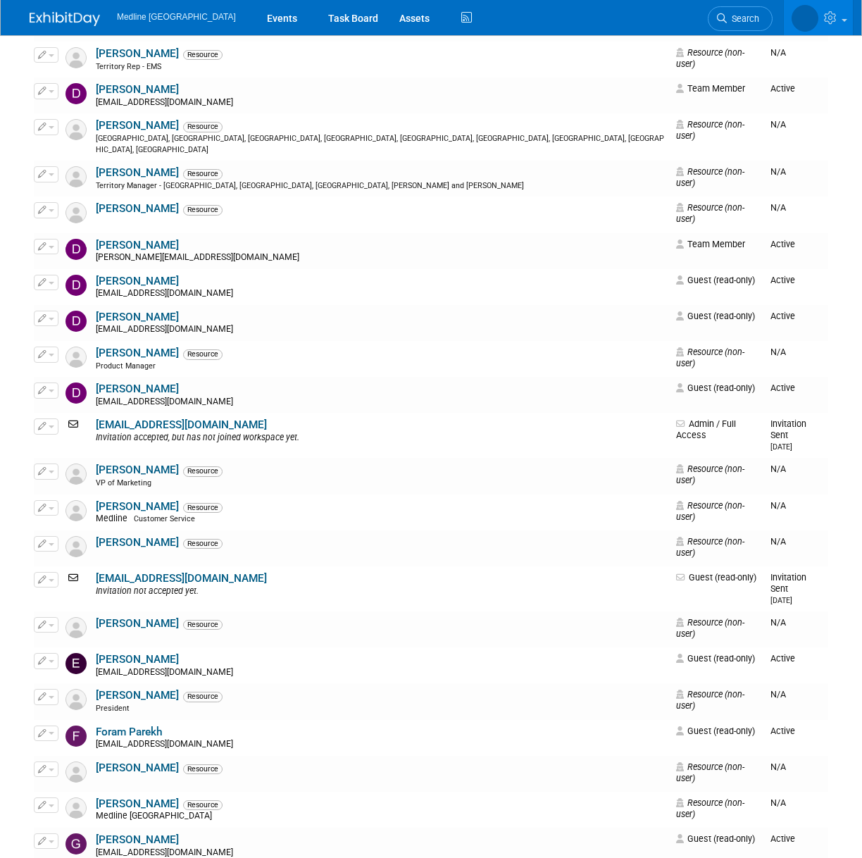
scroll to position [1709, 0]
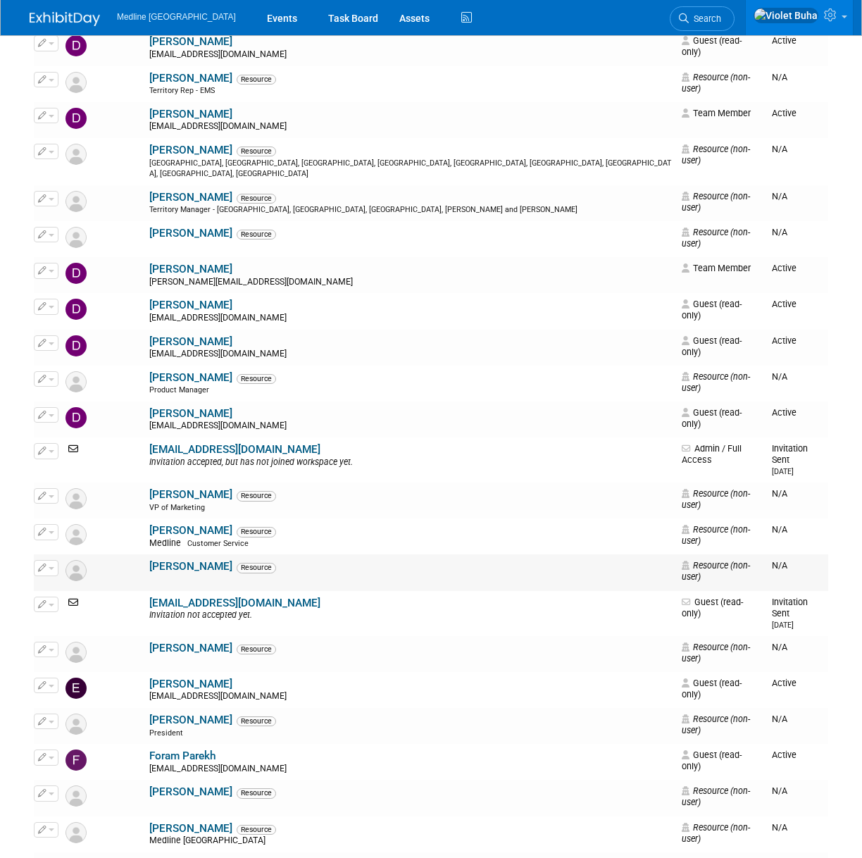
click at [50, 567] on span "button" at bounding box center [52, 568] width 6 height 3
click at [64, 581] on link "Edit" at bounding box center [90, 591] width 111 height 20
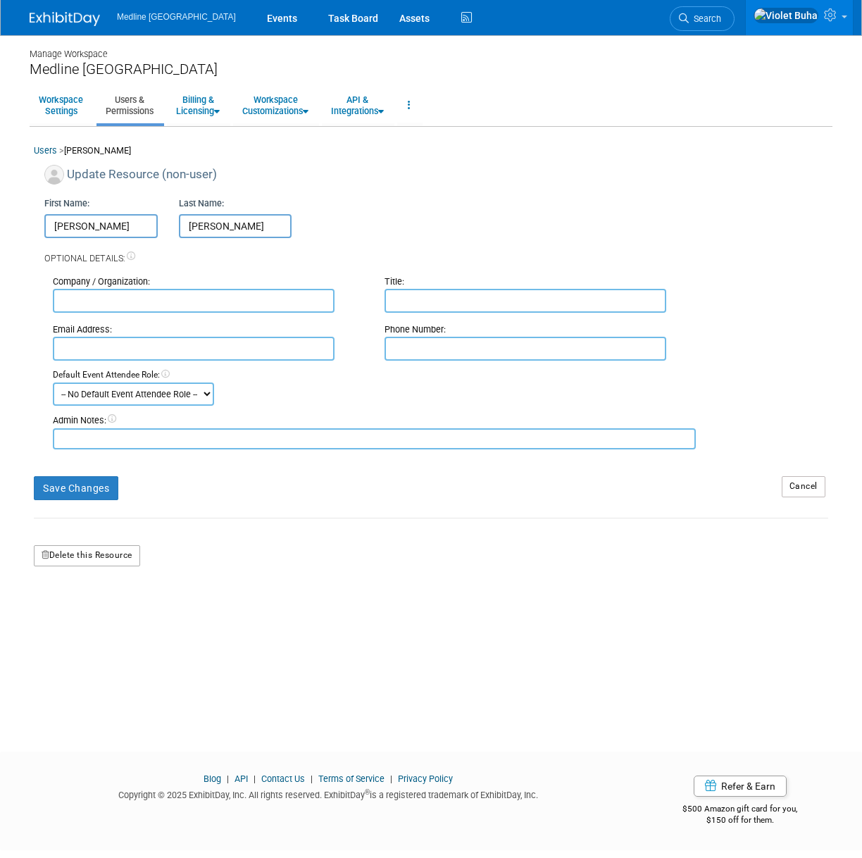
click at [76, 554] on button "Delete this Resource" at bounding box center [87, 555] width 106 height 21
click at [80, 616] on link "Yes" at bounding box center [70, 615] width 42 height 23
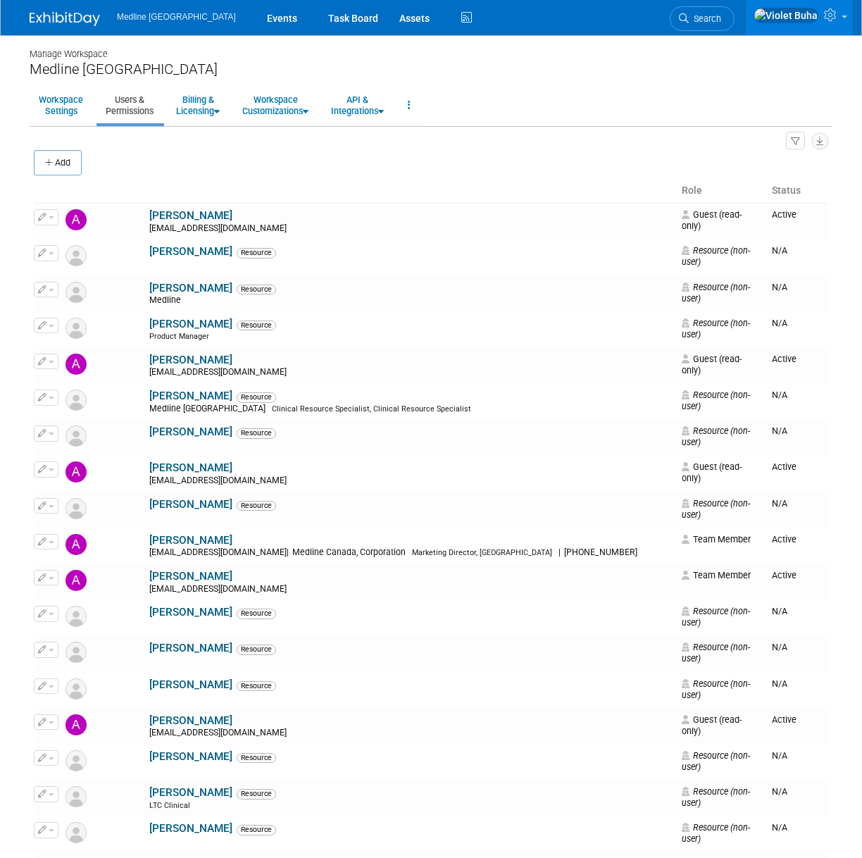
click at [78, 17] on img at bounding box center [65, 19] width 70 height 14
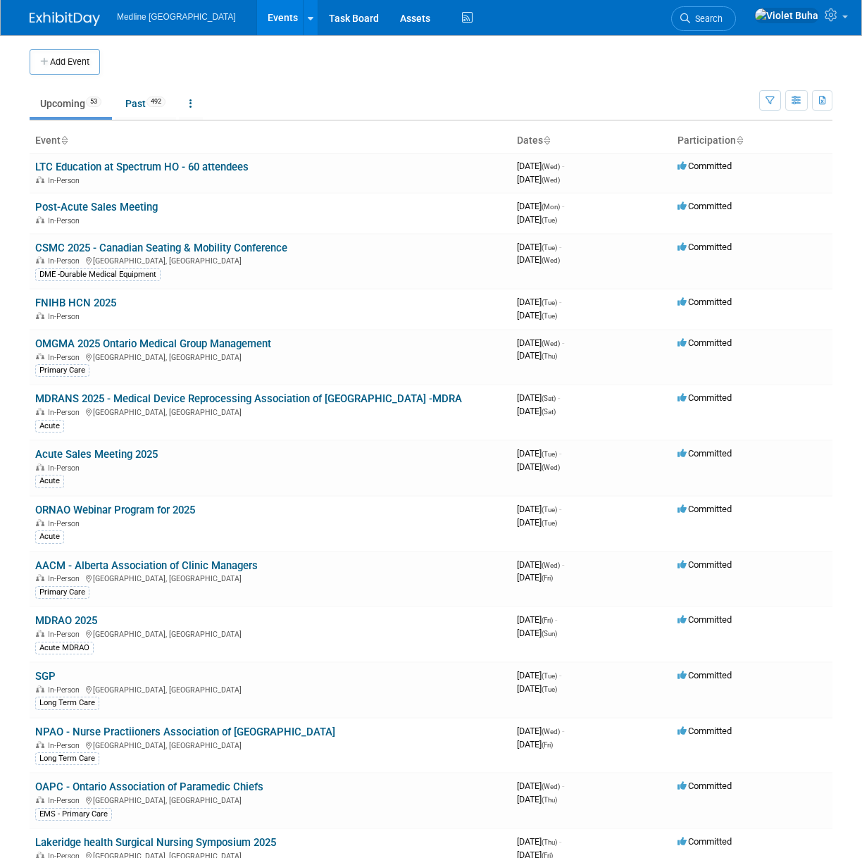
click at [72, 20] on img at bounding box center [65, 19] width 70 height 14
click at [723, 15] on span "Search" at bounding box center [706, 18] width 32 height 11
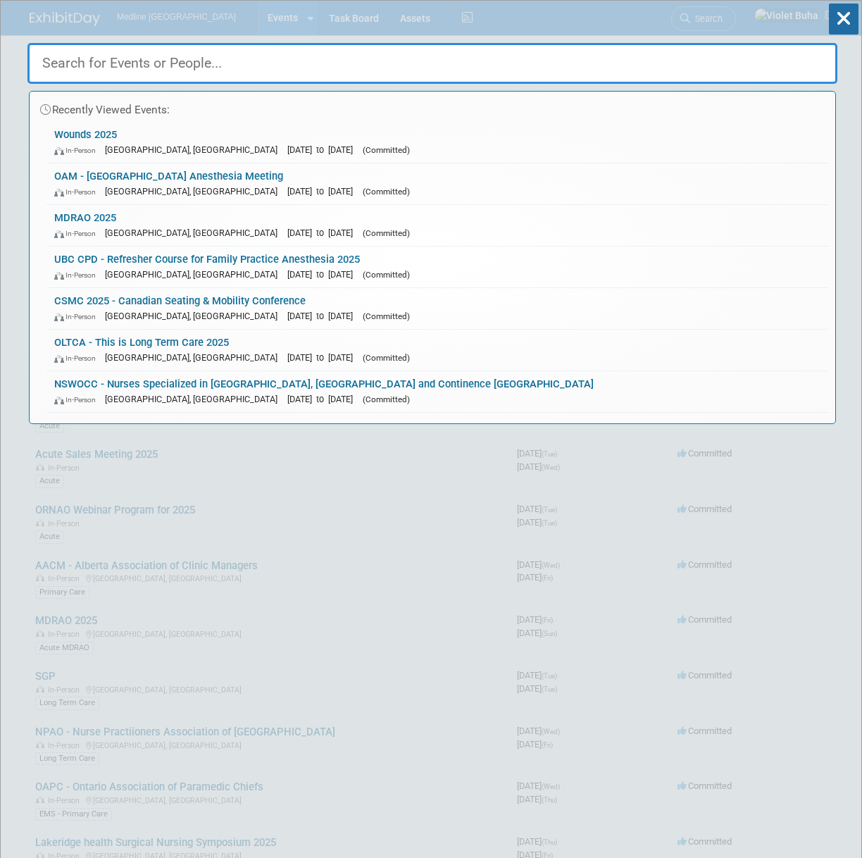
click at [180, 52] on input "text" at bounding box center [432, 63] width 810 height 41
click at [102, 153] on span "In-Person" at bounding box center [78, 150] width 48 height 9
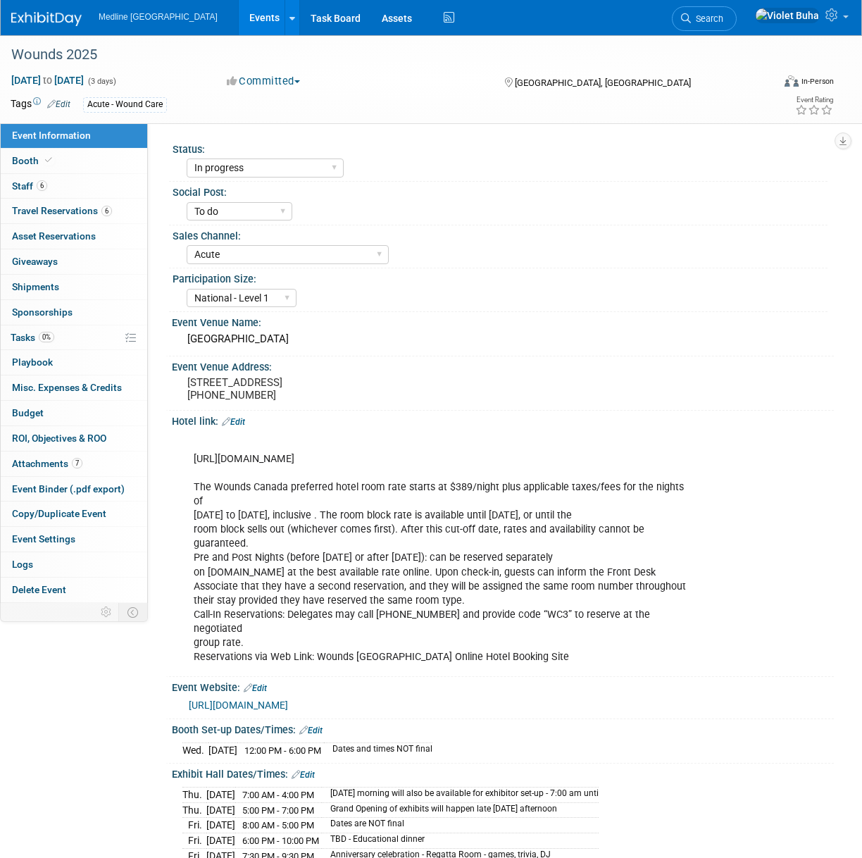
select select "In progress"
select select "To do"
select select "Acute"
select select "National - Level 1"
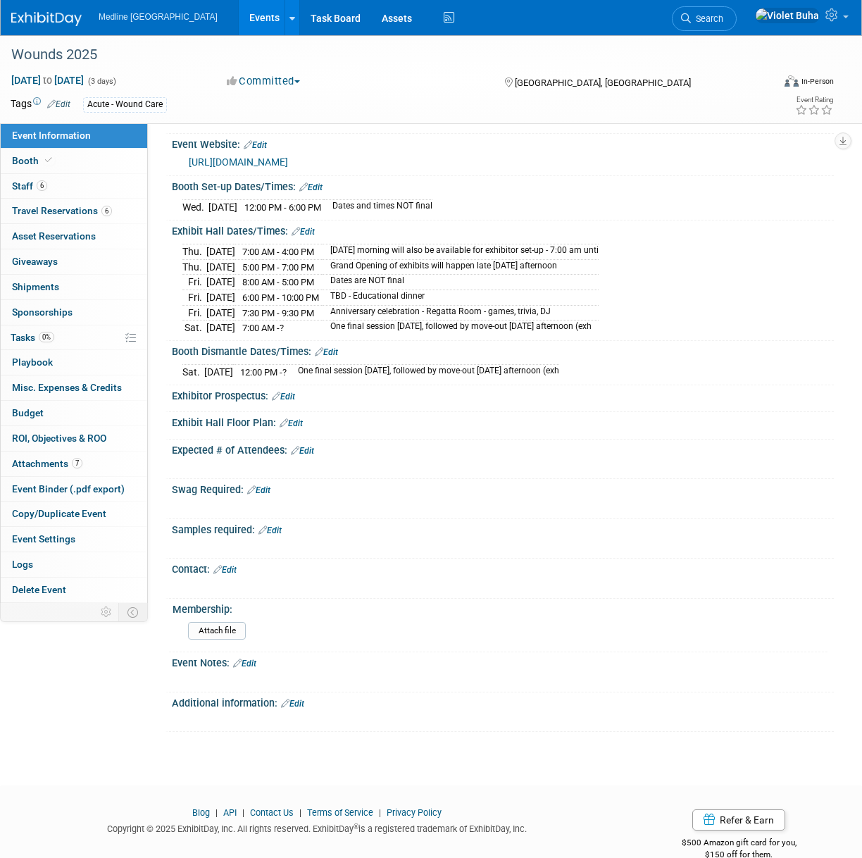
scroll to position [563, 0]
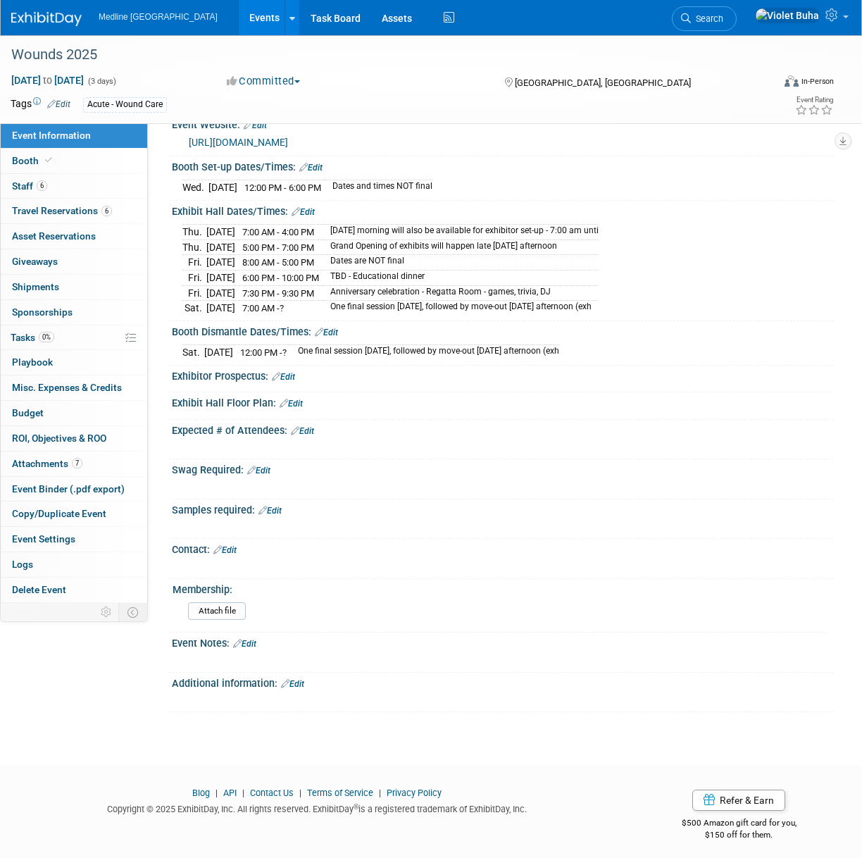
click at [264, 638] on div "Event Notes: Edit" at bounding box center [503, 642] width 662 height 18
click at [256, 639] on link "Edit" at bounding box center [244, 644] width 23 height 10
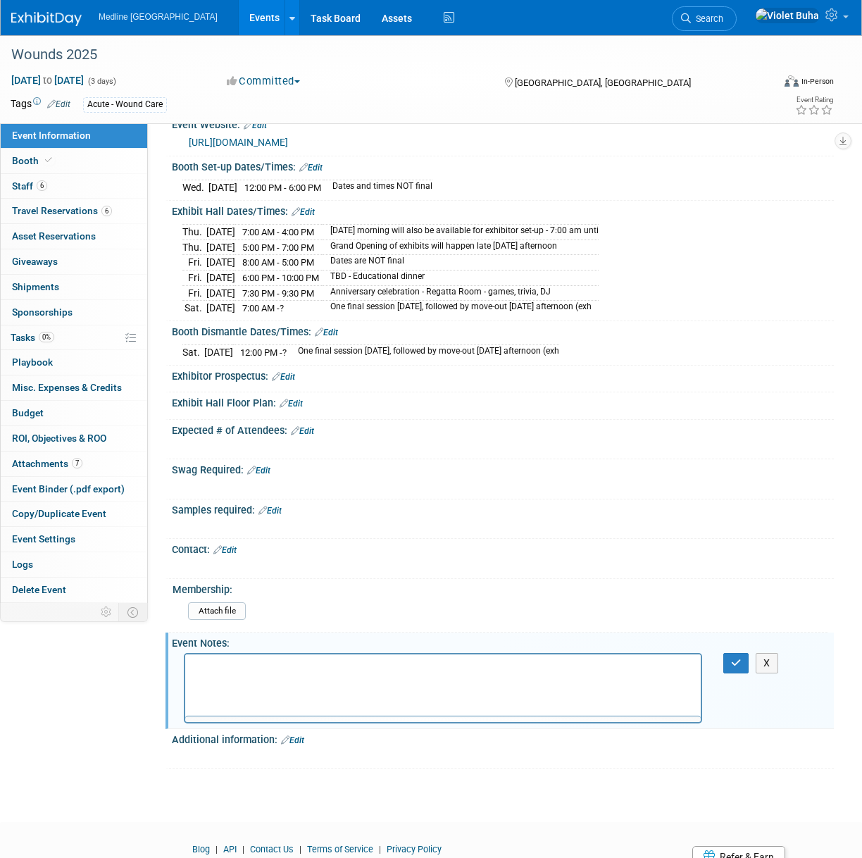
scroll to position [0, 0]
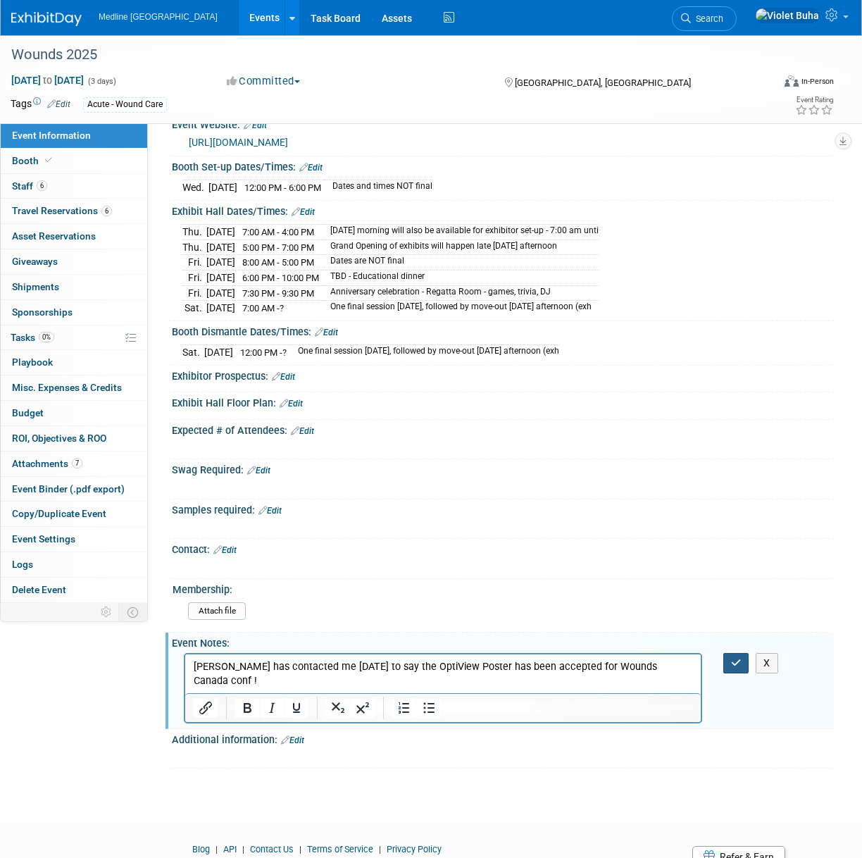
click at [729, 658] on button "button" at bounding box center [737, 663] width 26 height 20
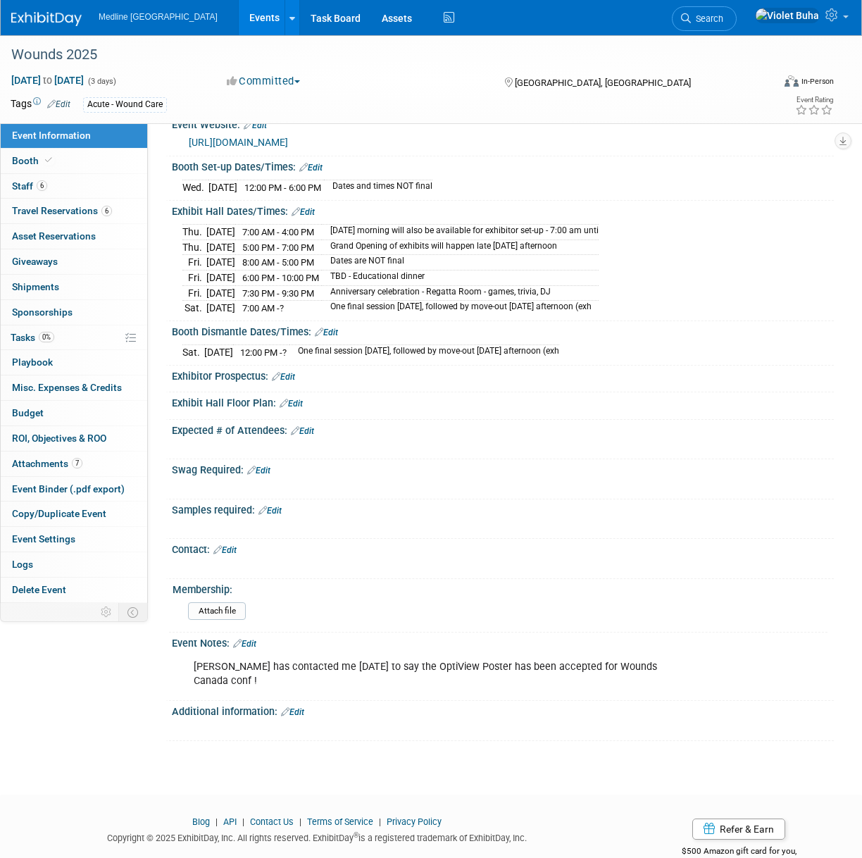
click at [61, 18] on img at bounding box center [46, 19] width 70 height 14
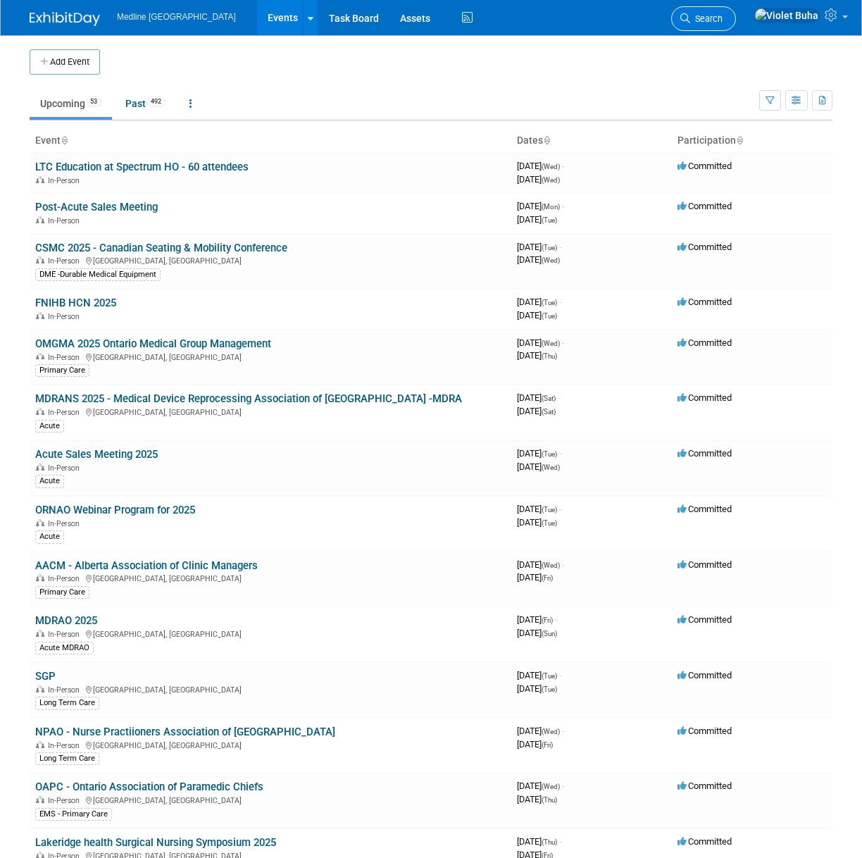
click at [723, 14] on span "Search" at bounding box center [706, 18] width 32 height 11
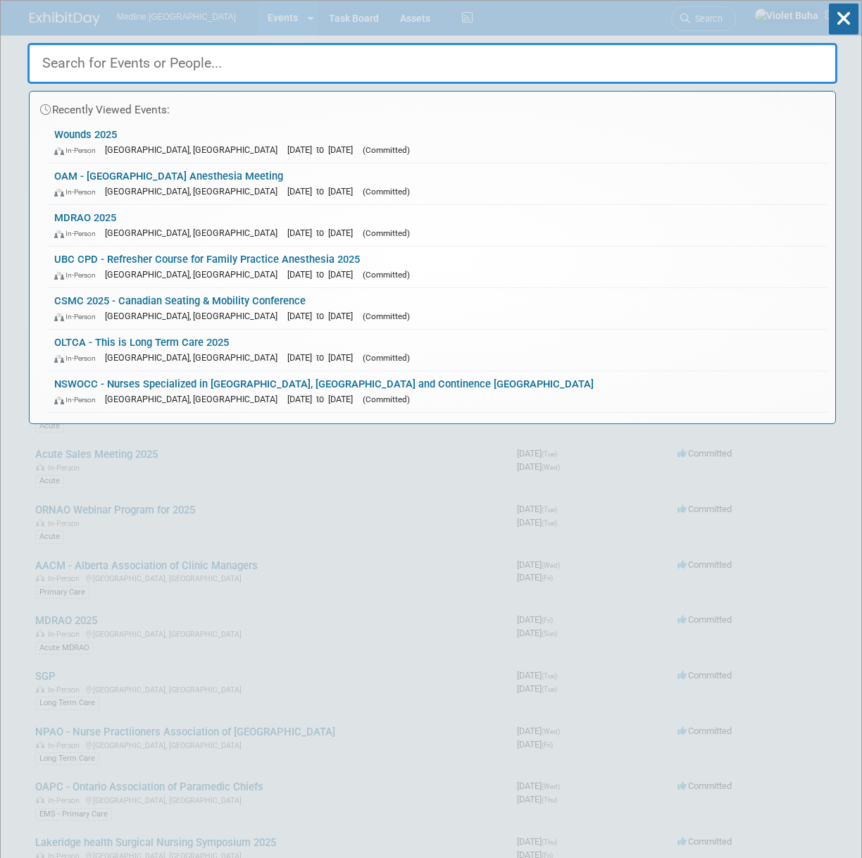
type input "v"
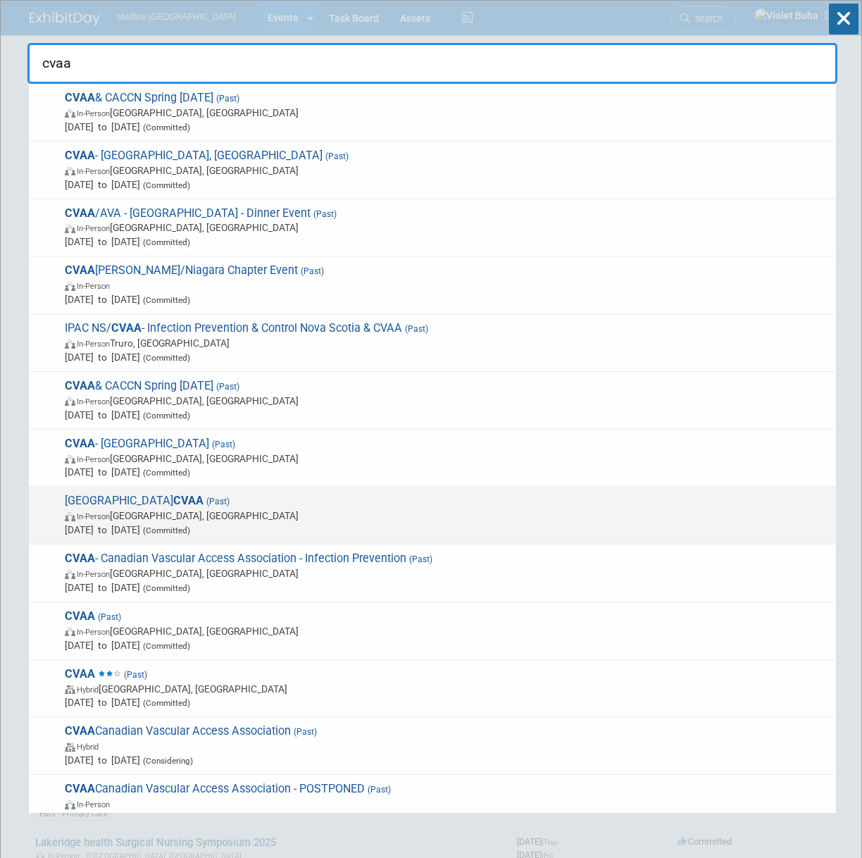
type input "cvaa"
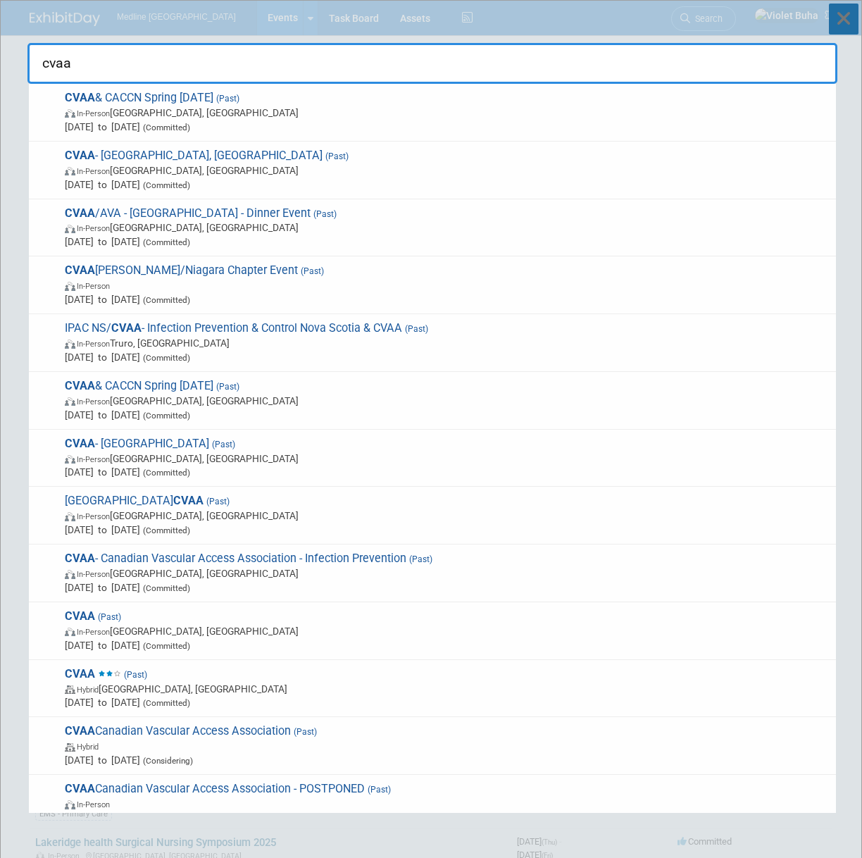
click at [850, 20] on icon at bounding box center [844, 19] width 30 height 31
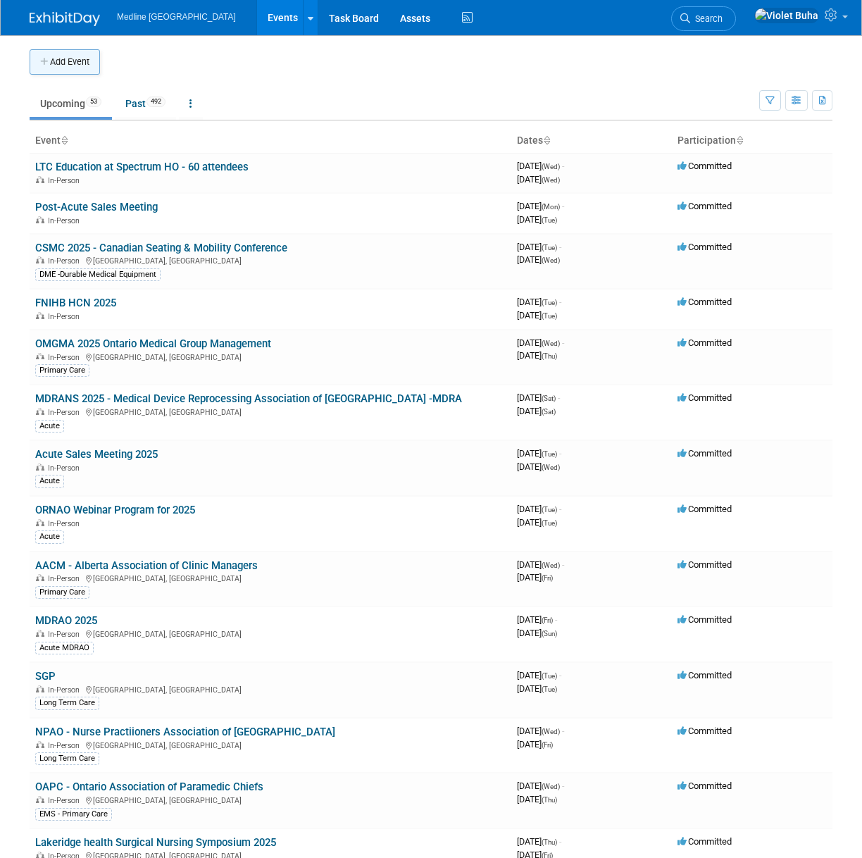
click at [49, 56] on button "Add Event" at bounding box center [65, 61] width 70 height 25
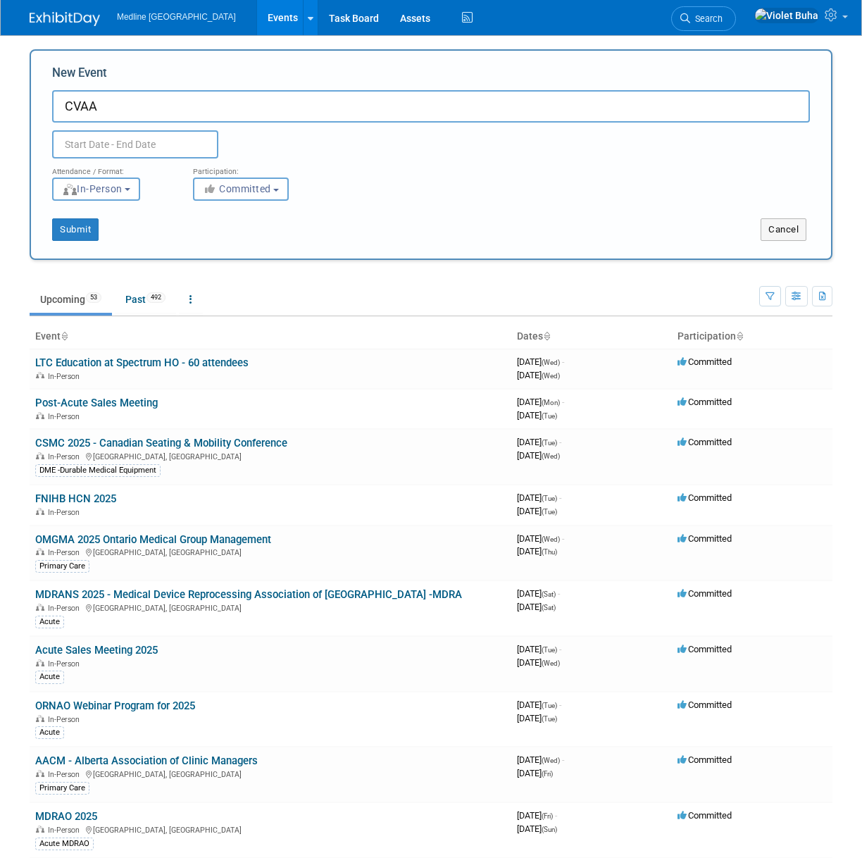
type input "CVAA"
click at [108, 142] on input "text" at bounding box center [135, 144] width 166 height 28
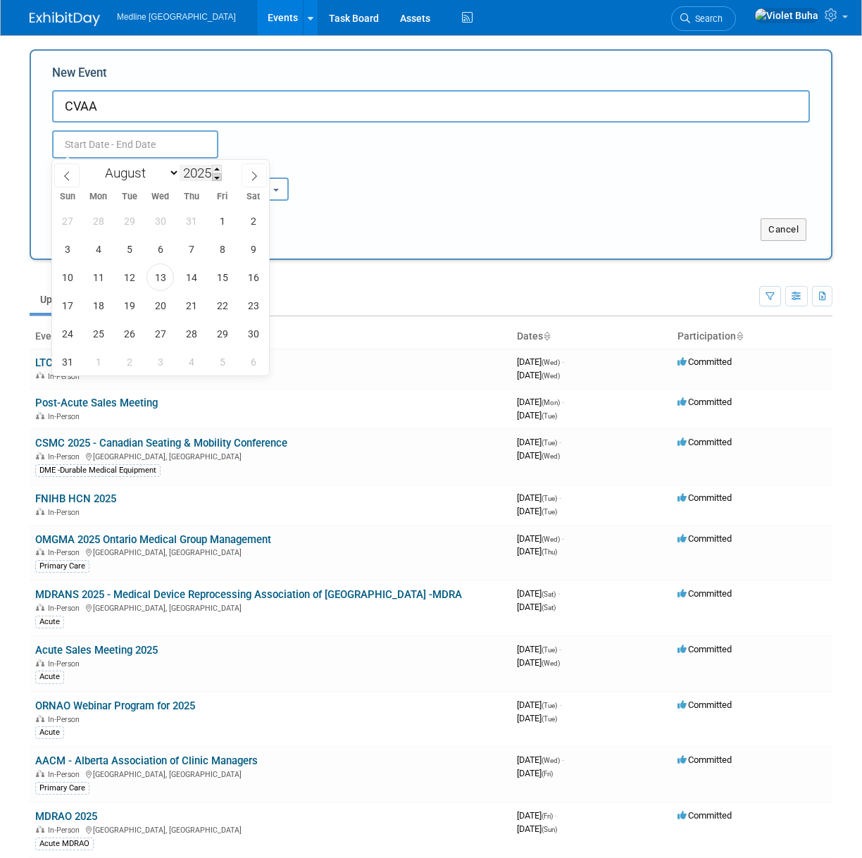
click at [220, 176] on span at bounding box center [217, 177] width 10 height 8
click at [221, 170] on span at bounding box center [217, 169] width 10 height 8
type input "2027"
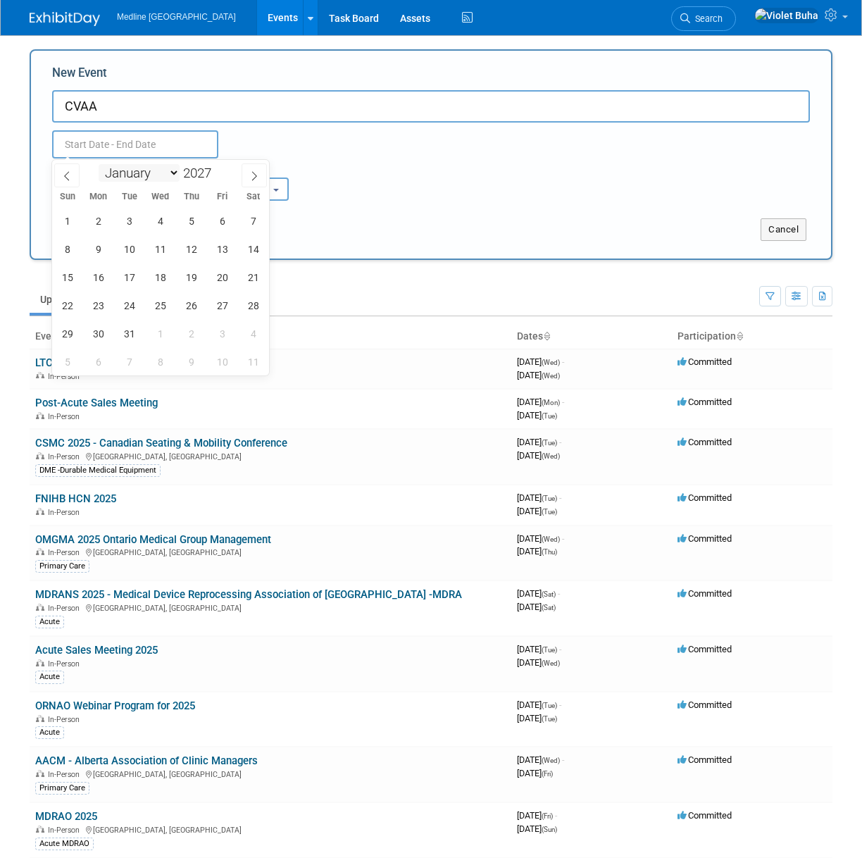
click at [171, 175] on select "January February March April May June July August September October November De…" at bounding box center [139, 173] width 81 height 18
select select "3"
click at [99, 164] on select "January February March April May June July August September October November De…" at bounding box center [139, 173] width 81 height 18
click at [164, 244] on span "7" at bounding box center [160, 248] width 27 height 27
click at [218, 245] on span "9" at bounding box center [222, 248] width 27 height 27
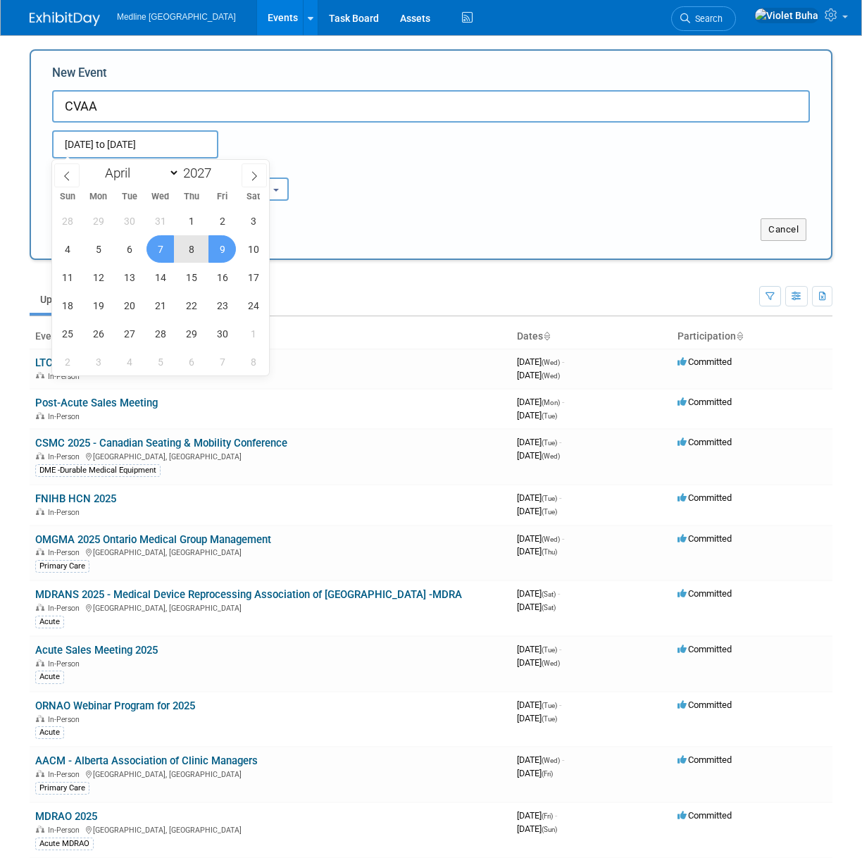
type input "[DATE] to [DATE]"
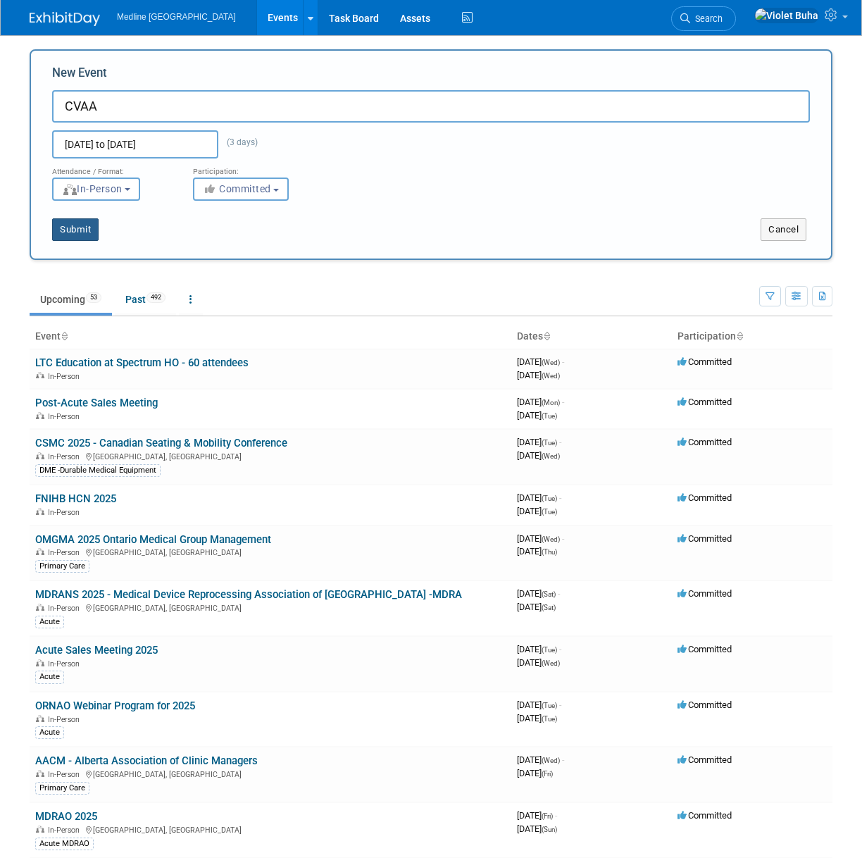
click at [92, 233] on button "Submit" at bounding box center [75, 229] width 47 height 23
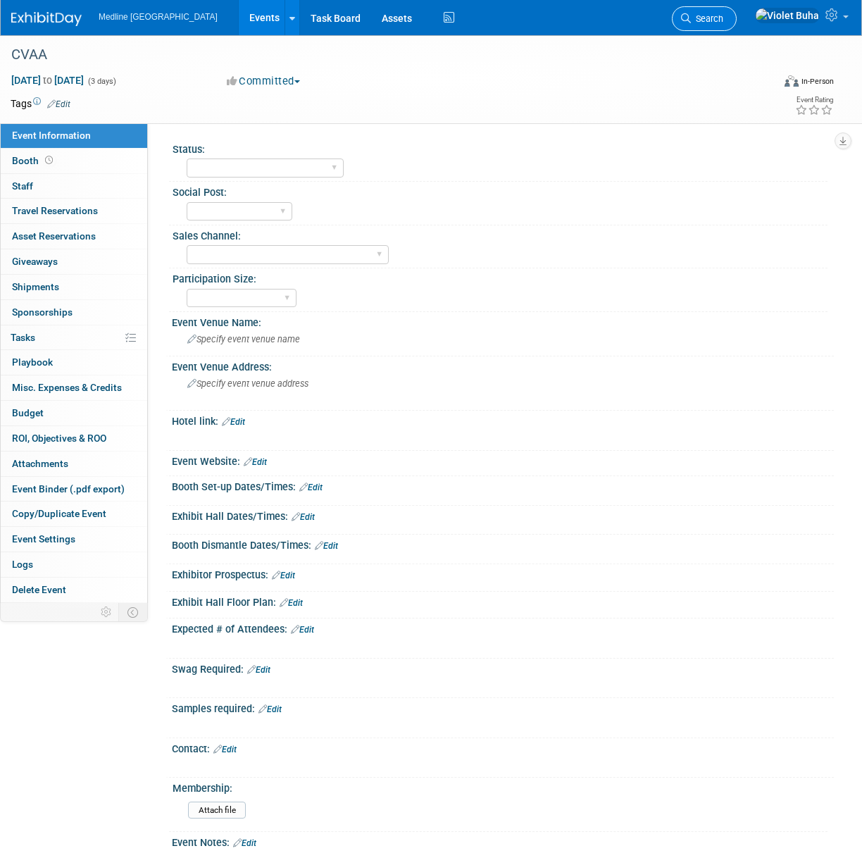
click at [724, 18] on span "Search" at bounding box center [707, 18] width 32 height 11
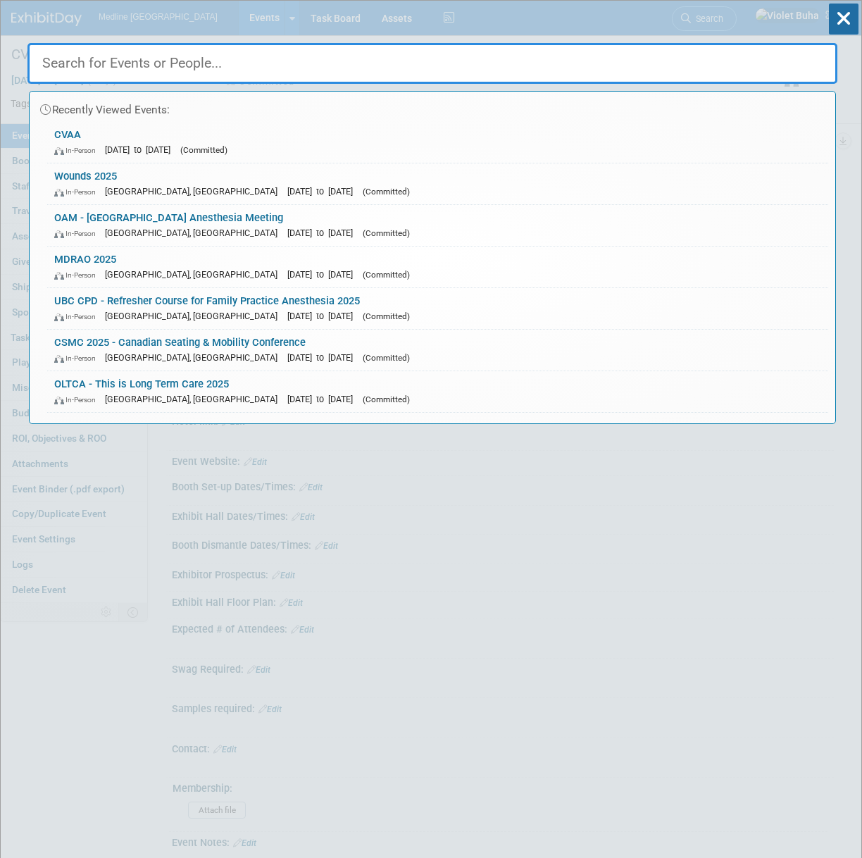
click at [295, 64] on input "text" at bounding box center [432, 63] width 810 height 41
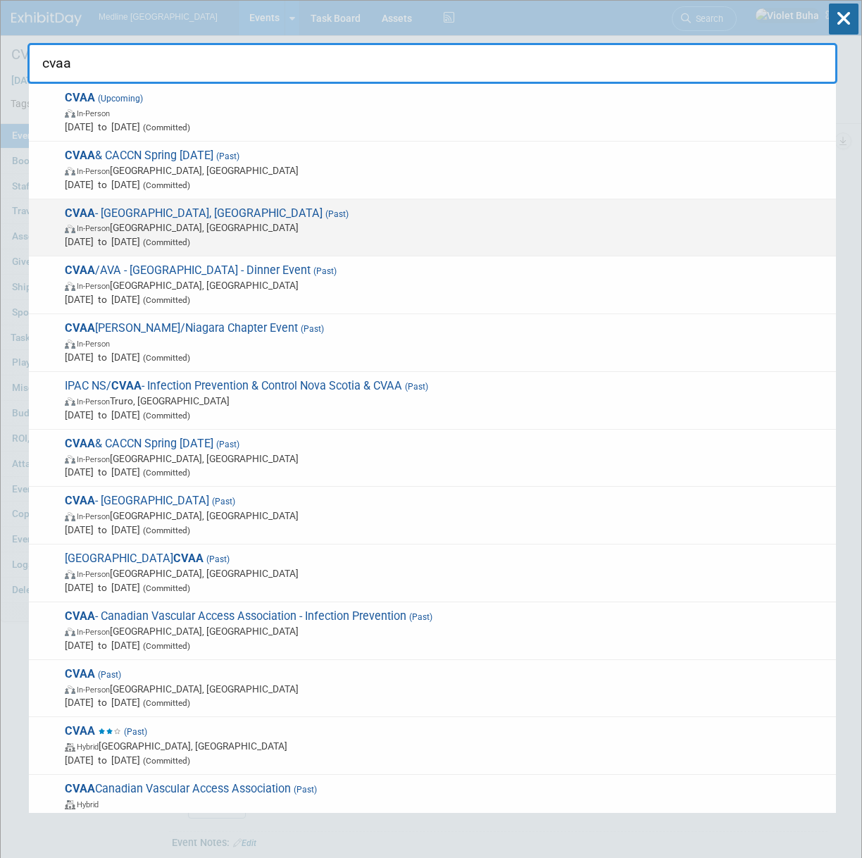
type input "cvaa"
click at [235, 218] on span "CVAA - [GEOGRAPHIC_DATA], [GEOGRAPHIC_DATA] (Past) In-Person [GEOGRAPHIC_DATA],…" at bounding box center [445, 227] width 769 height 43
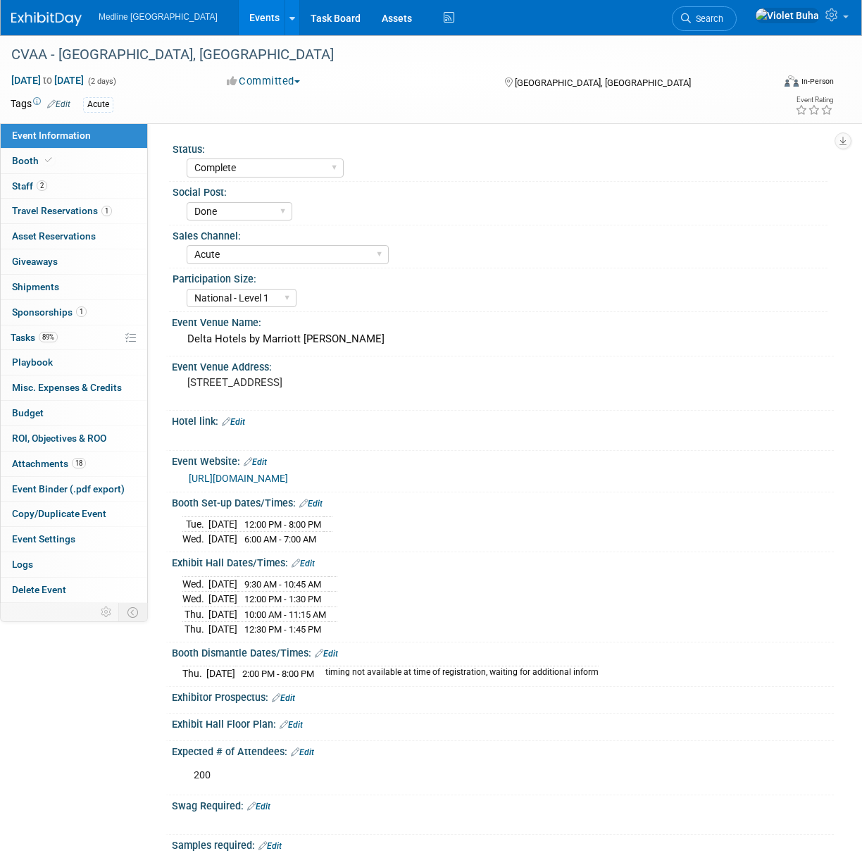
select select "Complete"
select select "Done"
select select "Acute"
select select "National - Level 1"
click at [80, 187] on link "2 Staff 2" at bounding box center [74, 186] width 147 height 25
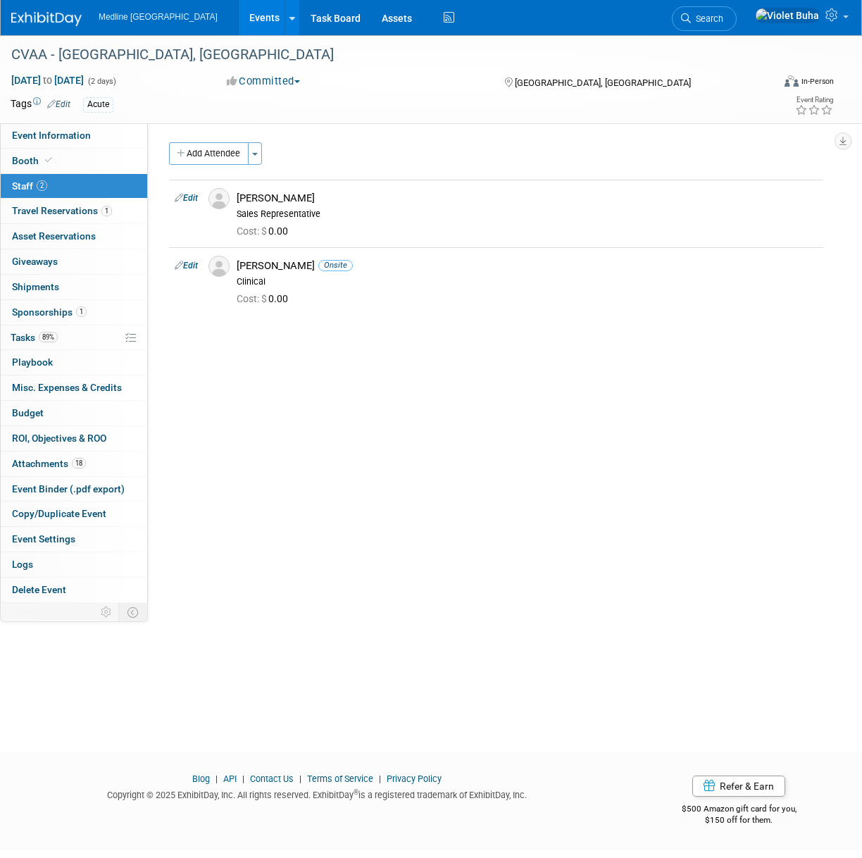
click at [54, 16] on img at bounding box center [46, 19] width 70 height 14
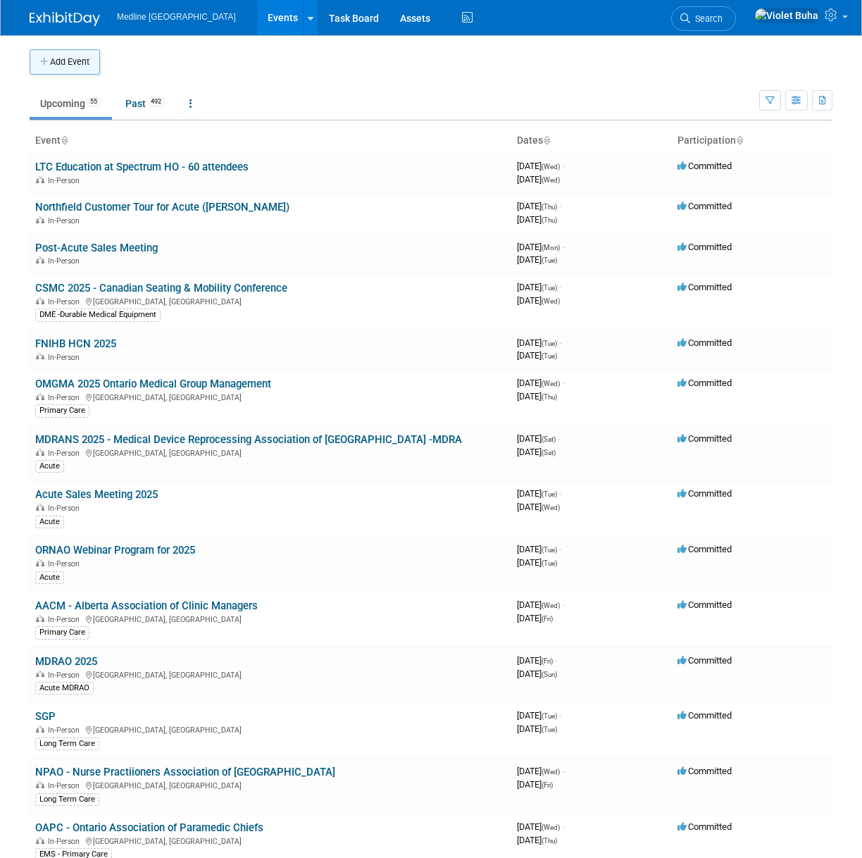
click at [64, 56] on button "Add Event" at bounding box center [65, 61] width 70 height 25
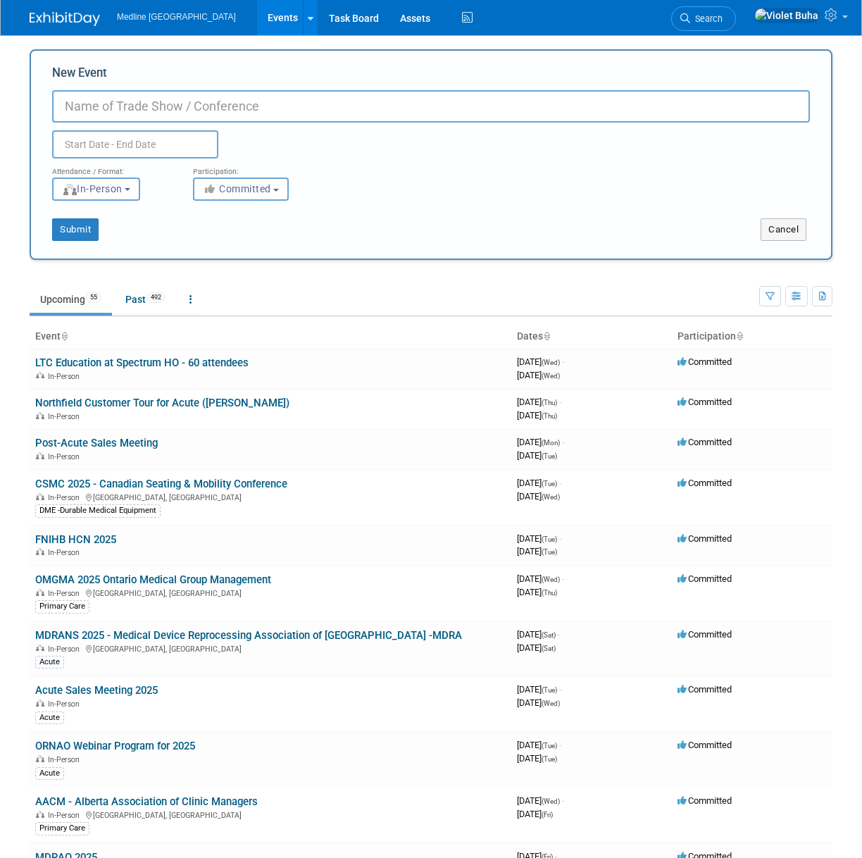
click at [101, 108] on input "New Event" at bounding box center [431, 106] width 758 height 32
click at [109, 104] on input "OLTCA - TWC" at bounding box center [431, 106] width 758 height 32
click at [106, 107] on input "OLTCA - TWC" at bounding box center [431, 106] width 758 height 32
type input "OLTCA 2026 - TWC"
click at [132, 142] on input "text" at bounding box center [135, 144] width 166 height 28
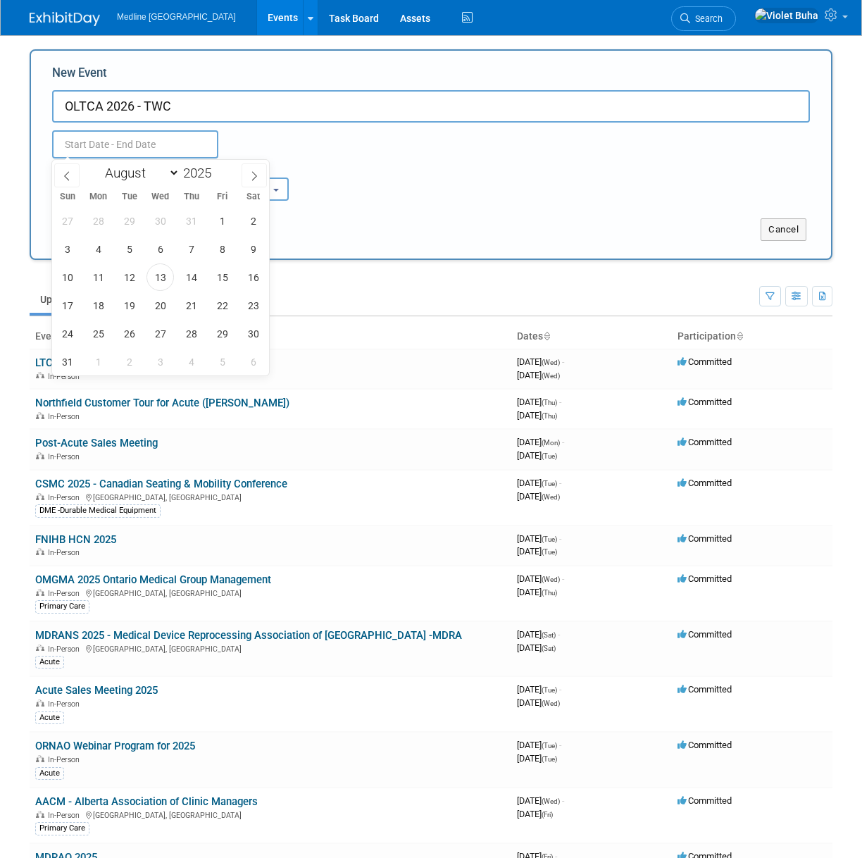
click at [132, 142] on input "text" at bounding box center [135, 144] width 166 height 28
click at [176, 173] on select "January February March April May June July August September October November De…" at bounding box center [139, 173] width 81 height 18
select select "2"
click at [99, 164] on select "January February March April May June July August September October November De…" at bounding box center [139, 173] width 81 height 18
click at [220, 167] on span at bounding box center [217, 169] width 10 height 8
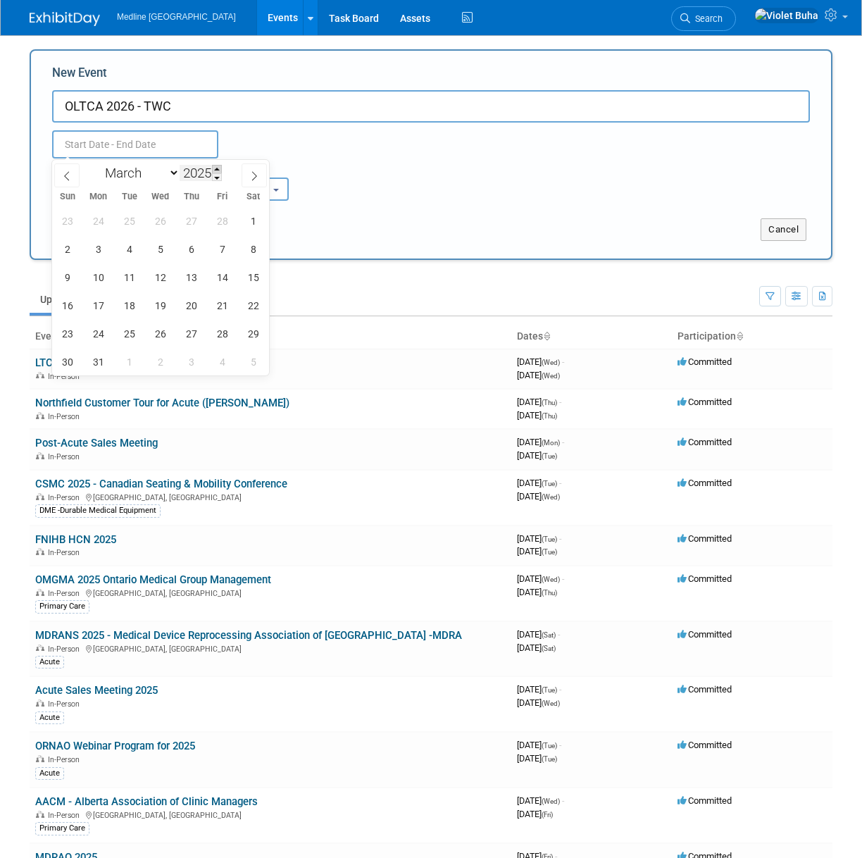
type input "2026"
click at [101, 309] on span "23" at bounding box center [98, 305] width 27 height 27
click at [157, 307] on span "25" at bounding box center [160, 305] width 27 height 27
type input "[DATE] to [DATE]"
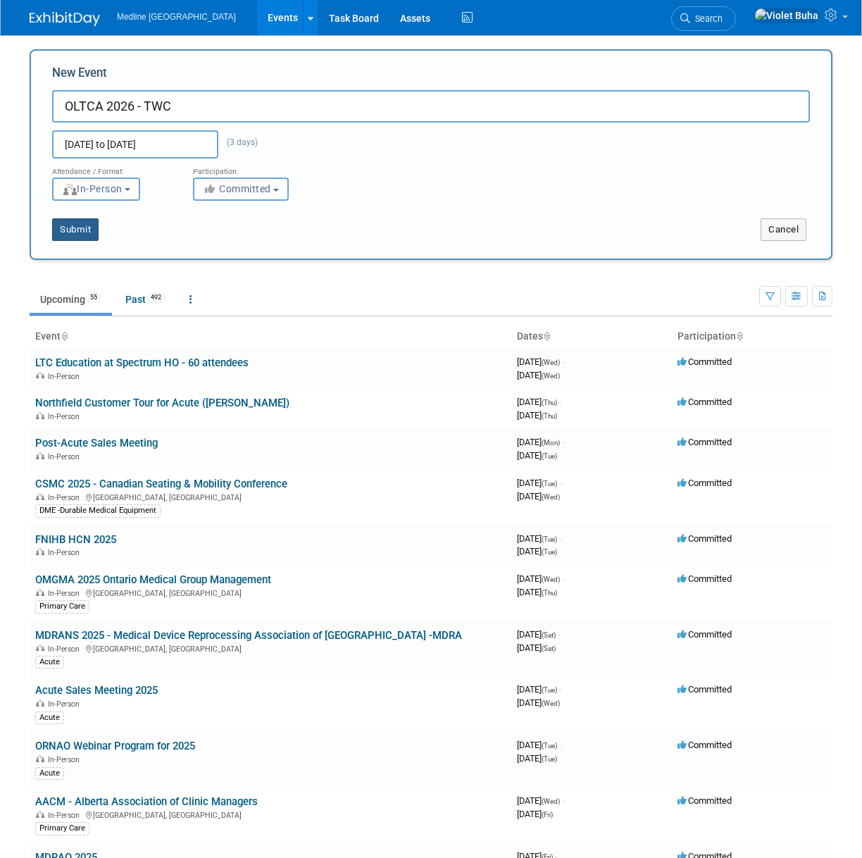
click at [87, 229] on button "Submit" at bounding box center [75, 229] width 47 height 23
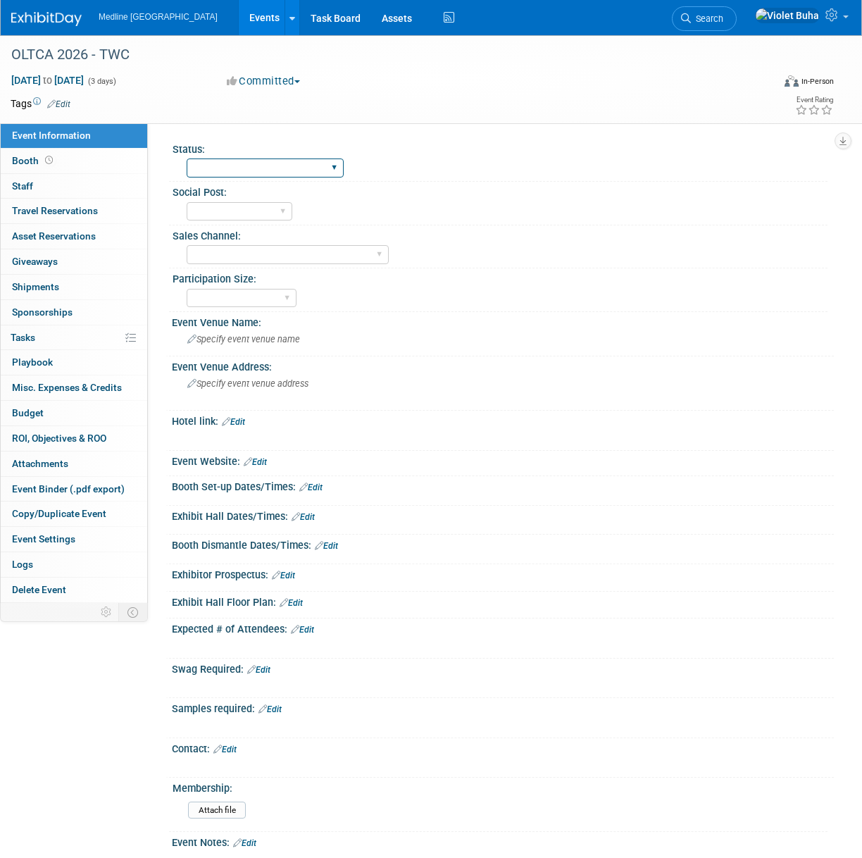
click at [280, 167] on select "Waiting for information In progress Need to order Samples/Swag Complete" at bounding box center [265, 168] width 157 height 19
select select "Waiting for information"
click at [187, 159] on select "Waiting for information In progress Need to order Samples/Swag Complete" at bounding box center [265, 168] width 157 height 19
click at [256, 213] on select "To do Done" at bounding box center [240, 211] width 106 height 19
select select "To do"
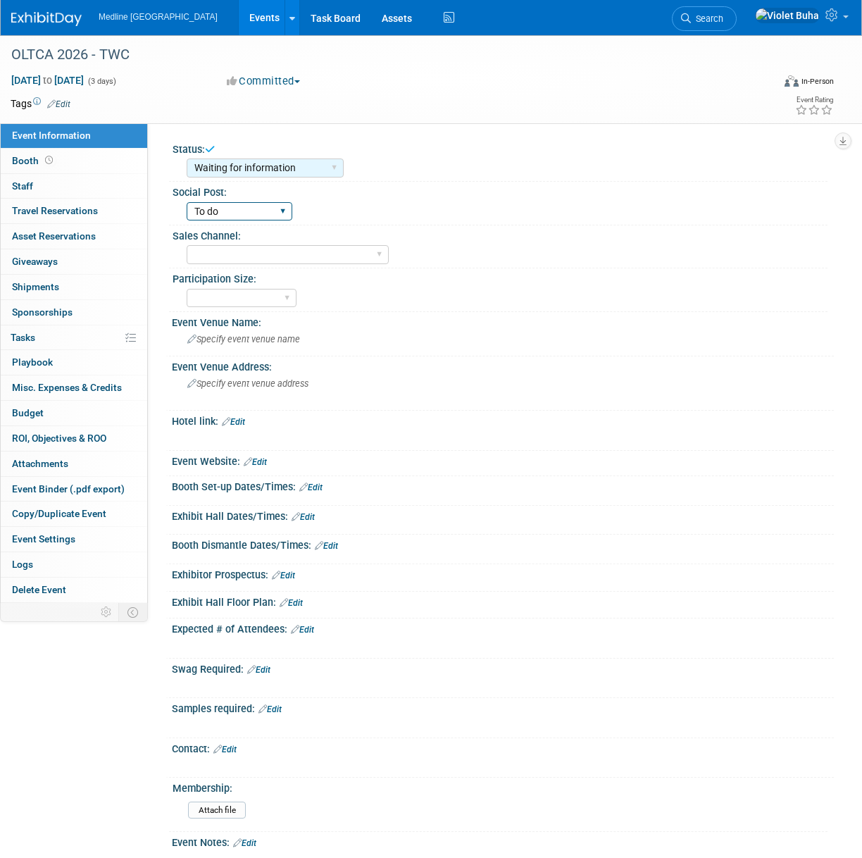
click at [187, 202] on select "To do Done" at bounding box center [240, 211] width 106 height 19
click at [240, 255] on select "Acute Consumer Dental Long Term Care [MEDICAL_DATA] Home Health Care Primary Ca…" at bounding box center [288, 254] width 202 height 19
select select "Long Term Care"
click at [187, 245] on select "Acute Consumer Dental Long Term Care [MEDICAL_DATA] Home Health Care Primary Ca…" at bounding box center [288, 254] width 202 height 19
click at [67, 103] on link "Edit" at bounding box center [58, 104] width 23 height 10
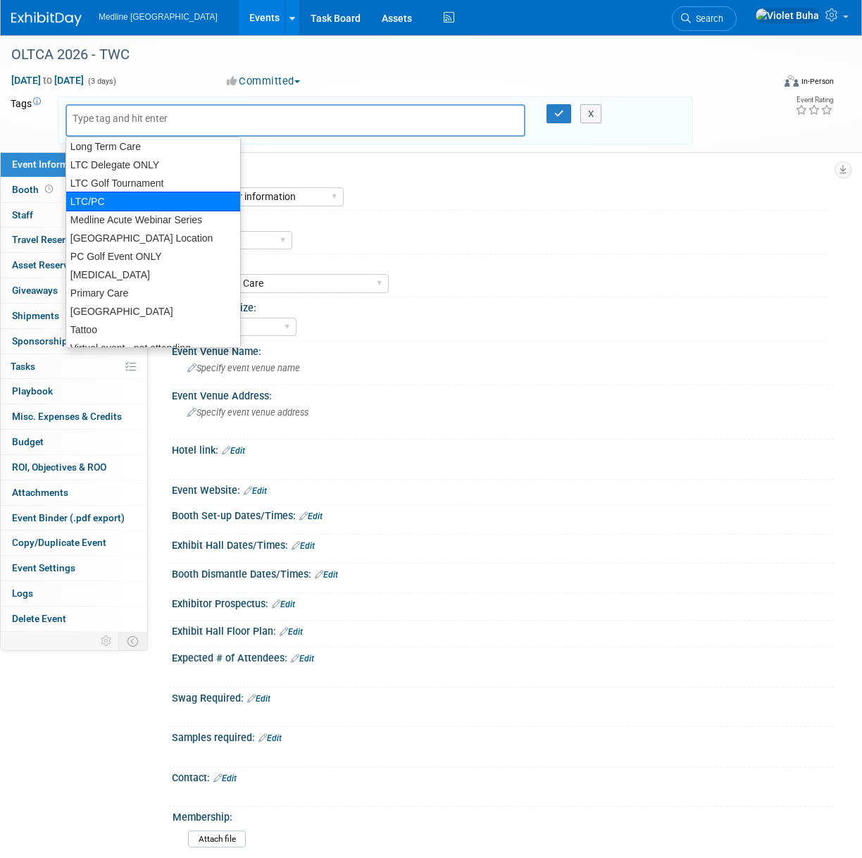
scroll to position [237, 0]
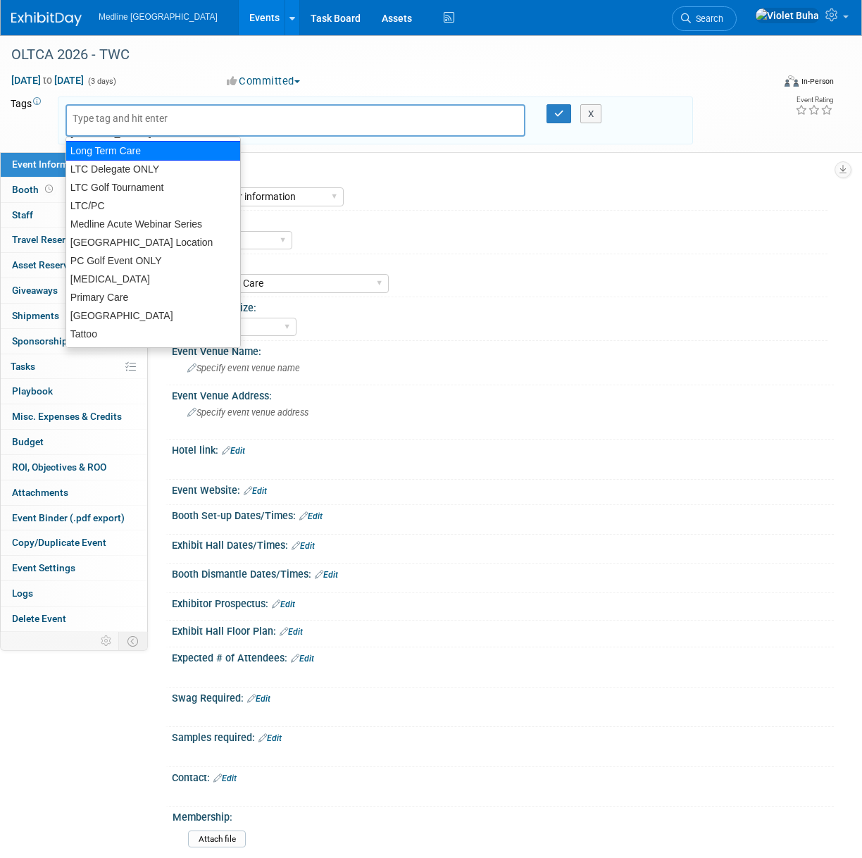
click at [123, 154] on div "Long Term Care" at bounding box center [153, 151] width 175 height 20
type input "Long Term Care"
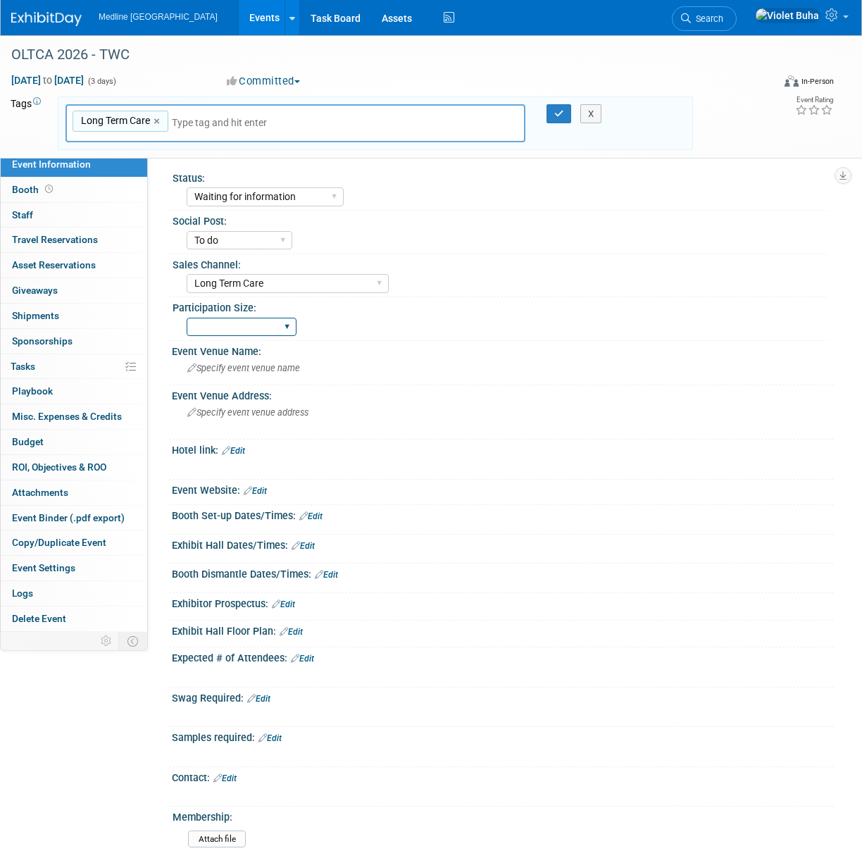
click at [265, 328] on select "National - Level 1 Provincial - Level 2 Regional - Level 3" at bounding box center [242, 327] width 110 height 19
click at [187, 318] on select "National - Level 1 Provincial - Level 2 Regional - Level 3" at bounding box center [242, 327] width 110 height 19
click at [253, 323] on select "National - Level 1 Provincial - Level 2 Regional - Level 3" at bounding box center [242, 327] width 110 height 19
select select "Provincial - Level 2"
click at [187, 318] on select "National - Level 1 Provincial - Level 2 Regional - Level 3" at bounding box center [242, 327] width 110 height 19
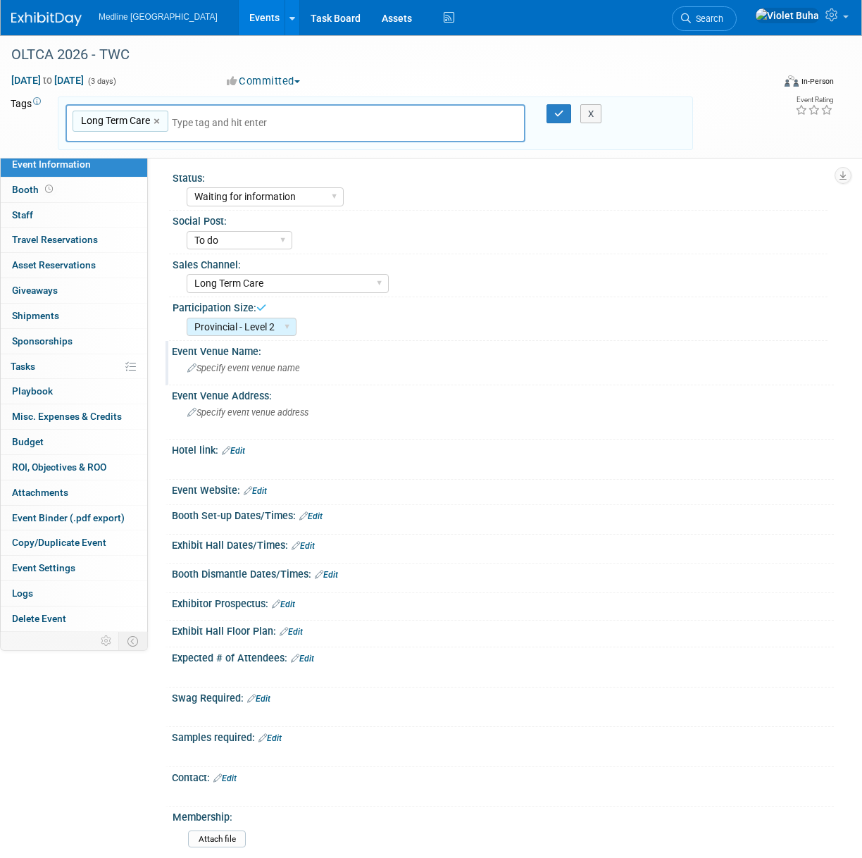
click at [234, 370] on span "Specify event venue name" at bounding box center [243, 368] width 113 height 11
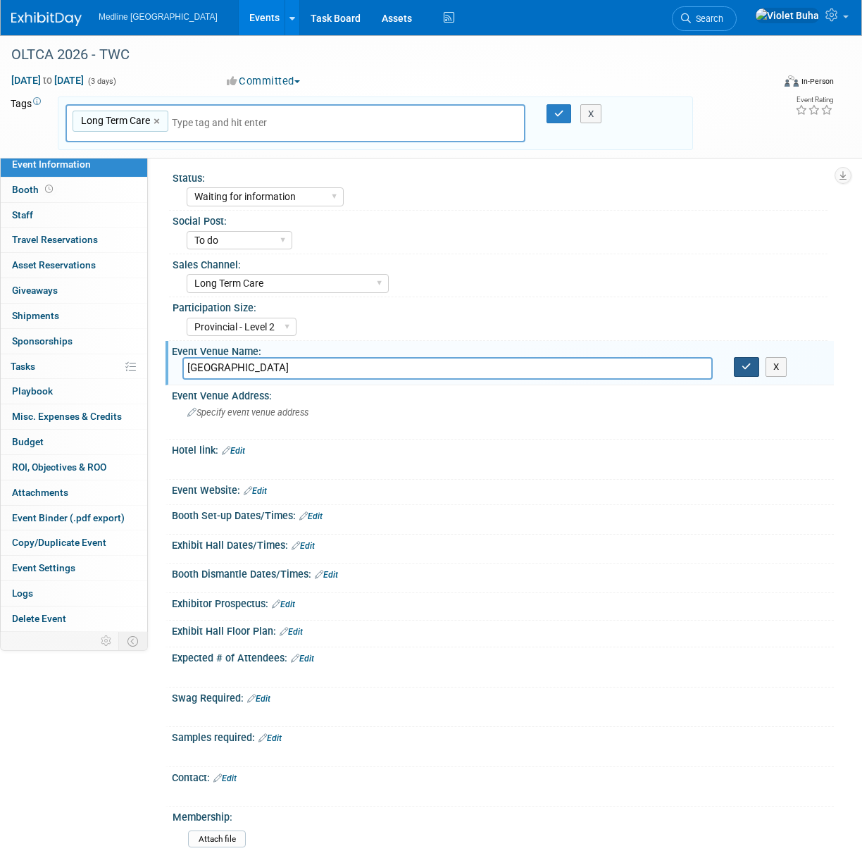
type input "Toronto Congress Centre"
click at [749, 365] on icon "button" at bounding box center [747, 366] width 10 height 9
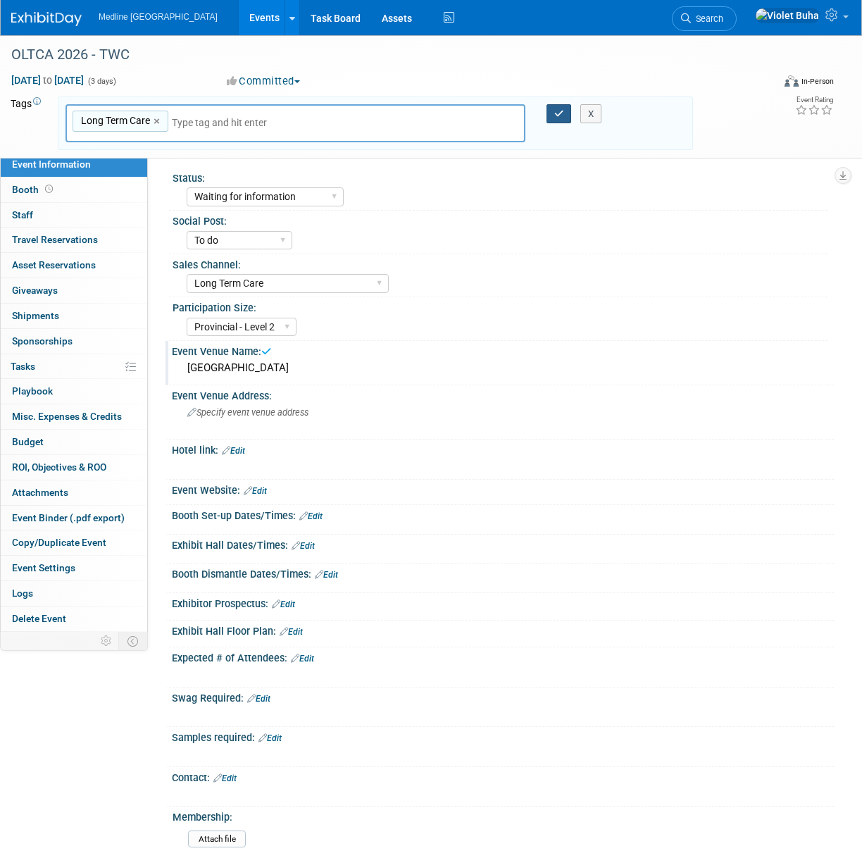
click at [555, 111] on icon "button" at bounding box center [559, 113] width 10 height 9
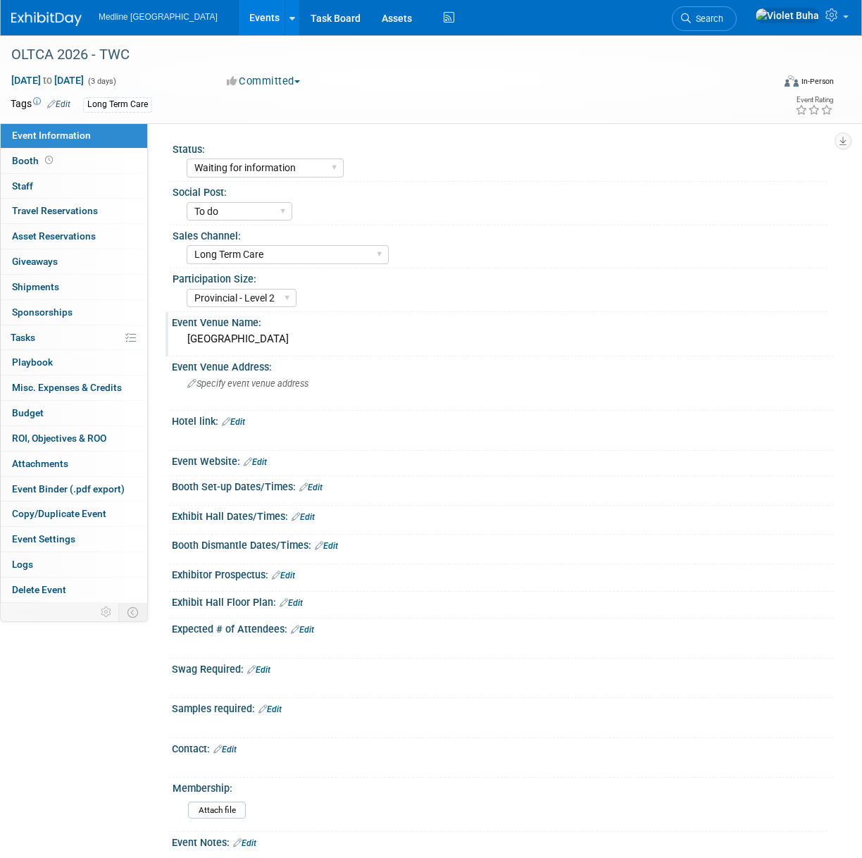
click at [257, 461] on link "Edit" at bounding box center [255, 462] width 23 height 10
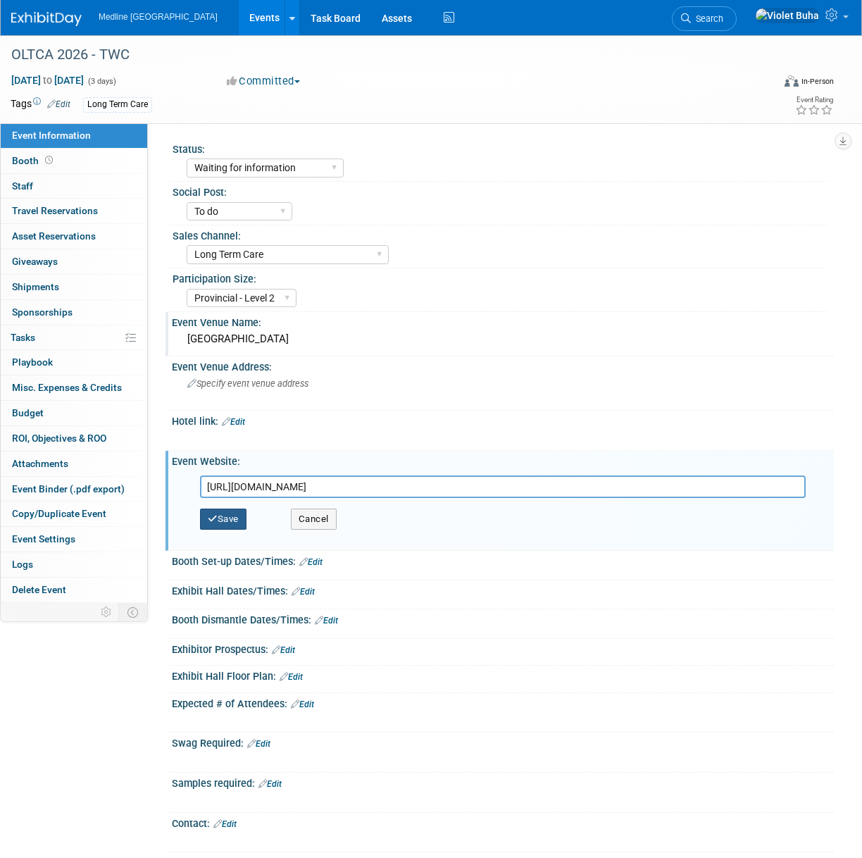
type input "https://www.together-we-care.com/2026/8695527"
click at [228, 519] on button "Save" at bounding box center [223, 519] width 47 height 21
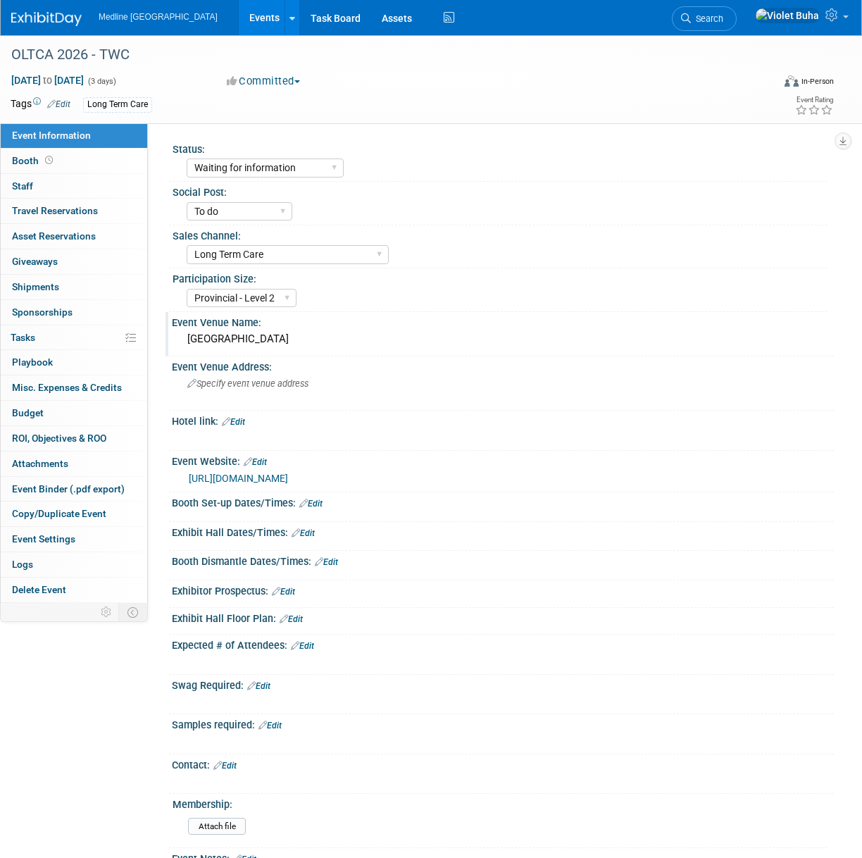
click at [242, 423] on link "Edit" at bounding box center [233, 422] width 23 height 10
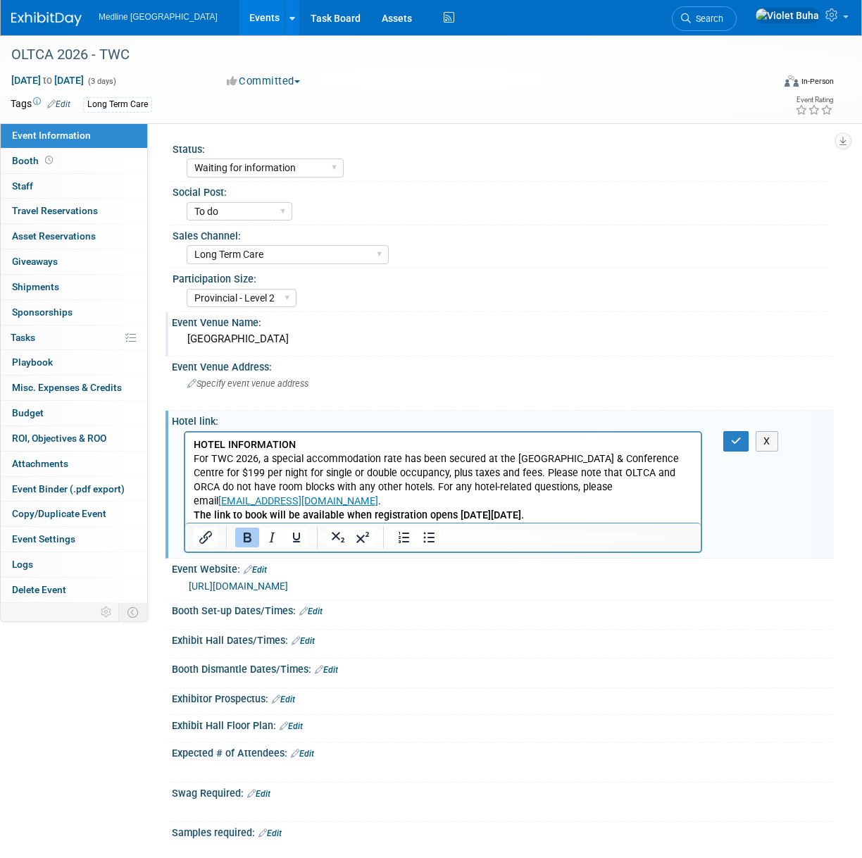
scroll to position [0, 0]
click at [743, 444] on button "button" at bounding box center [737, 441] width 26 height 20
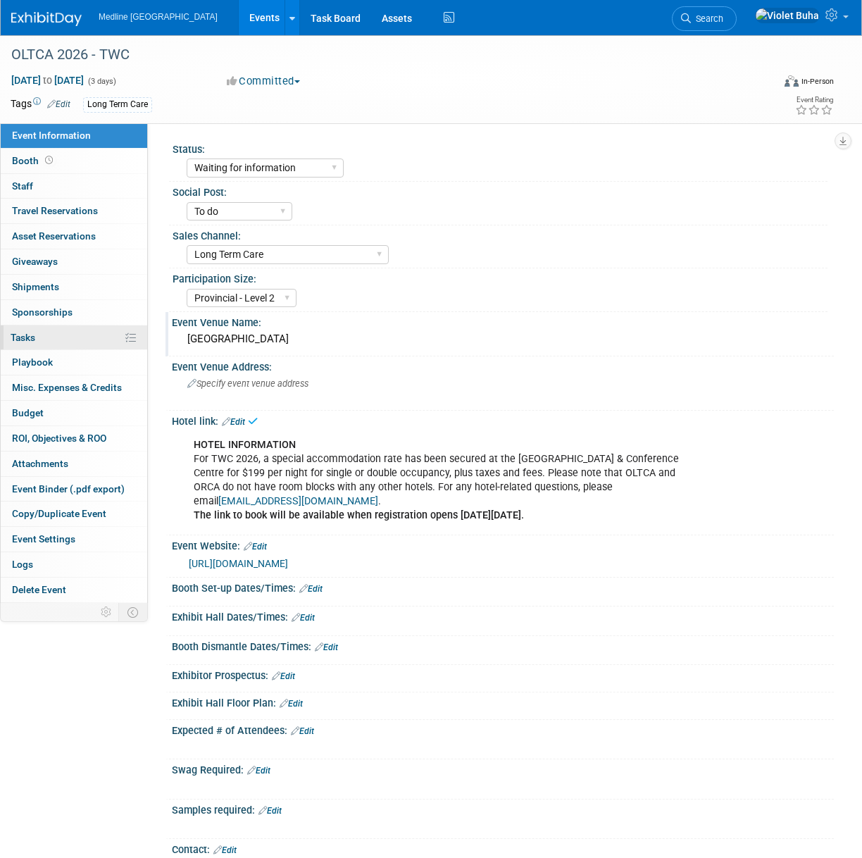
click at [30, 338] on span "Tasks 0%" at bounding box center [23, 337] width 25 height 11
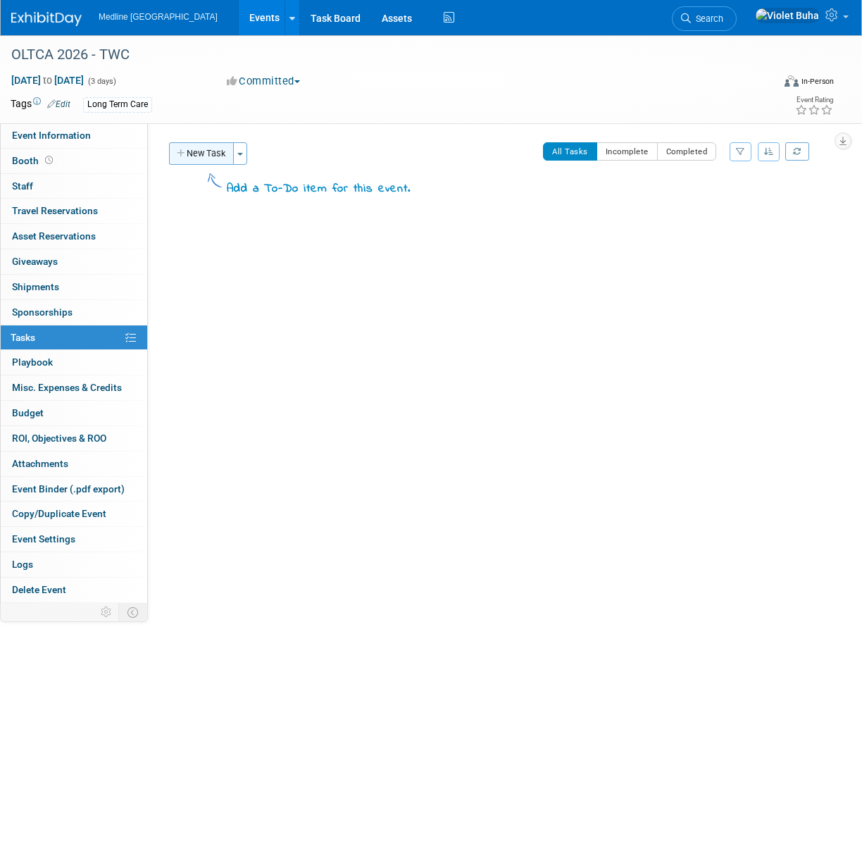
click at [209, 146] on button "New Task" at bounding box center [201, 153] width 65 height 23
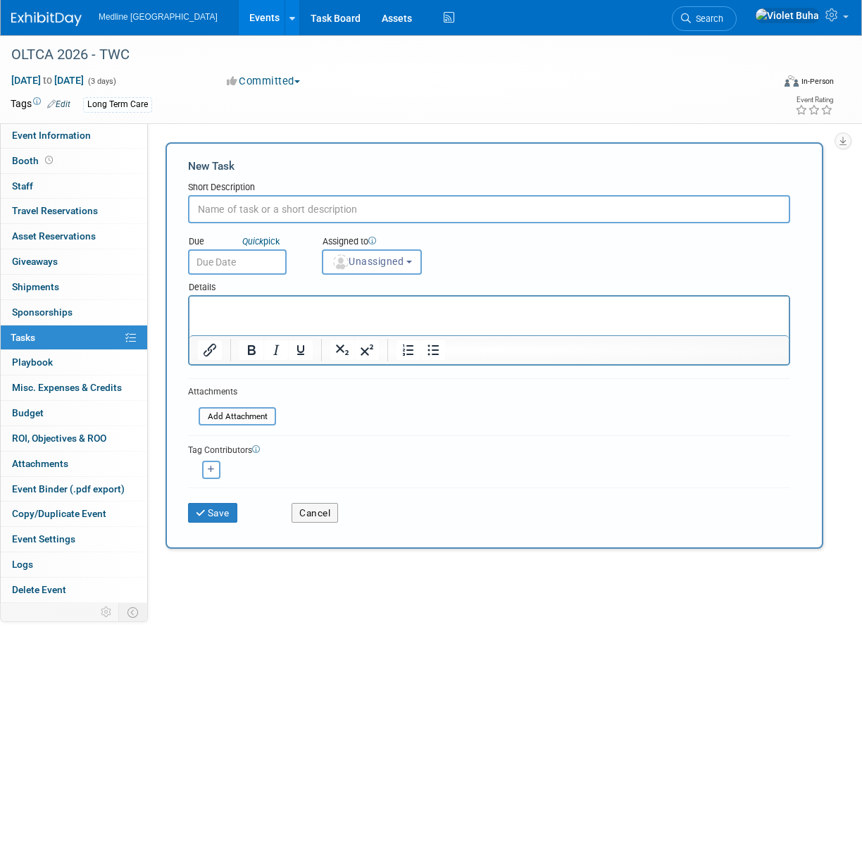
type input "HOTEL INFORMATION For TWC 2026, a special accommodation rate has been secured a…"
click at [193, 306] on html at bounding box center [490, 307] width 600 height 20
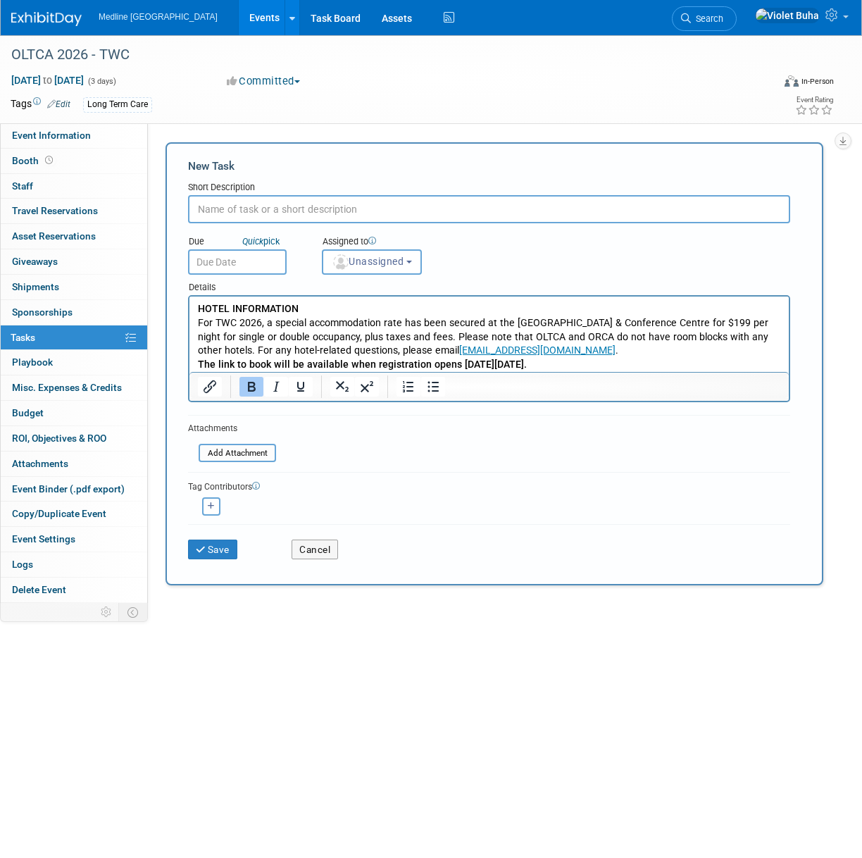
click at [221, 209] on input "text" at bounding box center [489, 209] width 602 height 28
type input "hotel"
click at [226, 261] on input "text" at bounding box center [237, 261] width 99 height 25
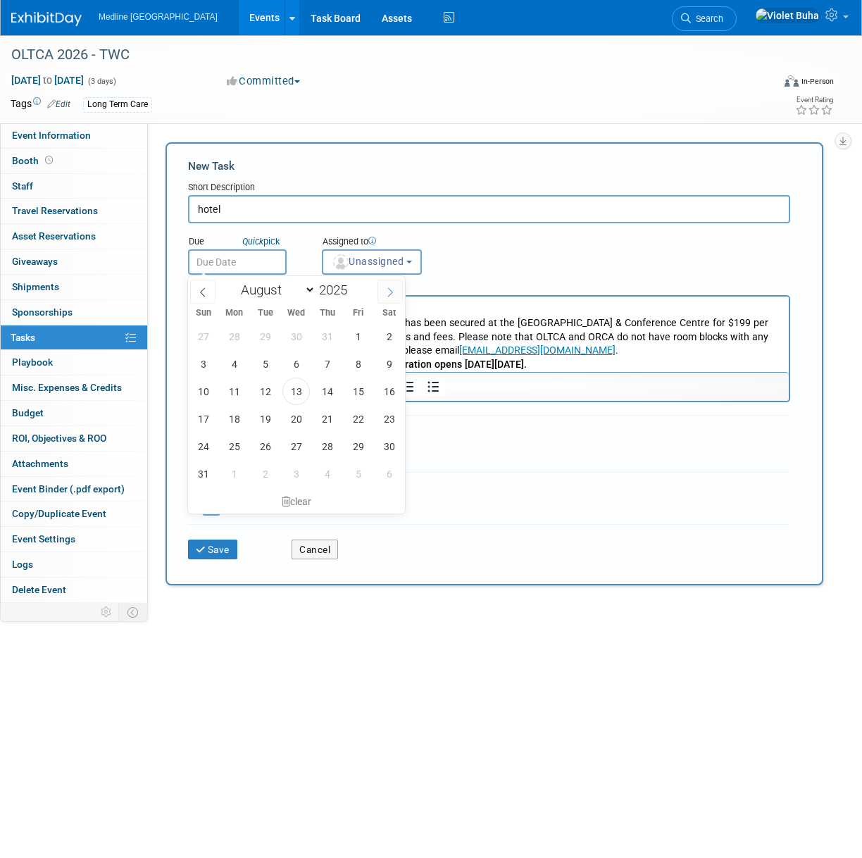
click at [393, 292] on icon at bounding box center [390, 292] width 10 height 10
select select "10"
click at [331, 390] on span "13" at bounding box center [327, 391] width 27 height 27
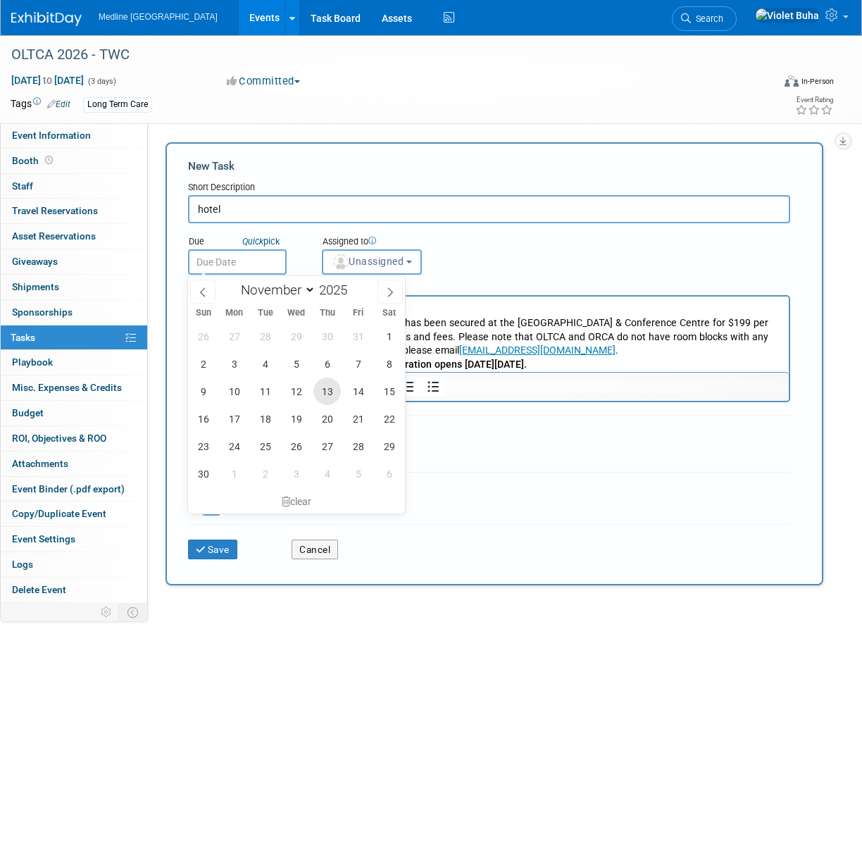
type input "Nov 13, 2025"
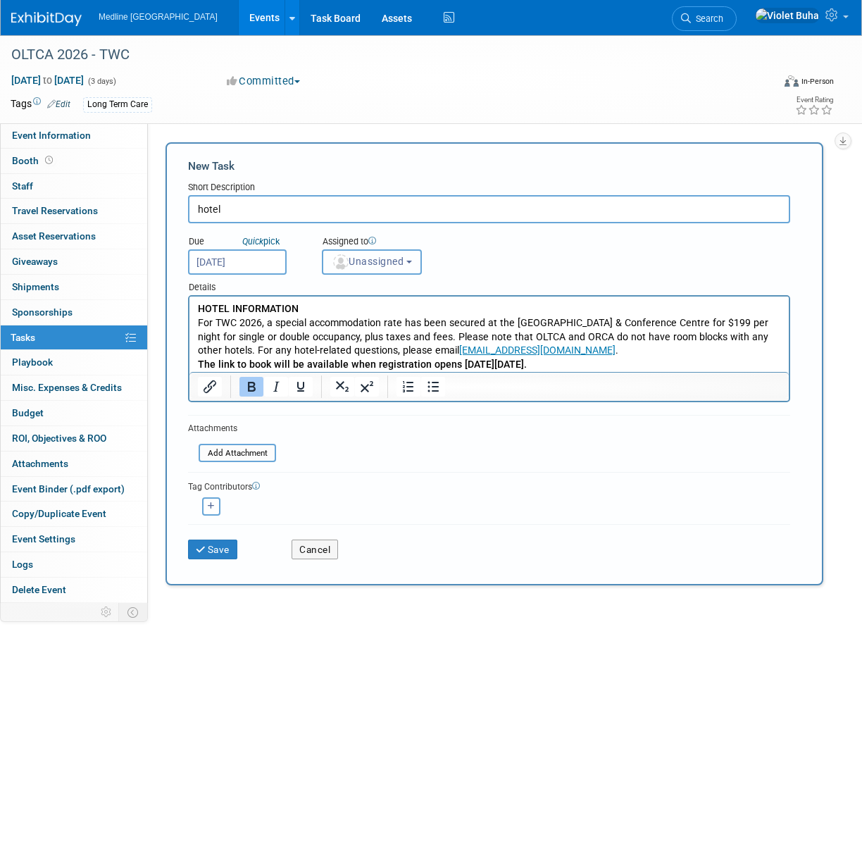
click at [404, 266] on span "Unassigned" at bounding box center [368, 261] width 72 height 11
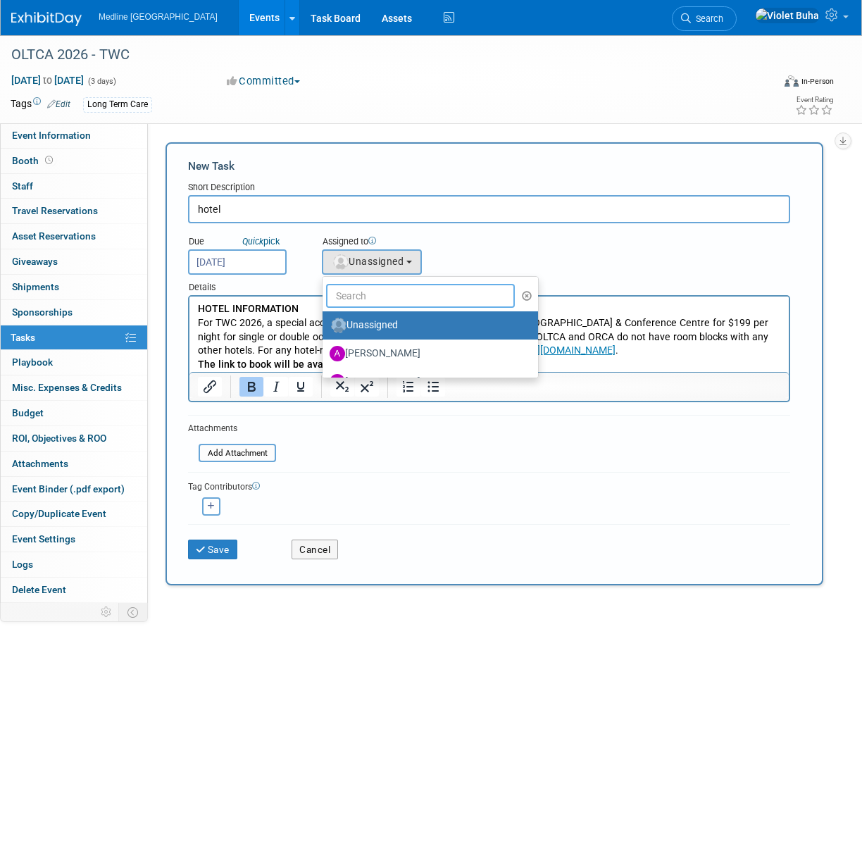
click at [397, 299] on input "text" at bounding box center [420, 296] width 189 height 24
type input "Violet"
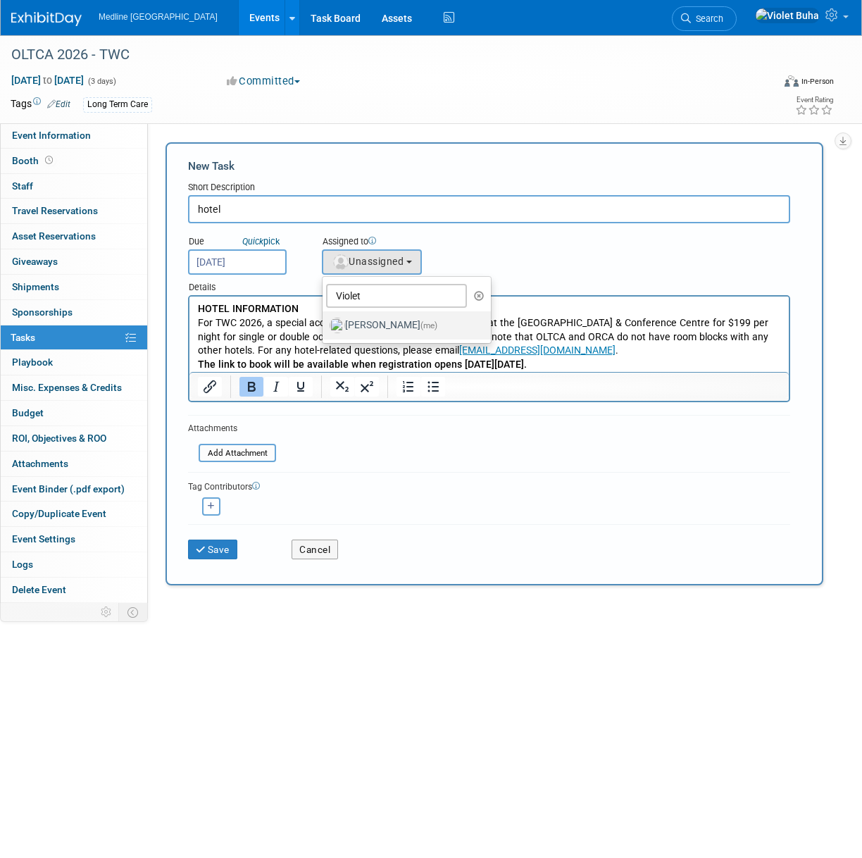
click at [379, 323] on label "Violet Buha (me)" at bounding box center [403, 325] width 147 height 23
click at [325, 323] on input "Violet Buha (me)" at bounding box center [320, 323] width 9 height 9
select select "83b9ebe3-1f55-4182-aebd-dfdf9a1e5ee7"
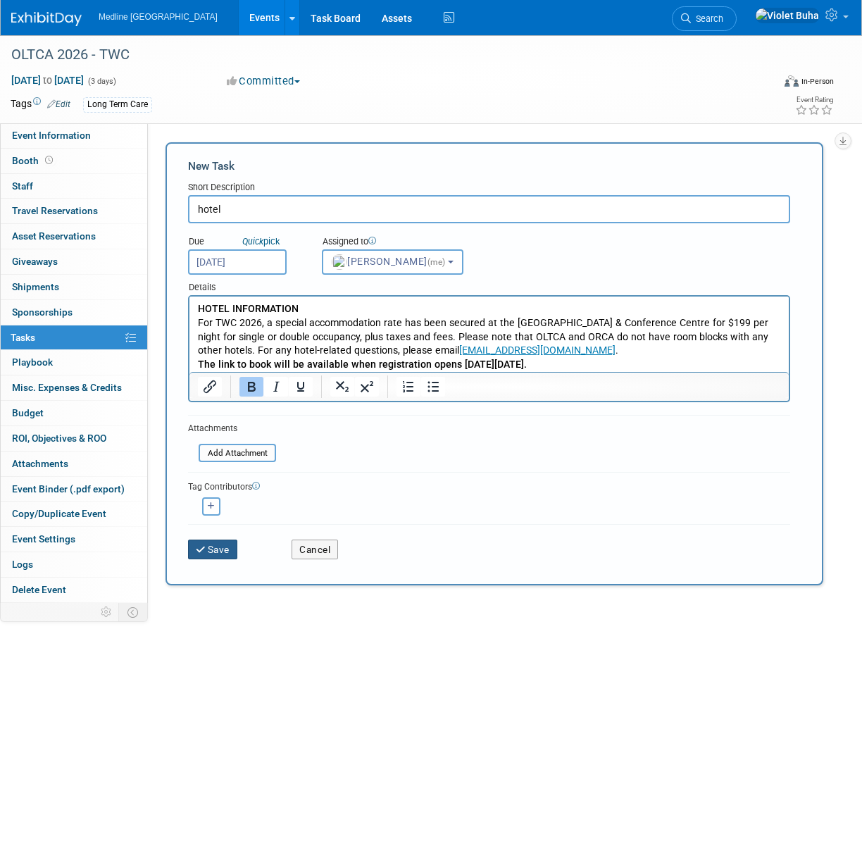
click at [224, 552] on button "Save" at bounding box center [212, 550] width 49 height 20
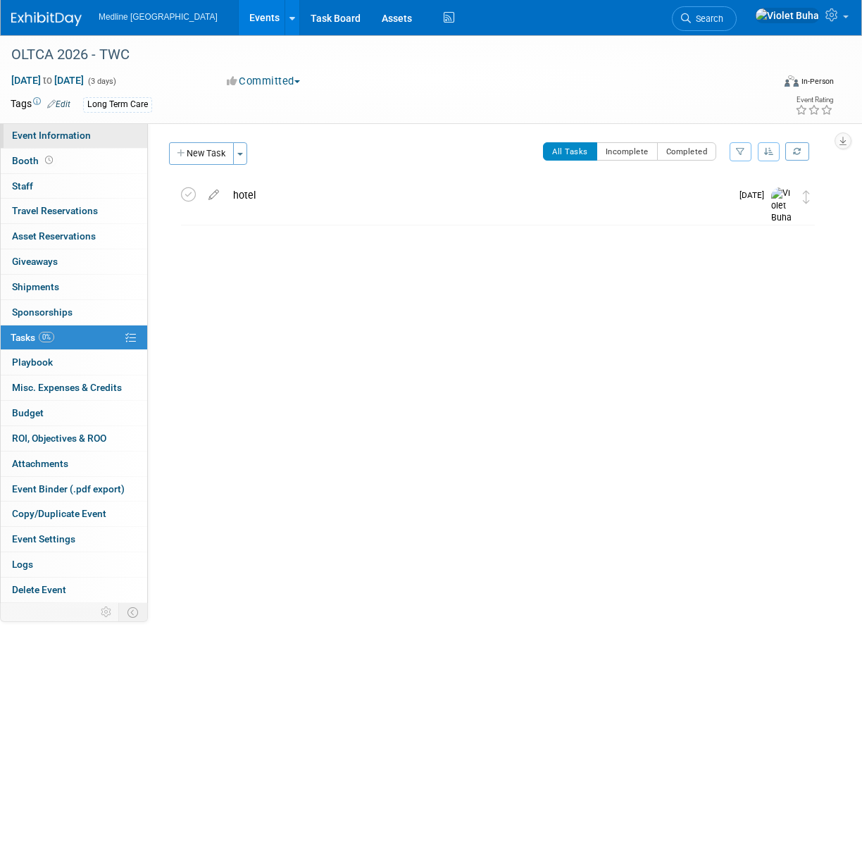
click at [77, 139] on span "Event Information" at bounding box center [51, 135] width 79 height 11
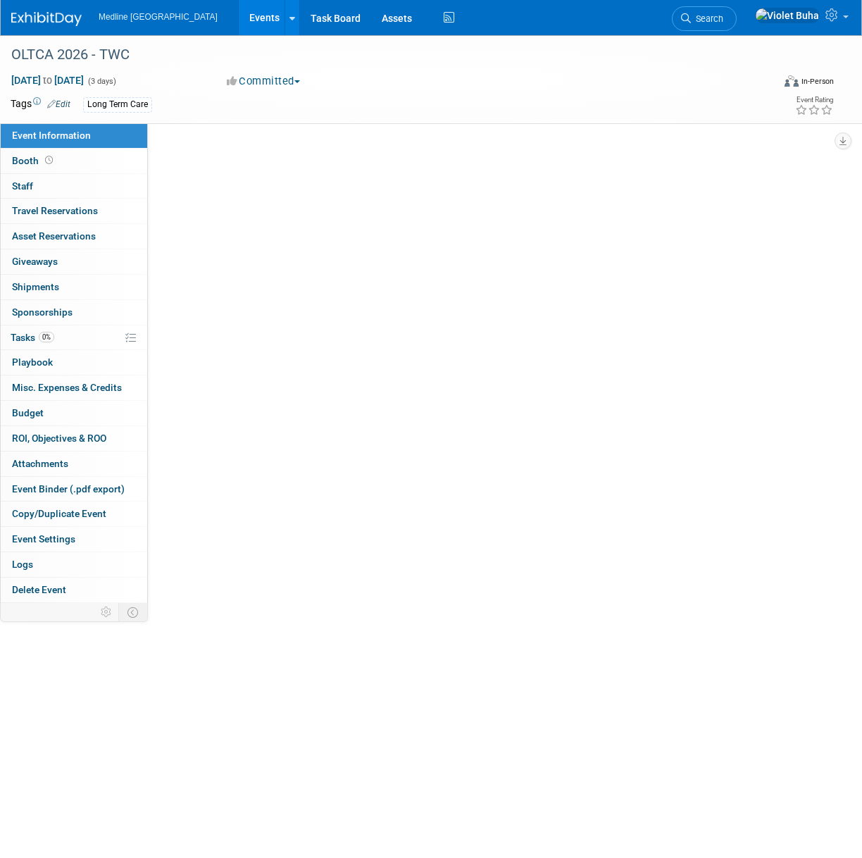
select select "Waiting for information"
select select "To do"
select select "Long Term Care"
select select "Provincial - Level 2"
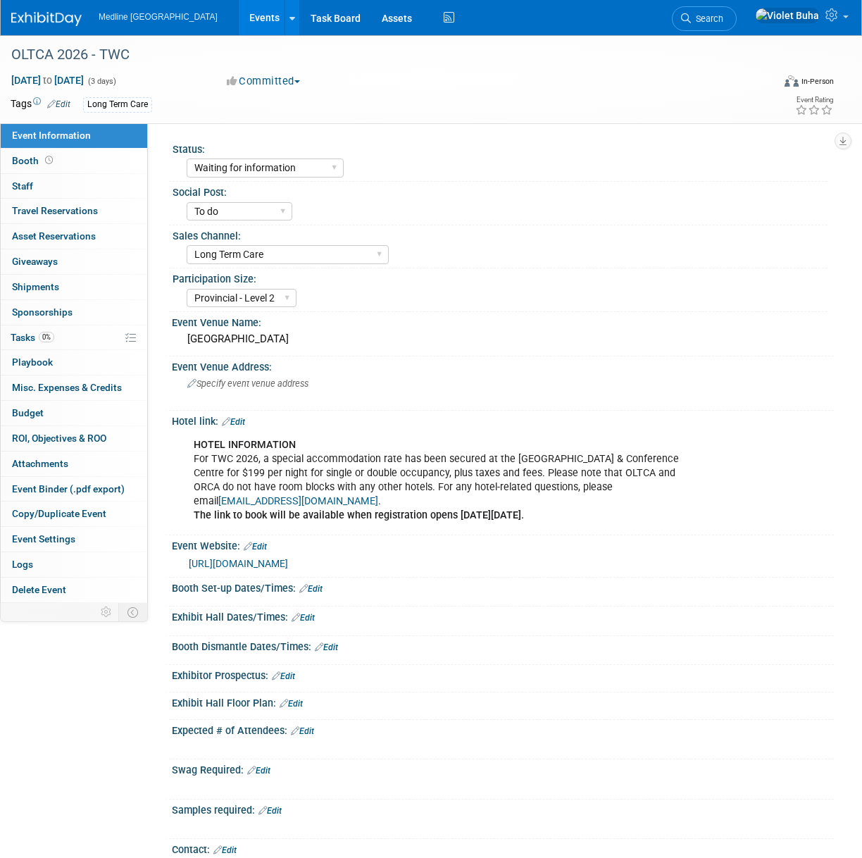
click at [242, 421] on link "Edit" at bounding box center [233, 422] width 23 height 10
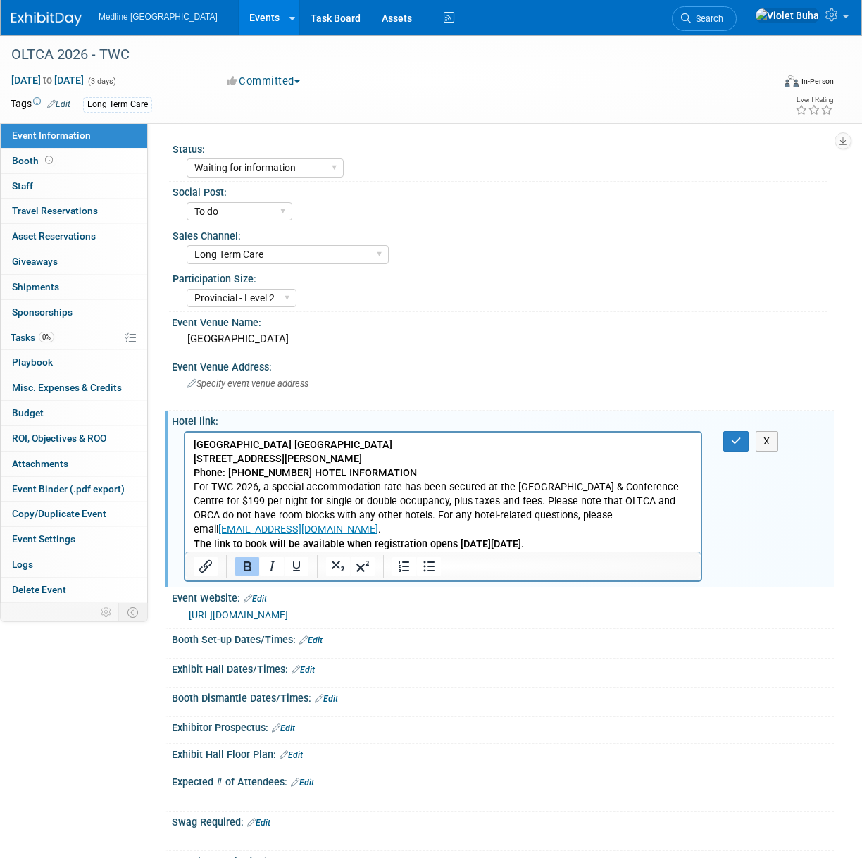
click at [409, 469] on p "Delta Hotels Toronto Airport & Conference Centre 655 Dixon Road, Toronto, ON, M…" at bounding box center [444, 494] width 500 height 113
click at [295, 474] on b "Delta Hotels Toronto Airport & Conference Centre 655 Dixon Road, Toronto, ON, M…" at bounding box center [305, 458] width 223 height 40
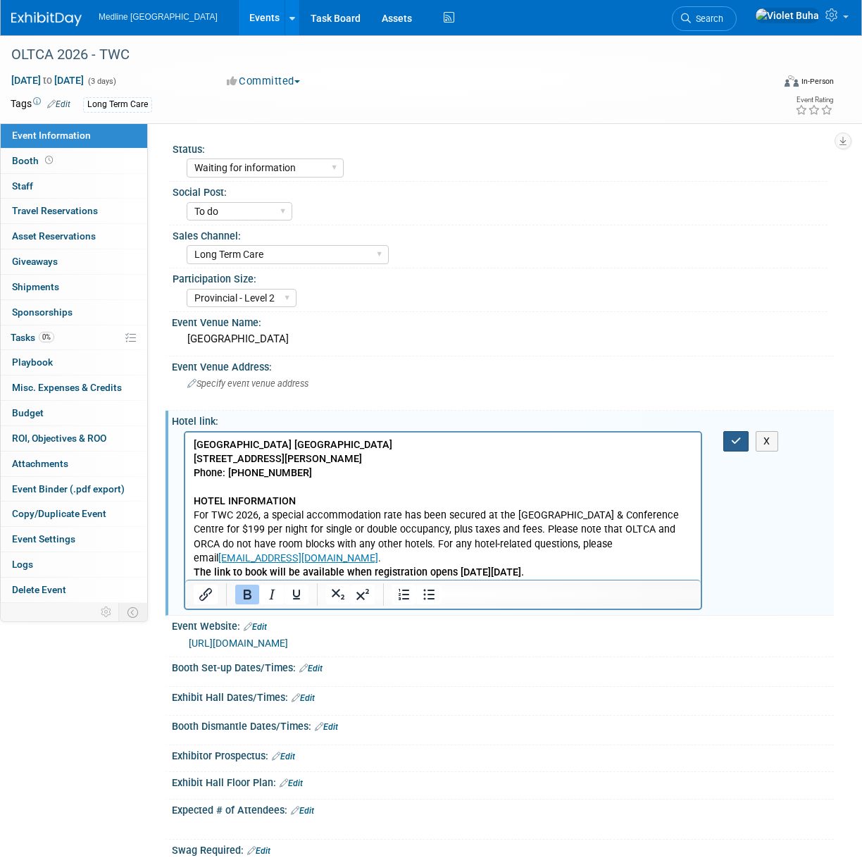
click at [736, 440] on icon "button" at bounding box center [736, 441] width 11 height 10
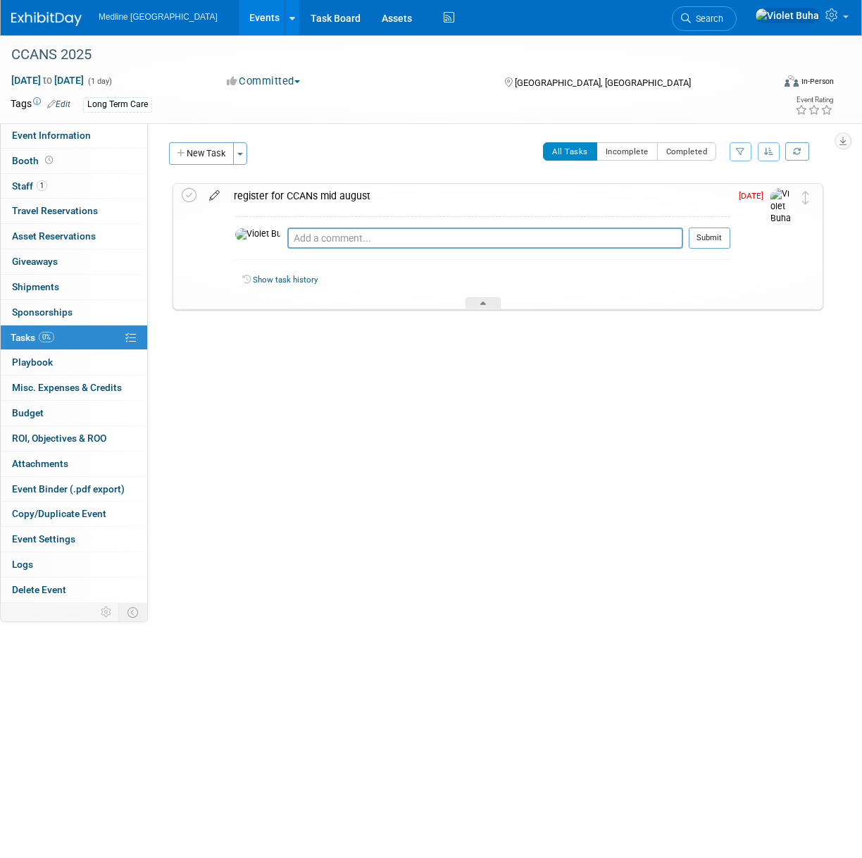
click at [218, 194] on icon at bounding box center [214, 193] width 25 height 18
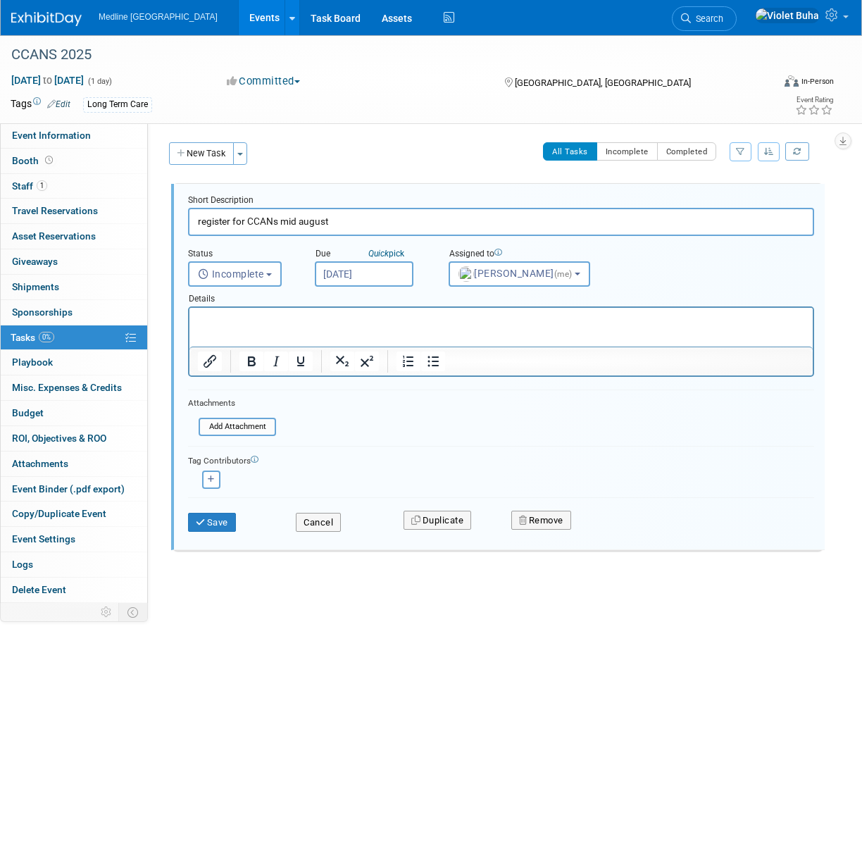
click at [385, 275] on input "[DATE]" at bounding box center [364, 273] width 99 height 25
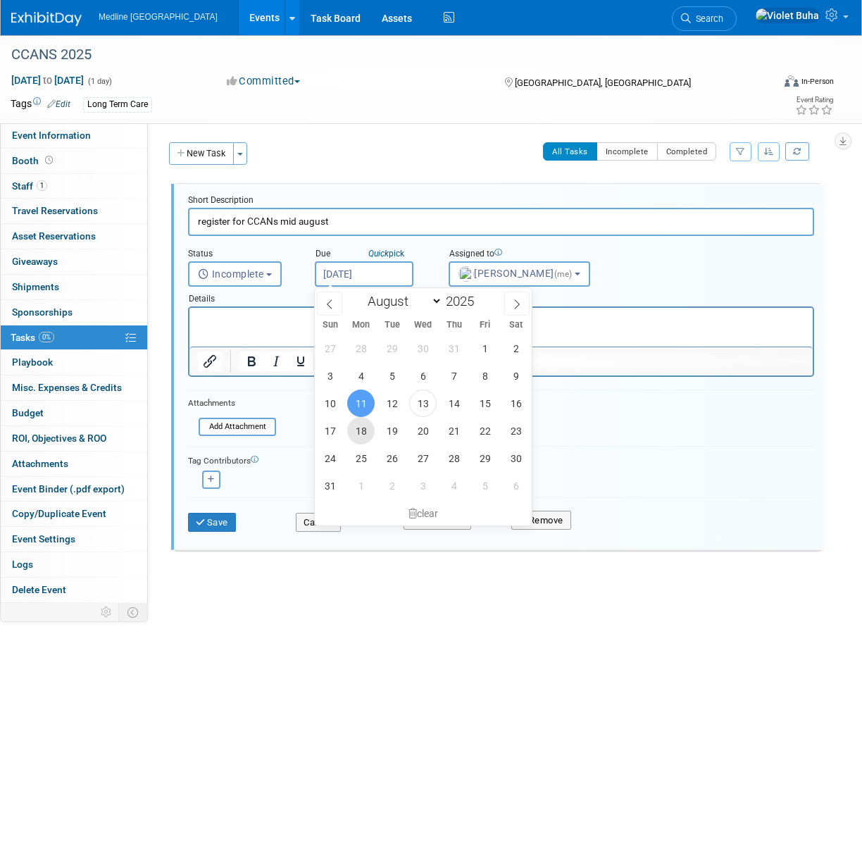
click at [361, 433] on span "18" at bounding box center [360, 430] width 27 height 27
type input "[DATE]"
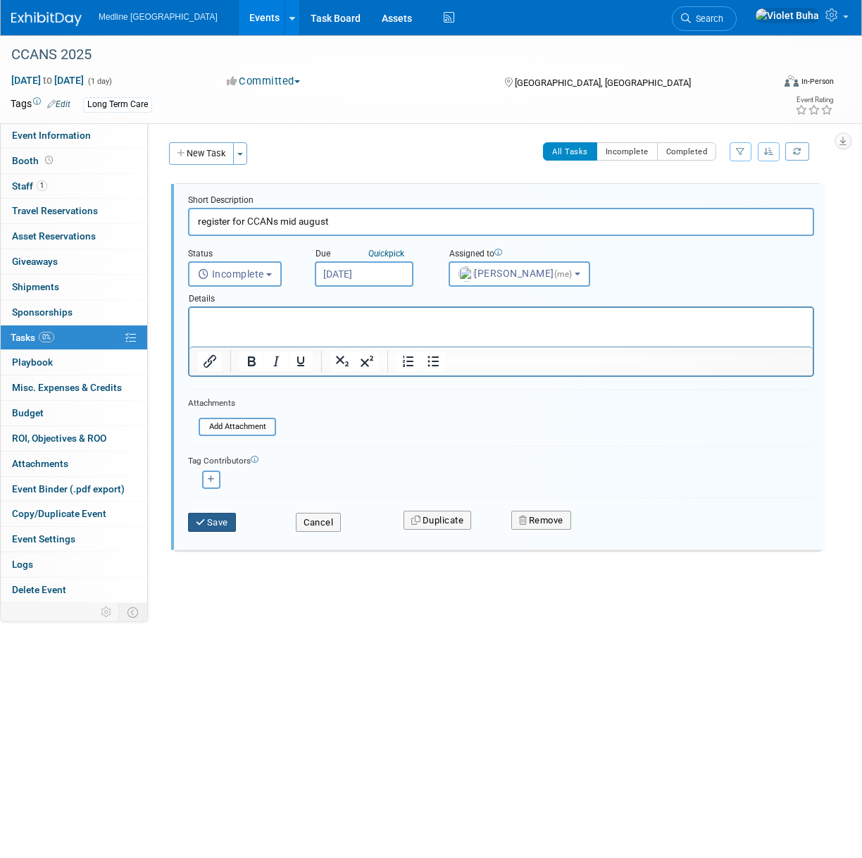
click at [218, 524] on button "Save" at bounding box center [212, 523] width 48 height 20
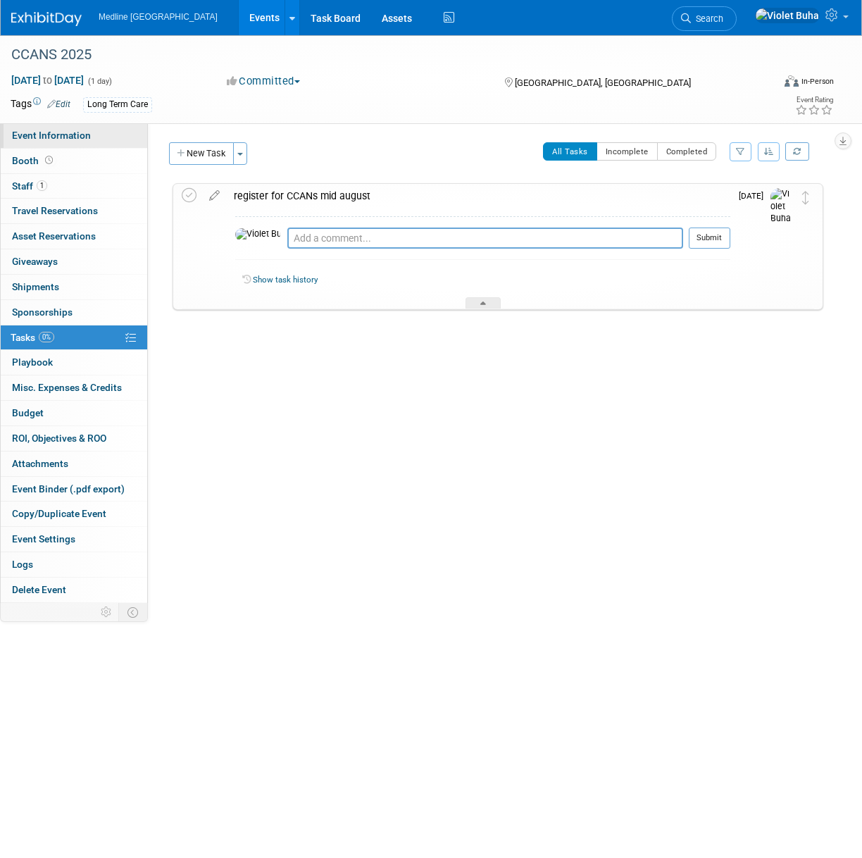
click at [94, 142] on link "Event Information" at bounding box center [74, 135] width 147 height 25
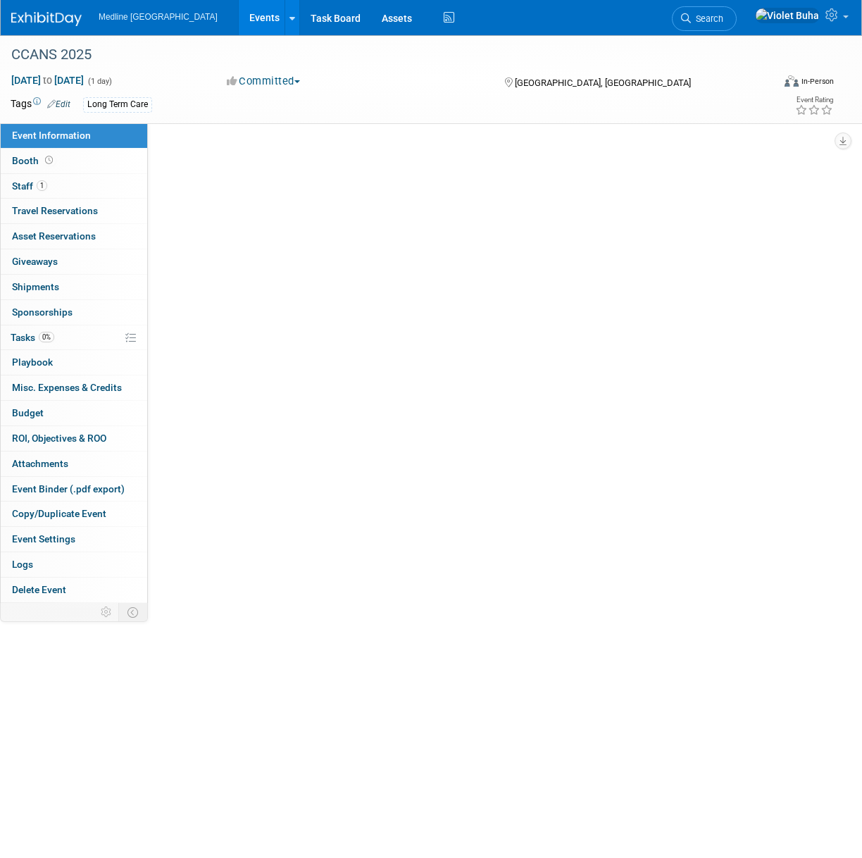
select select "Waiting for information"
select select "To do"
select select "Long Term Care"
select select "Regional - Level 3"
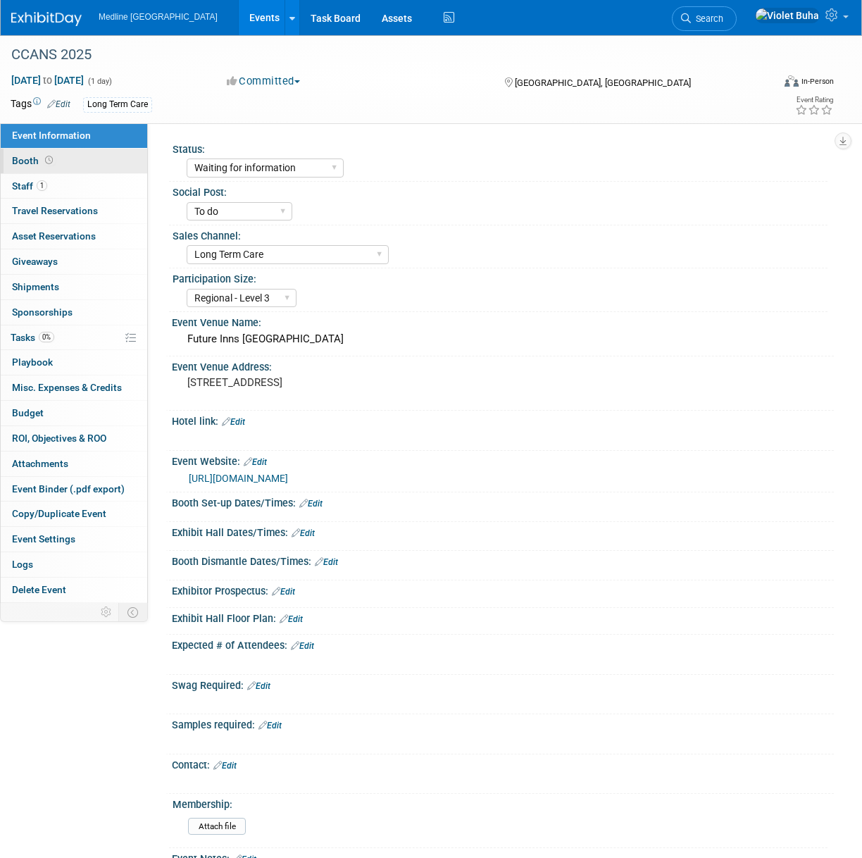
click at [92, 166] on link "Booth" at bounding box center [74, 161] width 147 height 25
